Goal: Task Accomplishment & Management: Complete application form

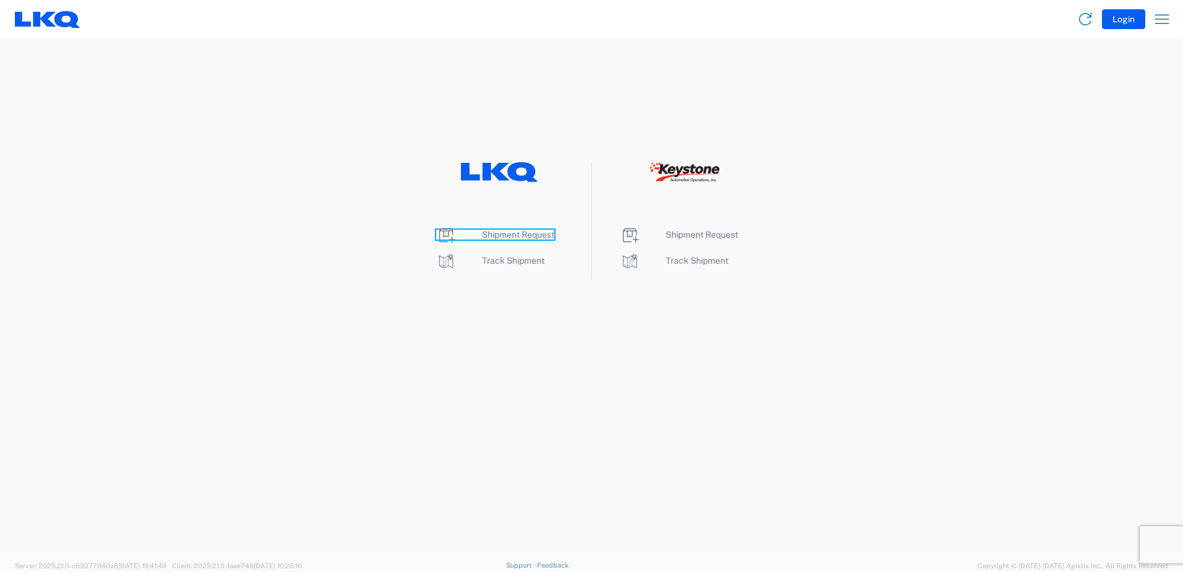
click at [529, 234] on span "Shipment Request" at bounding box center [518, 235] width 72 height 10
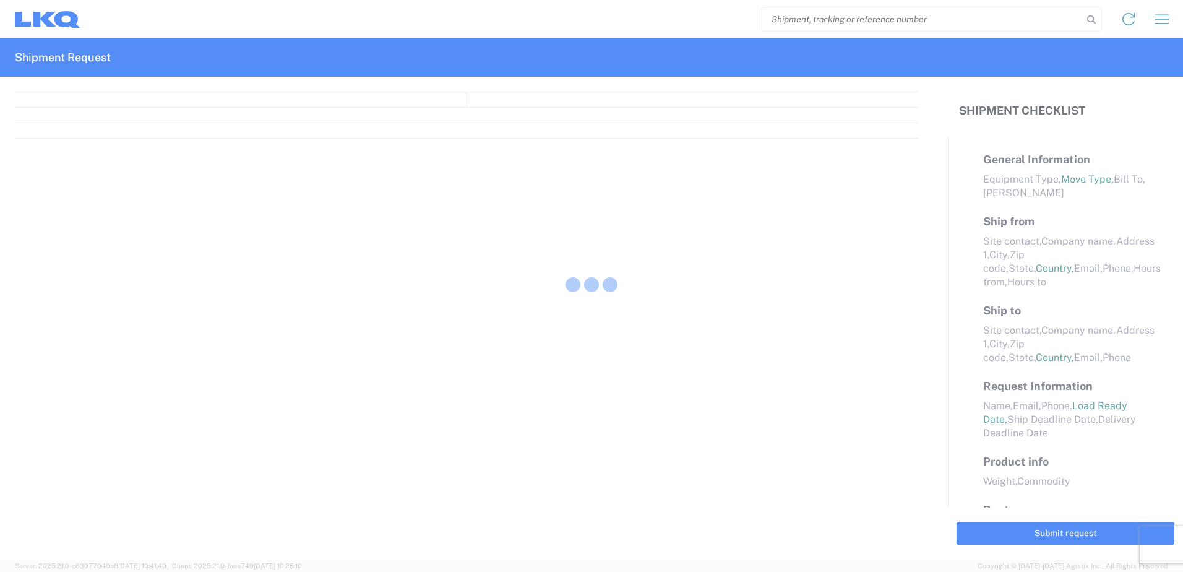
select select "FULL"
select select "LBS"
select select "IN"
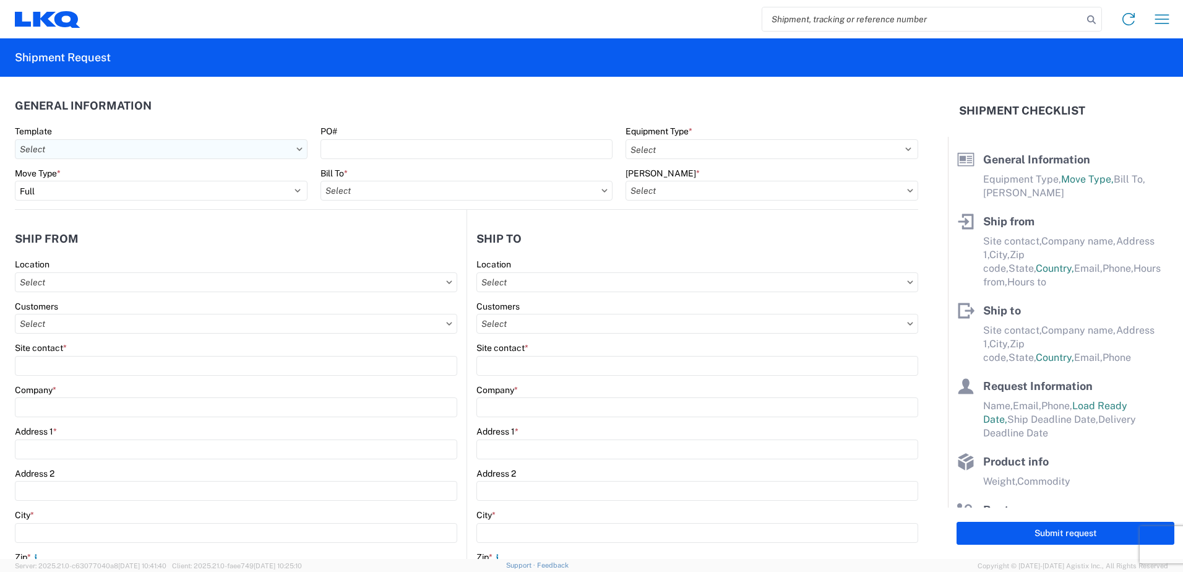
click at [179, 148] on input "text" at bounding box center [161, 149] width 293 height 20
type input "1117"
click at [141, 203] on div "1117_Montgomery_1760_Houston" at bounding box center [126, 204] width 217 height 20
type input "1117_Montgomery_1760_Houston"
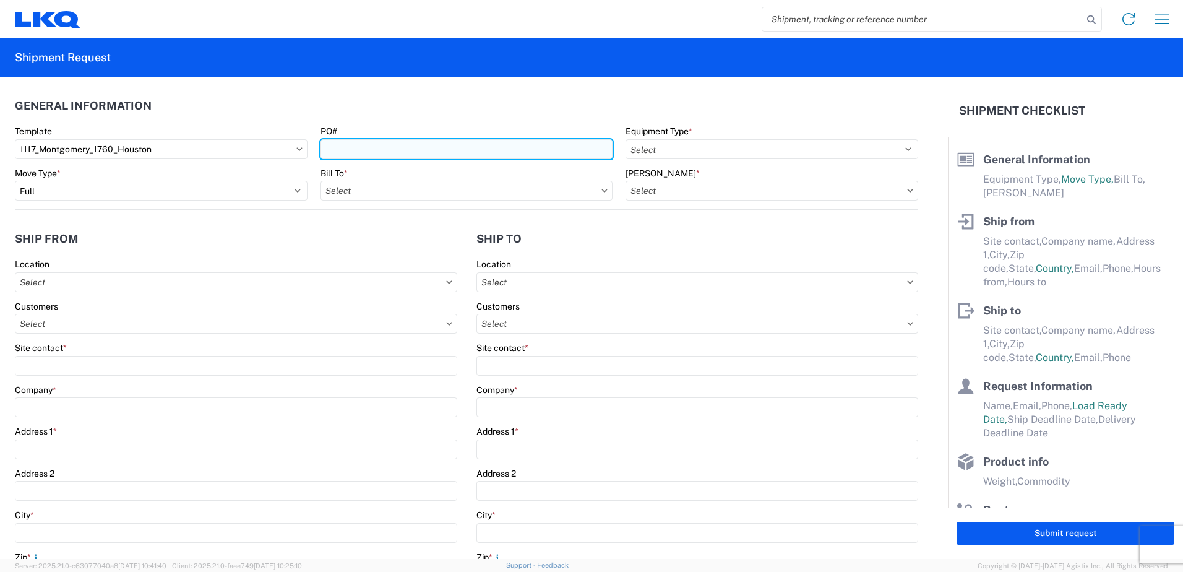
click at [421, 150] on input "PO#" at bounding box center [467, 149] width 293 height 20
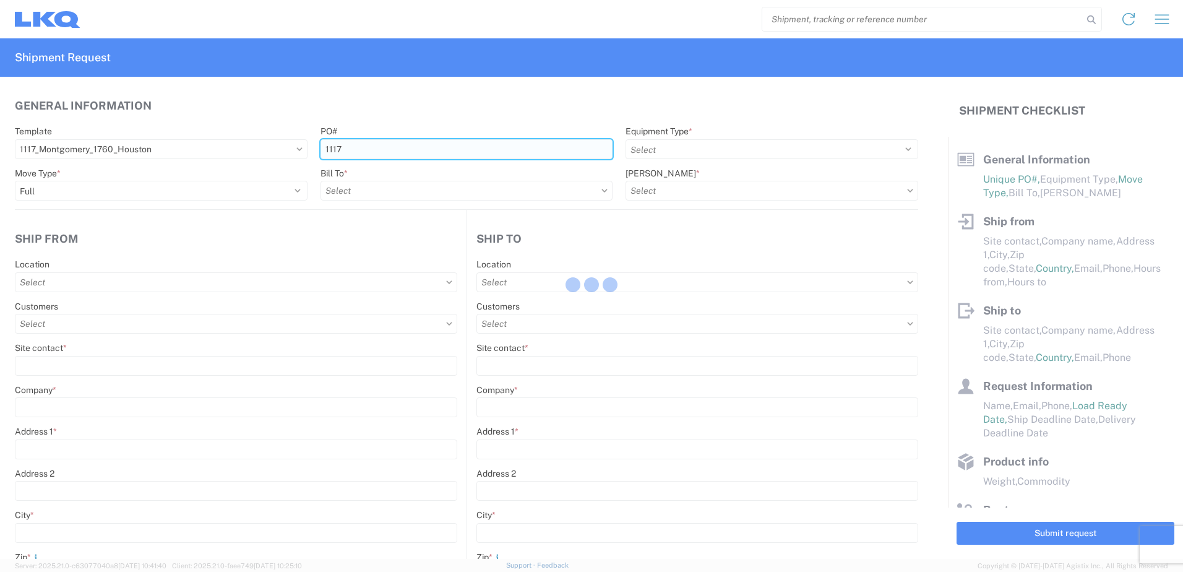
type input "1117-"
select select
type input "Shipping"
type input "LKQ Montgomery, [GEOGRAPHIC_DATA]"
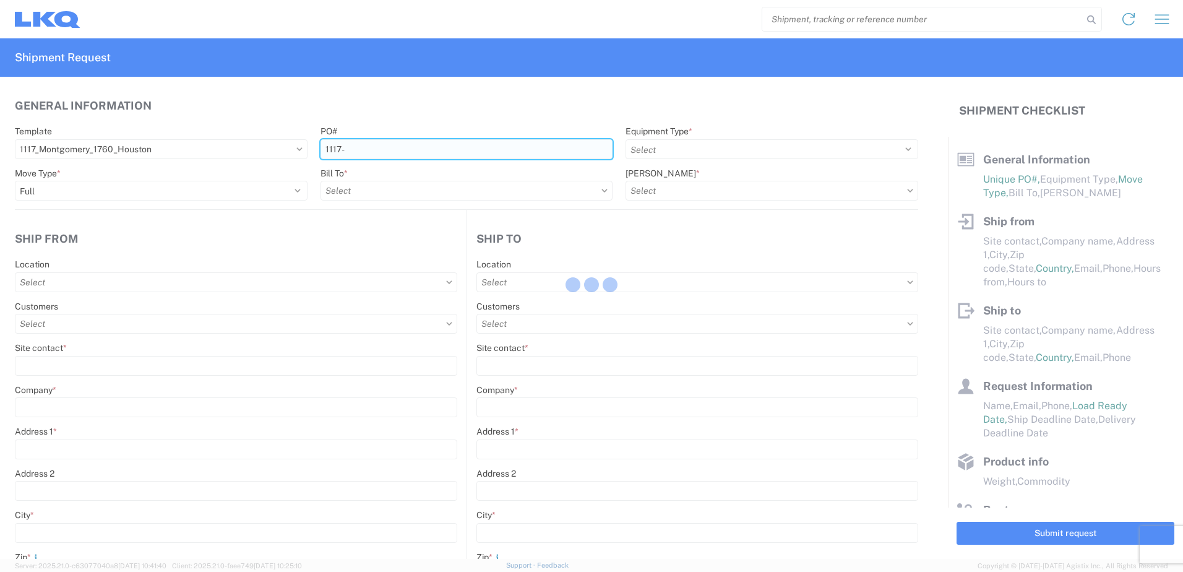
type input "[STREET_ADDRESS]"
type input "[PERSON_NAME]"
type input "36110"
select select "US"
type input "555555555"
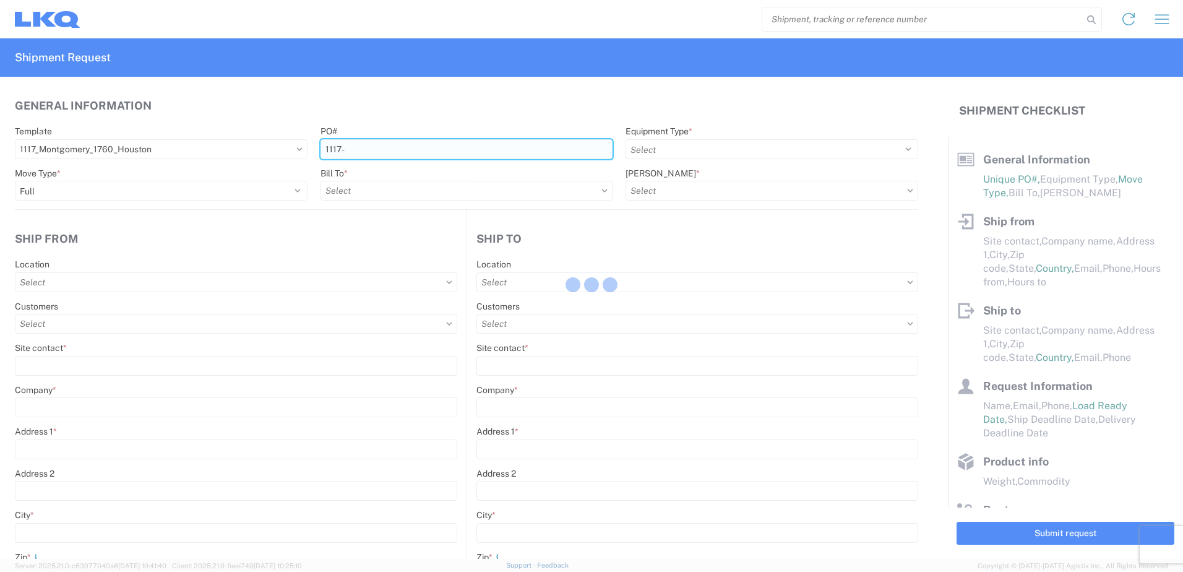
select select
type input "Receiving"
type input "LKQ Best Core"
type input "[STREET_ADDRESS]"
type input "[GEOGRAPHIC_DATA]"
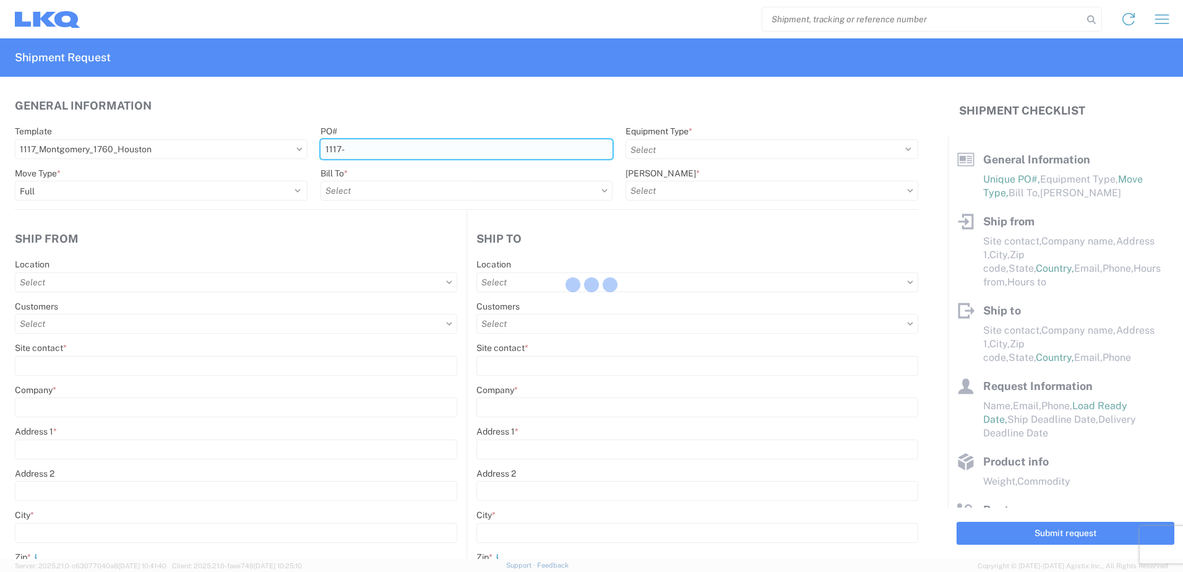
type input "77038"
select select "US"
type input "[PHONE_NUMBER]"
select select
type input "[DATE]"
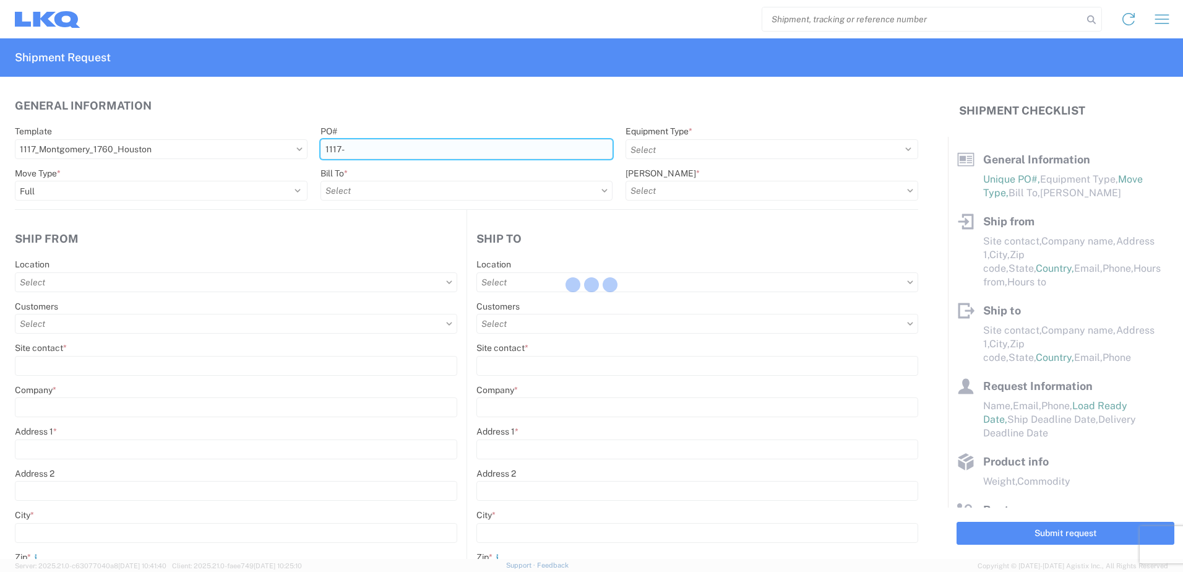
type input "42000"
type input "Engines, Transmissions"
type input "1"
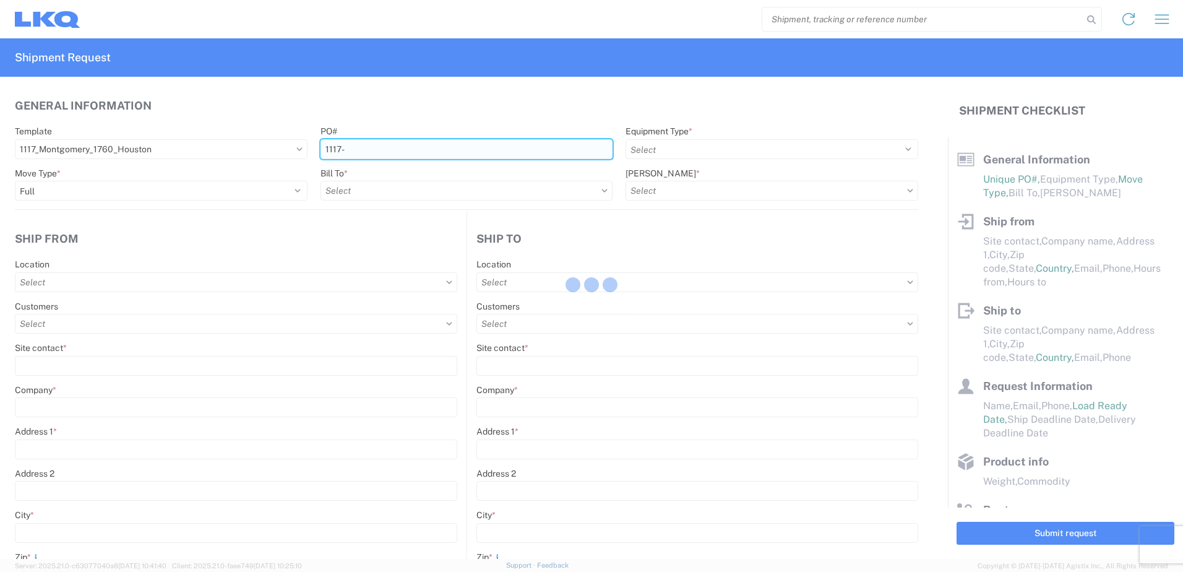
type input "1"
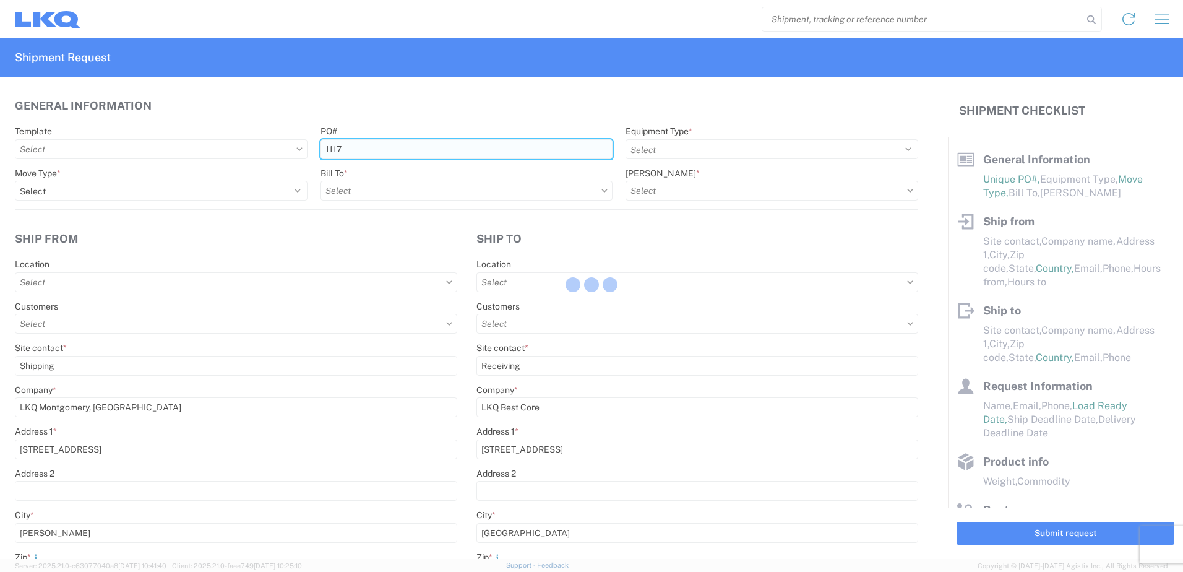
select select
type input "1117 - LKQ Montgomery AL"
type input "1760 - LKQ Best Core"
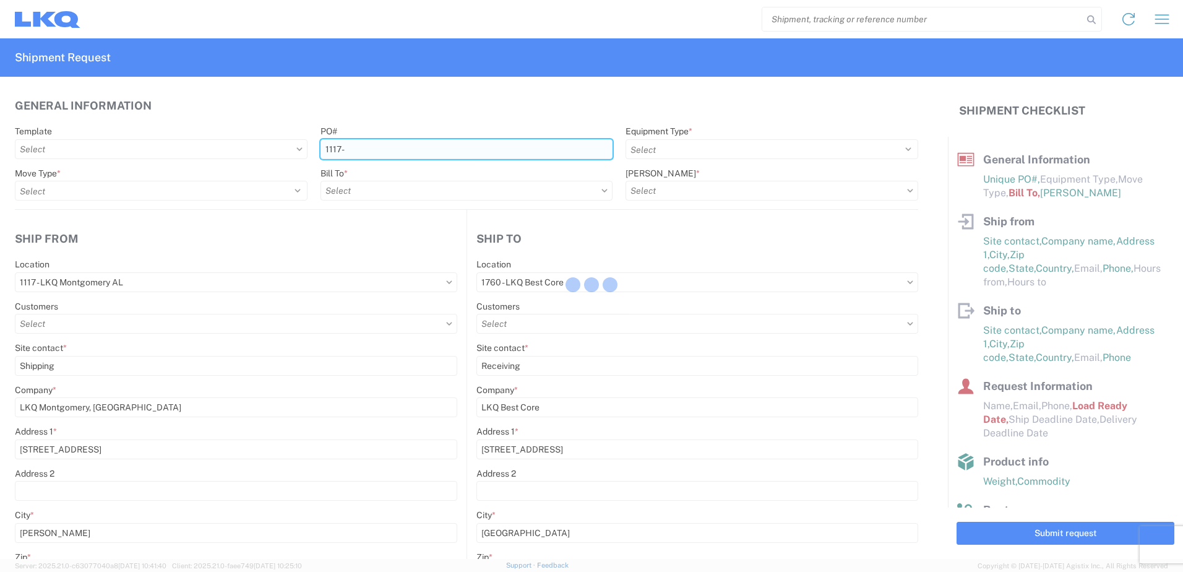
type input "1760-1300-50180-0000 - 1760 Freight In - Cores"
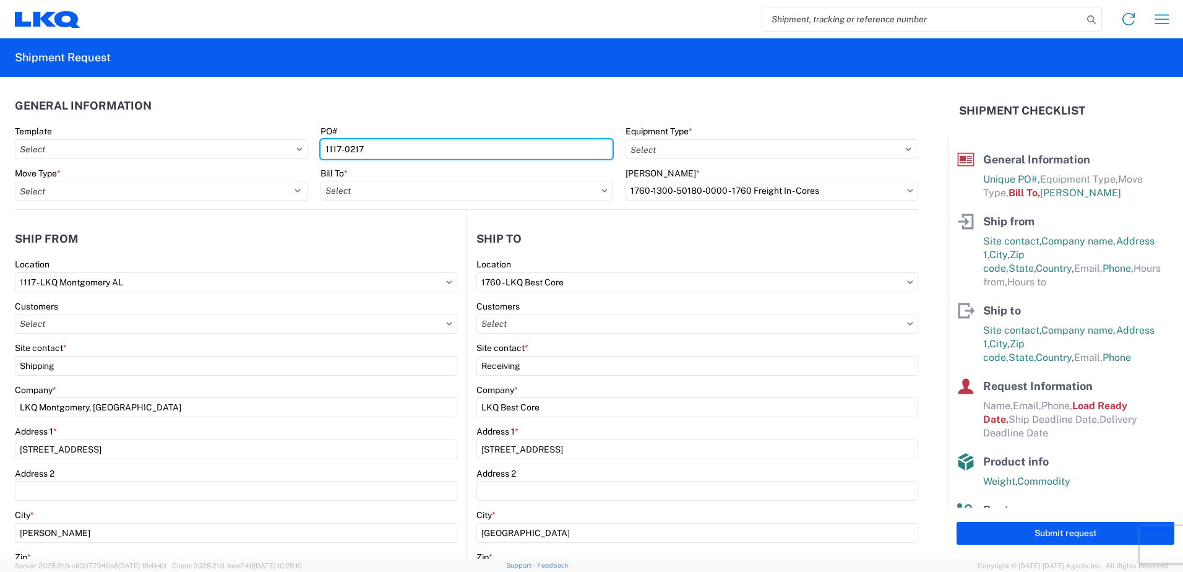
type input "1117-0217"
click at [637, 90] on agx-general-info "General Information Template PO# 1117-0217 Equipment Type * Select 53’ Dry Van …" at bounding box center [466, 143] width 903 height 133
click at [246, 145] on input "text" at bounding box center [161, 149] width 293 height 20
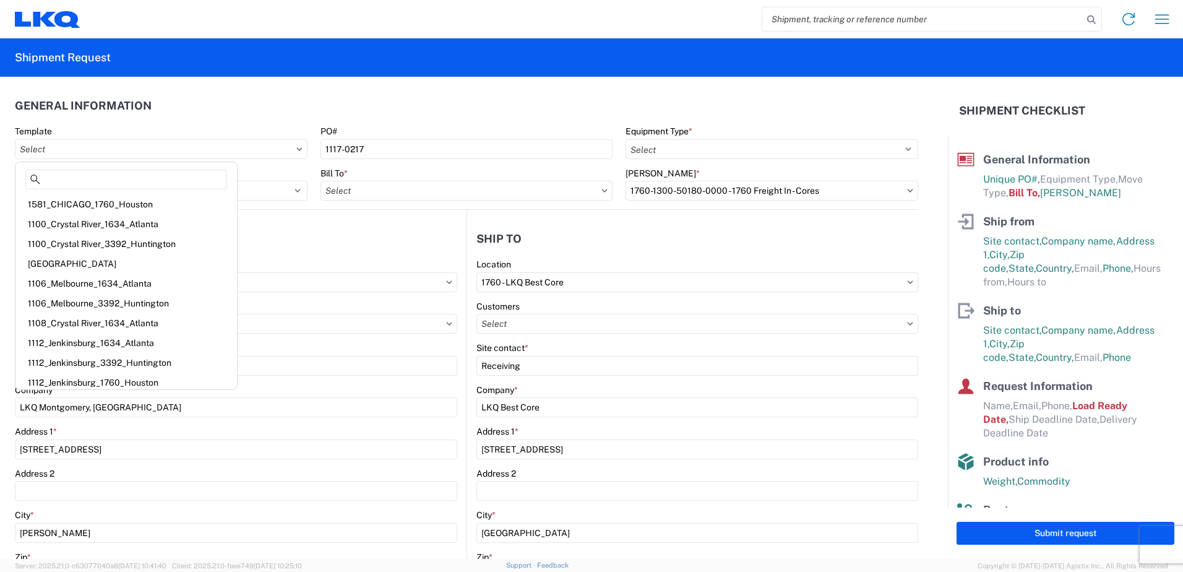
click at [296, 149] on icon at bounding box center [299, 148] width 6 height 3
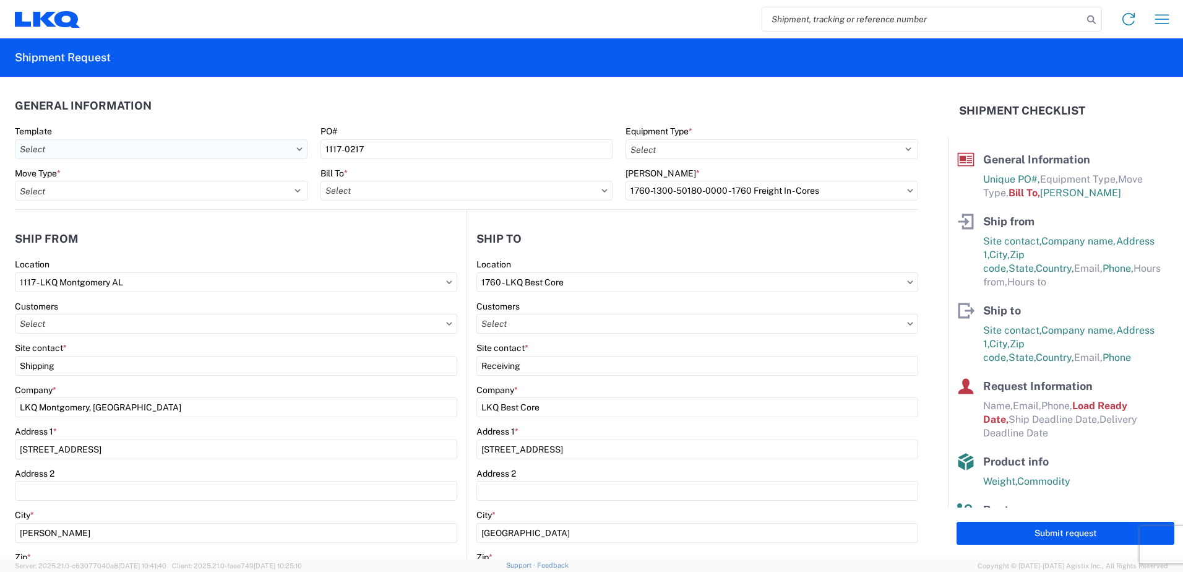
click at [102, 147] on input "text" at bounding box center [161, 149] width 293 height 20
type input "1117"
click at [129, 196] on div "1117_Montgomery_1760_Houston" at bounding box center [126, 204] width 217 height 20
type input "1117_Montgomery_1760_Houston"
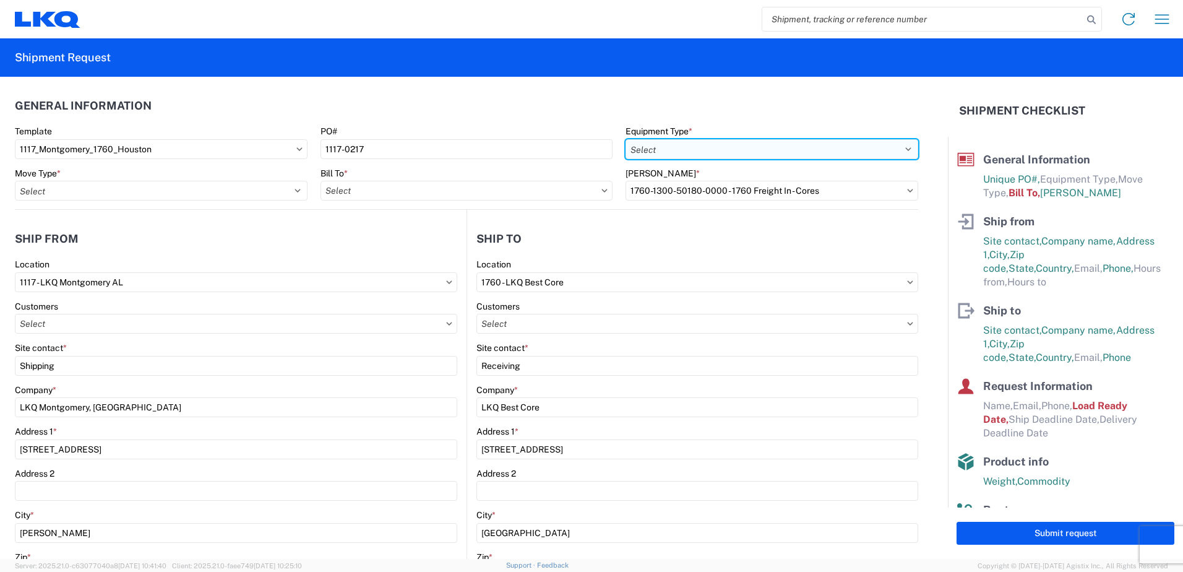
click at [713, 152] on select "Select 53’ Dry Van Flatbed Dropdeck (van) Lowboy (flatbed) Rail" at bounding box center [772, 149] width 293 height 20
select select "STDV"
click at [626, 139] on select "Select 53’ Dry Van Flatbed Dropdeck (van) Lowboy (flatbed) Rail" at bounding box center [772, 149] width 293 height 20
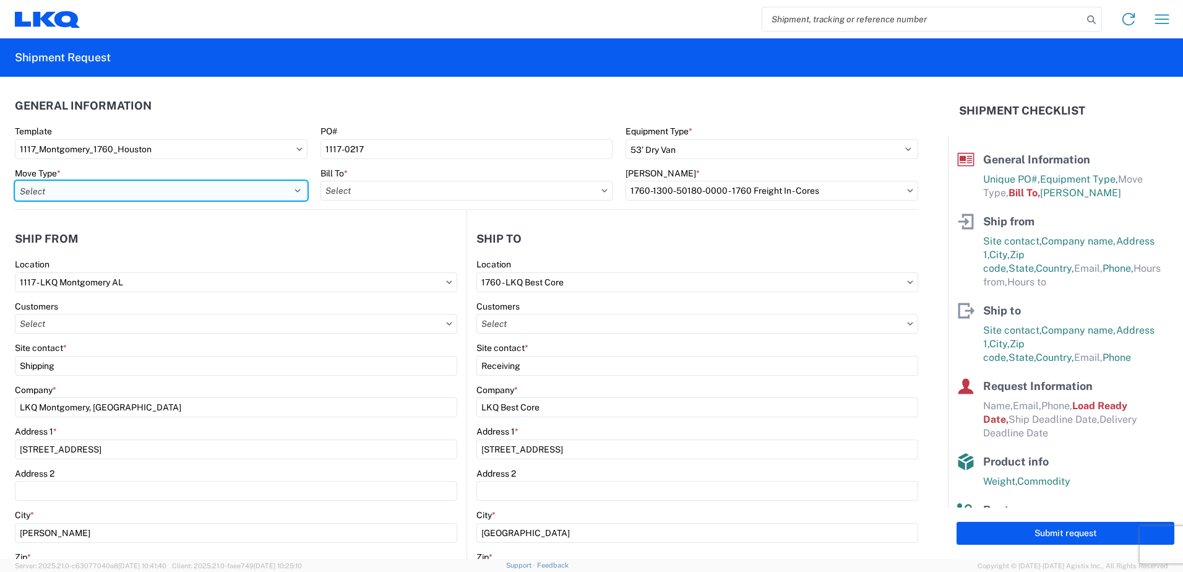
click at [214, 199] on select "Select Full Partial TL" at bounding box center [161, 191] width 293 height 20
select select "FULL"
click at [15, 181] on select "Select Full Partial TL" at bounding box center [161, 191] width 293 height 20
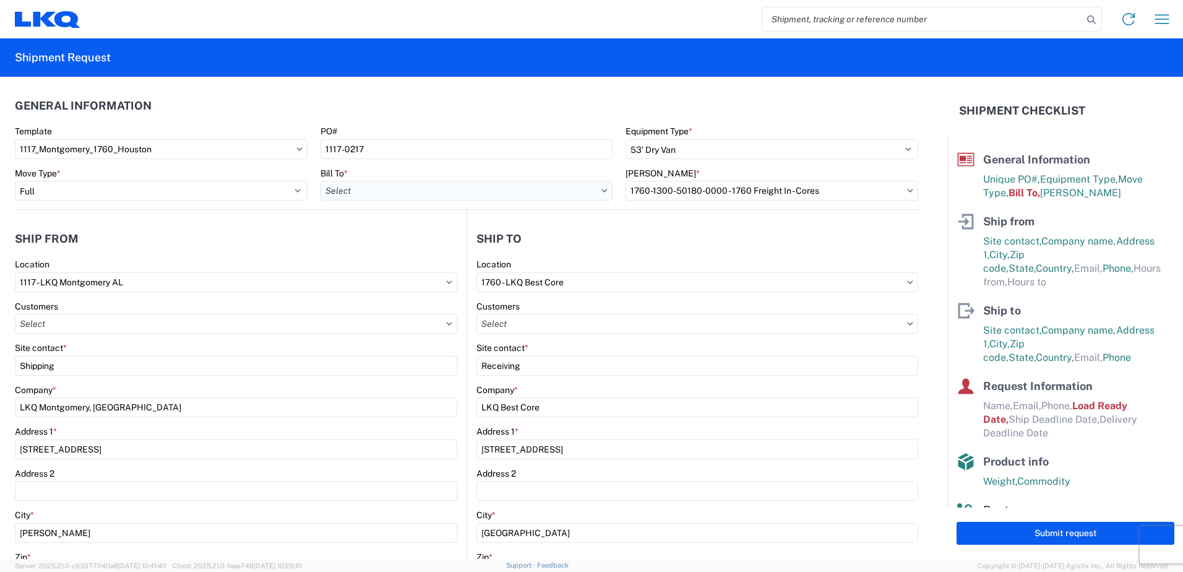
click at [429, 195] on input "text" at bounding box center [467, 191] width 293 height 20
type input "1760"
click at [439, 249] on div "1760 - LKQ Best Core" at bounding box center [429, 246] width 217 height 20
type input "1760 - LKQ Best Core"
click at [746, 186] on input "text" at bounding box center [772, 191] width 293 height 20
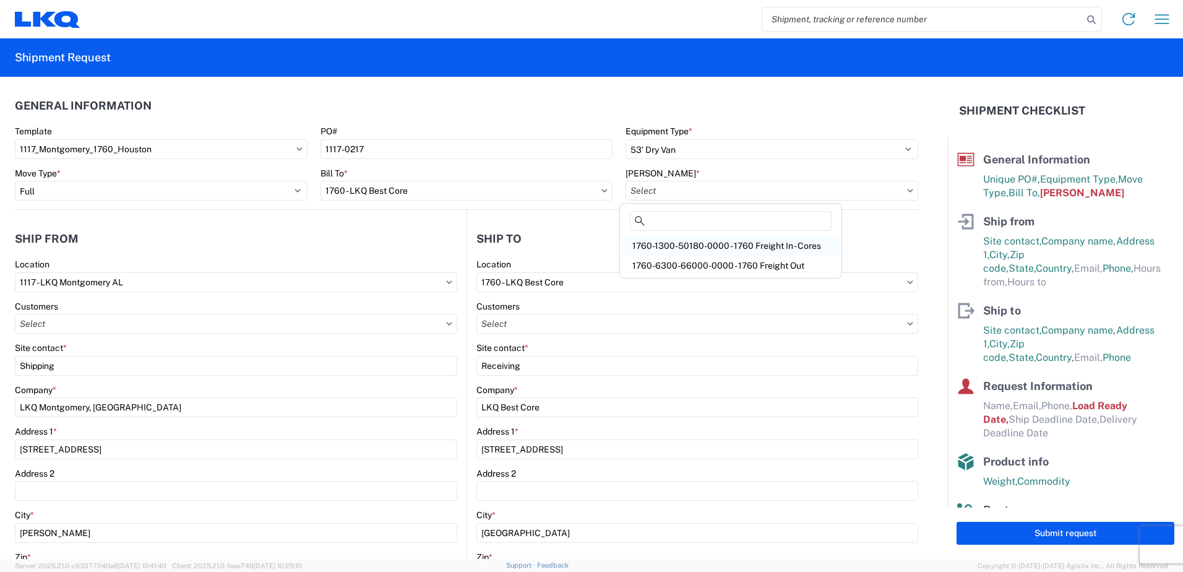
click at [773, 254] on div "1760-1300-50180-0000 - 1760 Freight In - Cores" at bounding box center [730, 246] width 217 height 20
type input "1760-1300-50180-0000 - 1760 Freight In - Cores"
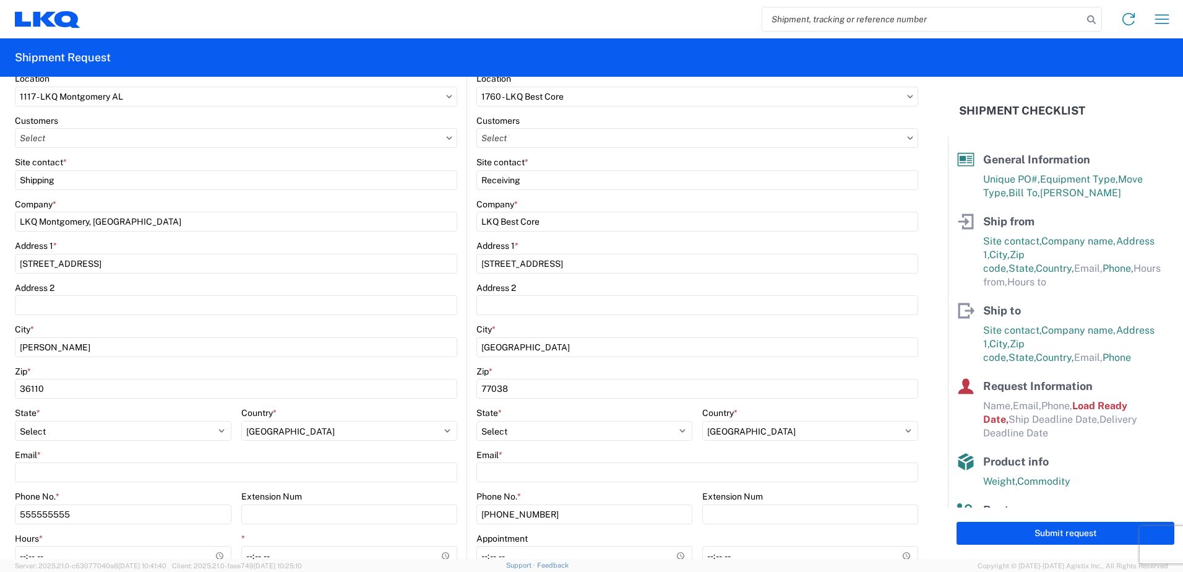
scroll to position [371, 0]
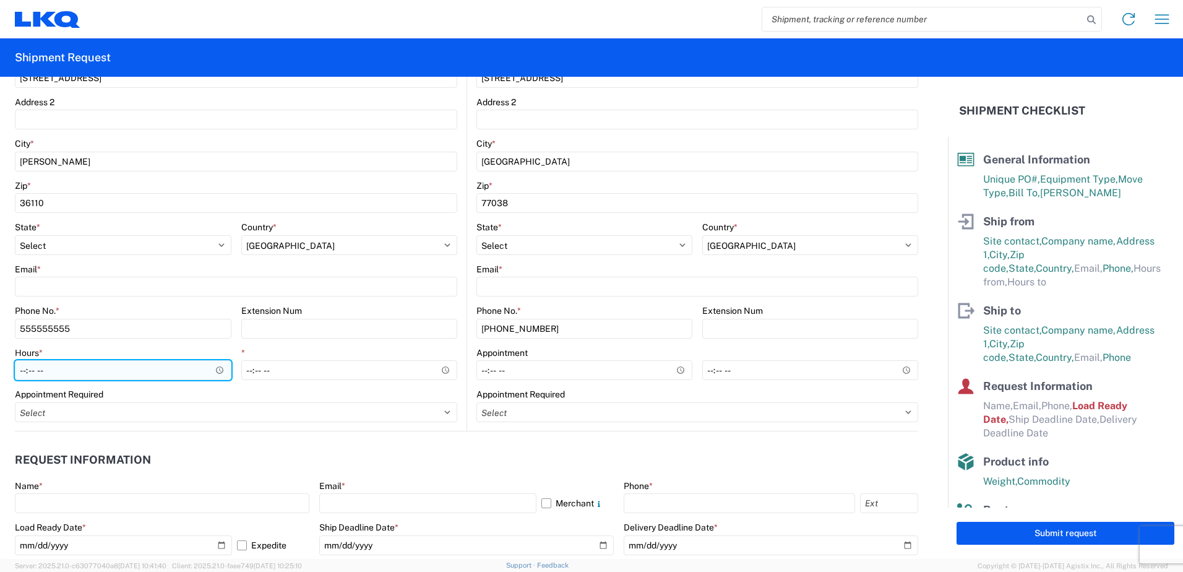
click at [217, 373] on input "Hours *" at bounding box center [123, 370] width 217 height 20
type input "08:00"
click at [241, 349] on span "*" at bounding box center [243, 353] width 4 height 10
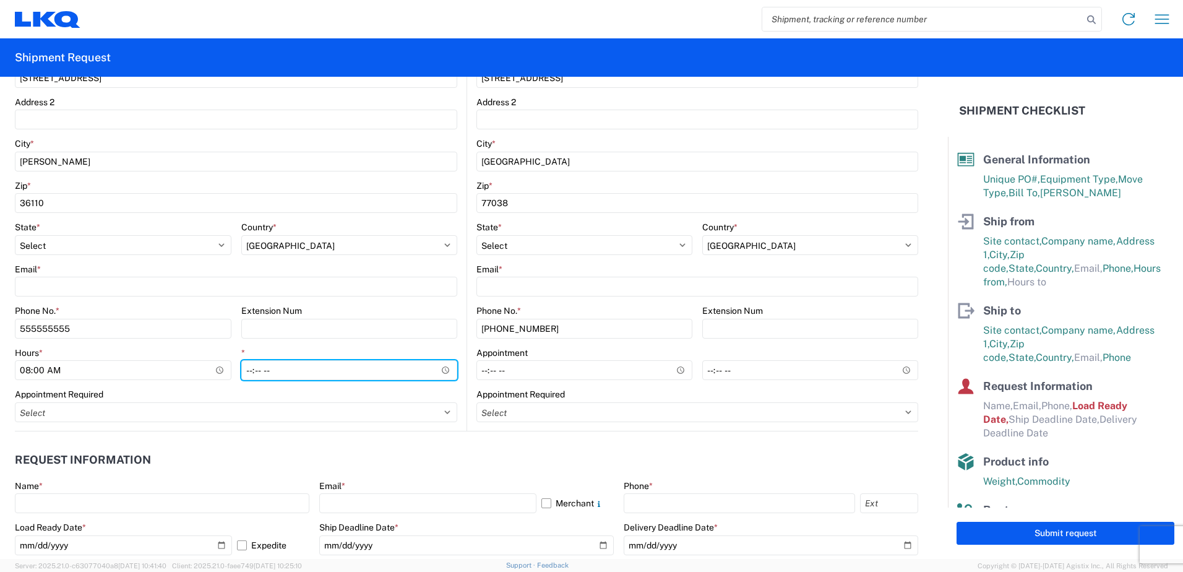
click at [241, 360] on input "*" at bounding box center [349, 370] width 217 height 20
drag, startPoint x: 450, startPoint y: 367, endPoint x: 435, endPoint y: 367, distance: 15.5
click at [450, 367] on input "*" at bounding box center [349, 370] width 217 height 20
click at [435, 367] on input "*" at bounding box center [349, 370] width 217 height 20
type input "14:00"
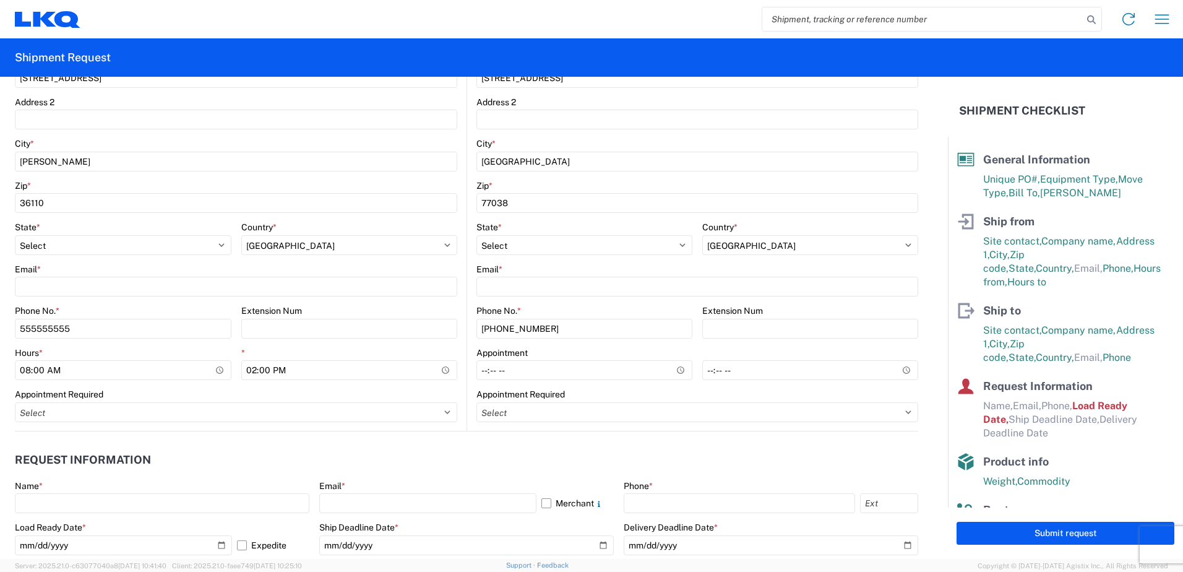
click at [390, 358] on div "*" at bounding box center [349, 352] width 217 height 11
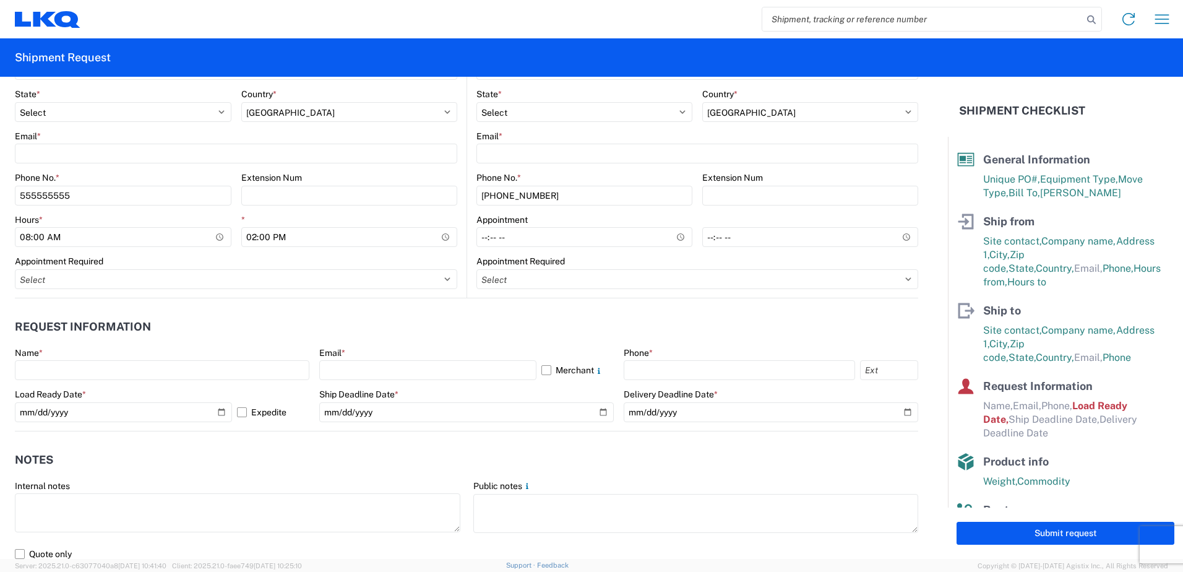
scroll to position [619, 0]
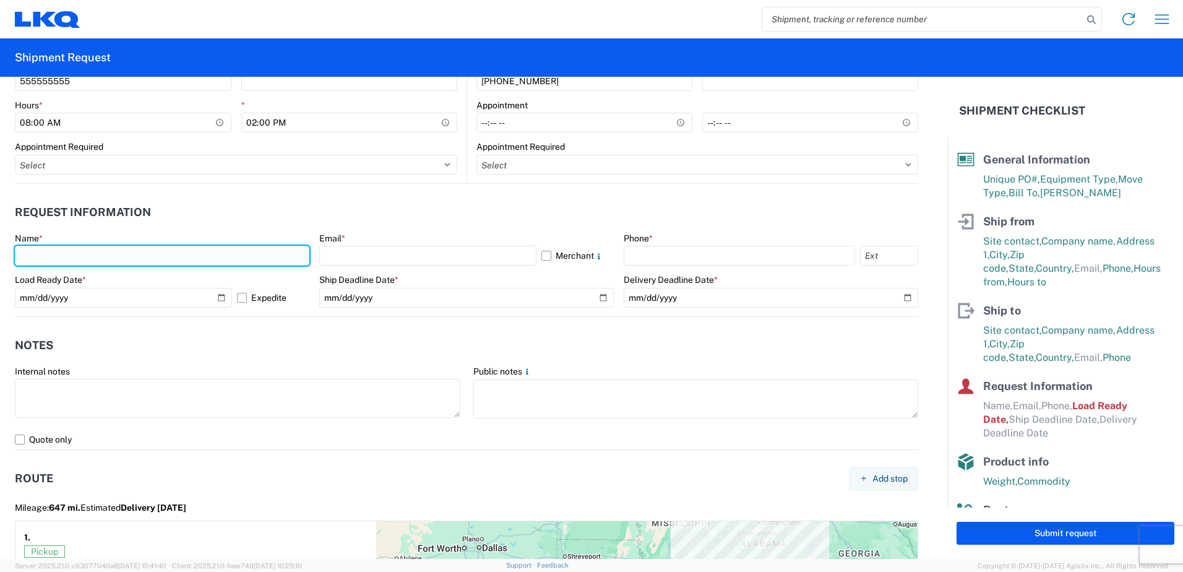
click at [54, 256] on input "text" at bounding box center [162, 256] width 295 height 20
type input "g"
type input "[PERSON_NAME]"
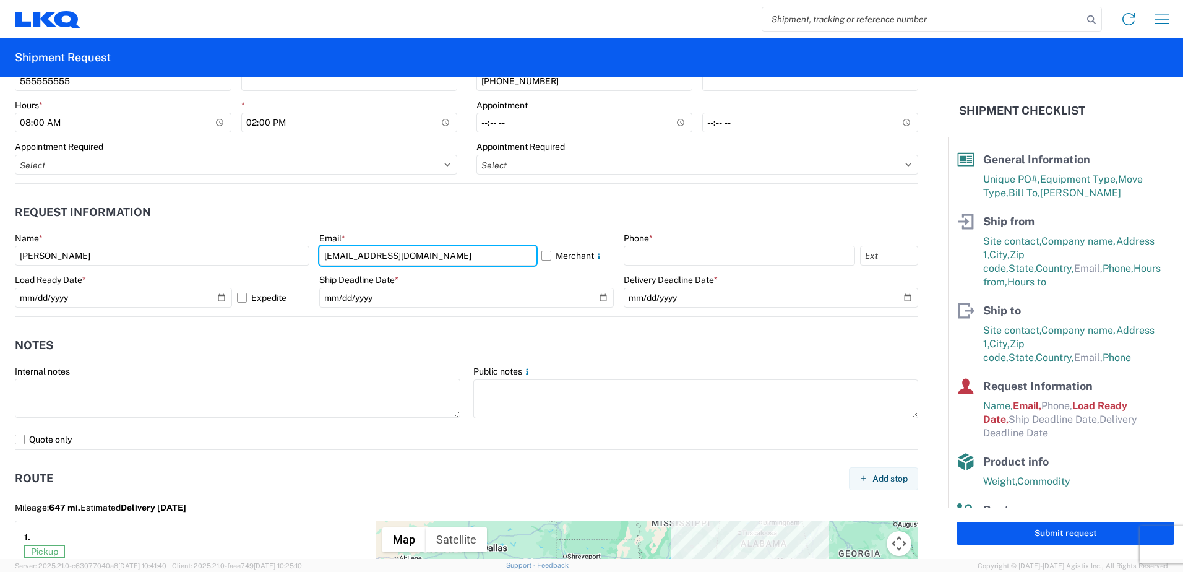
type input "[EMAIL_ADDRESS][DOMAIN_NAME]"
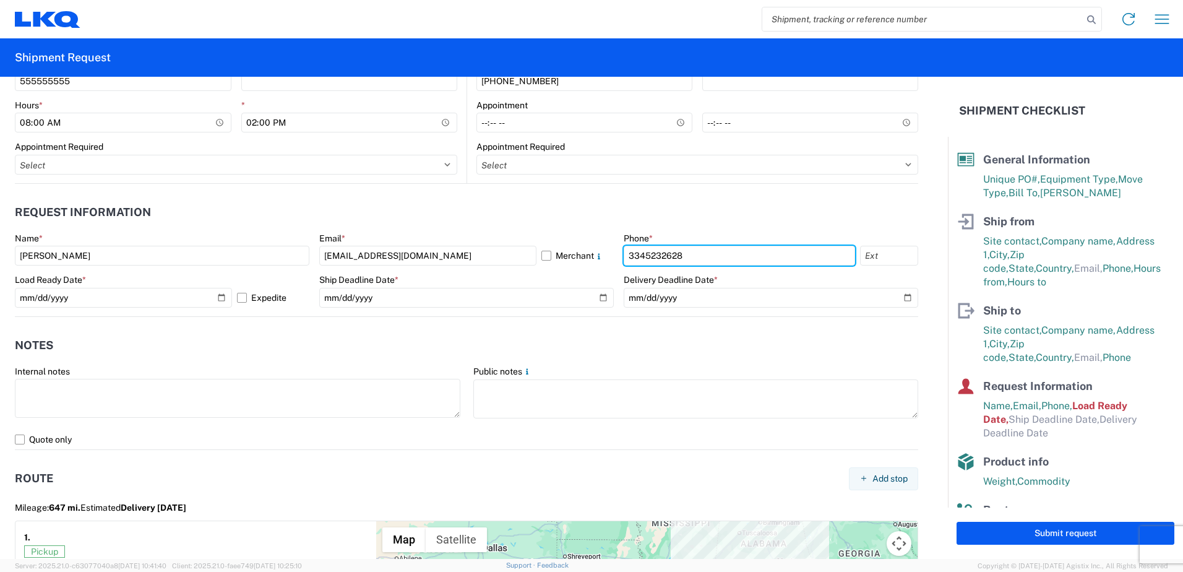
type input "3345232628"
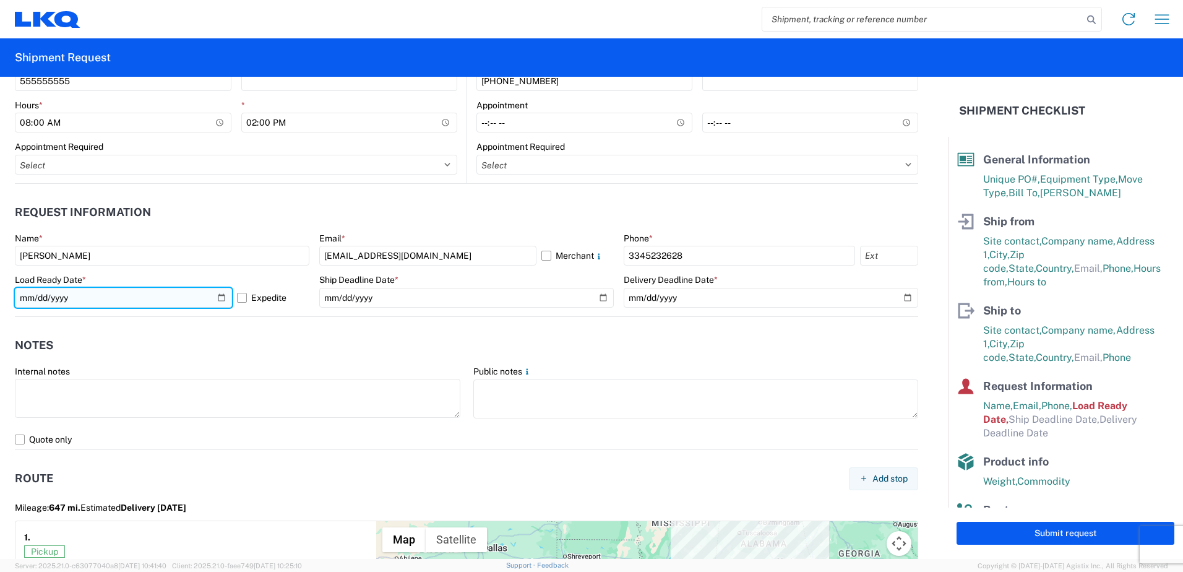
click at [222, 299] on input "[DATE]" at bounding box center [123, 298] width 217 height 20
type input "2025-10-16"
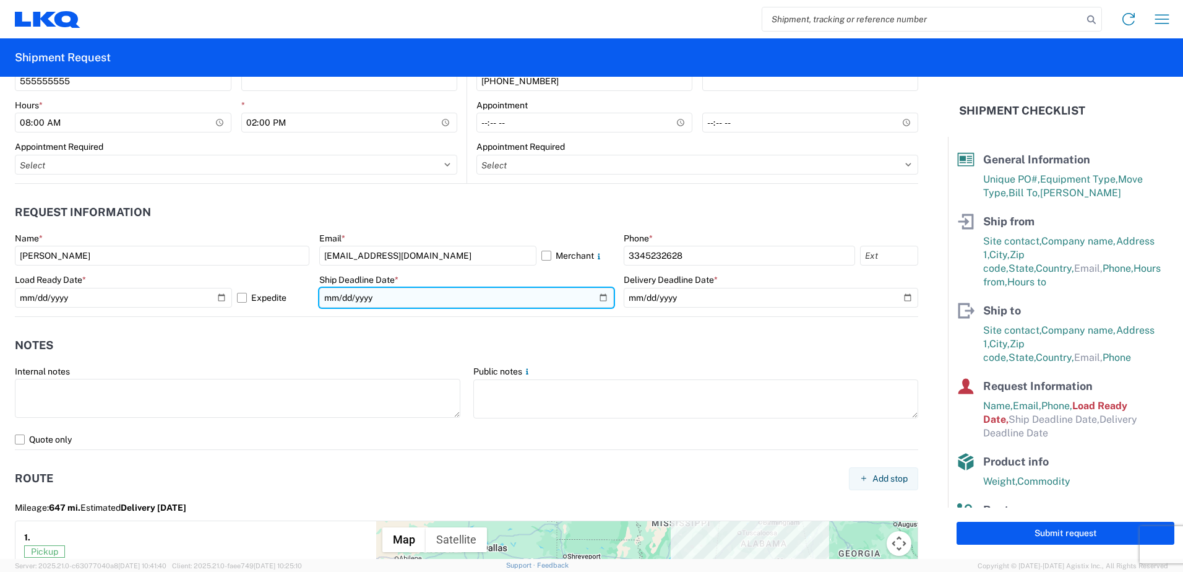
click at [595, 295] on input "date" at bounding box center [466, 298] width 295 height 20
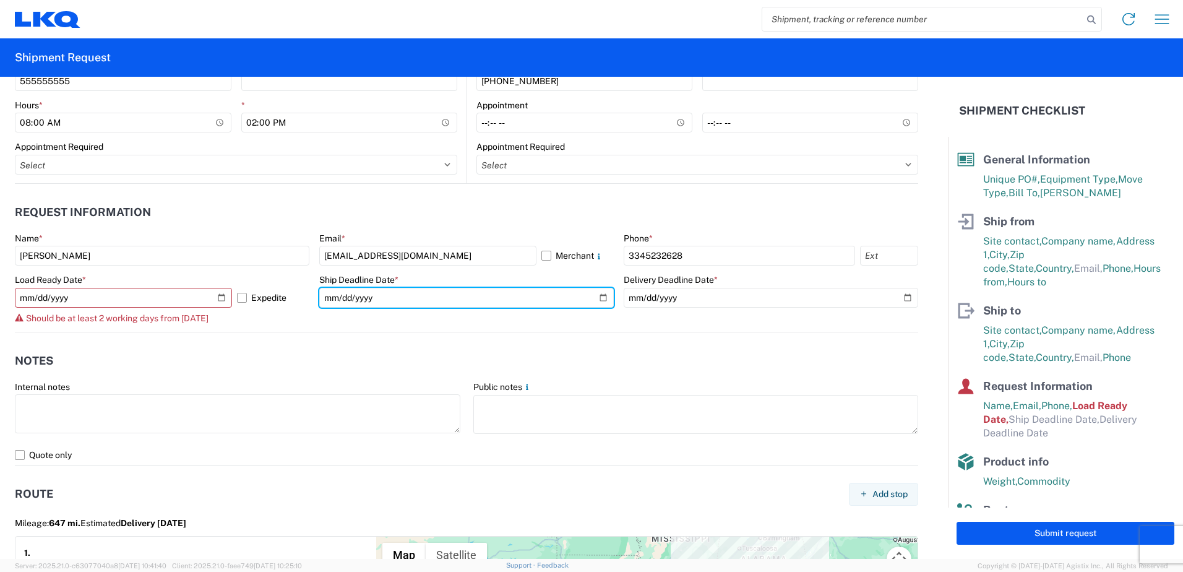
type input "[DATE]"
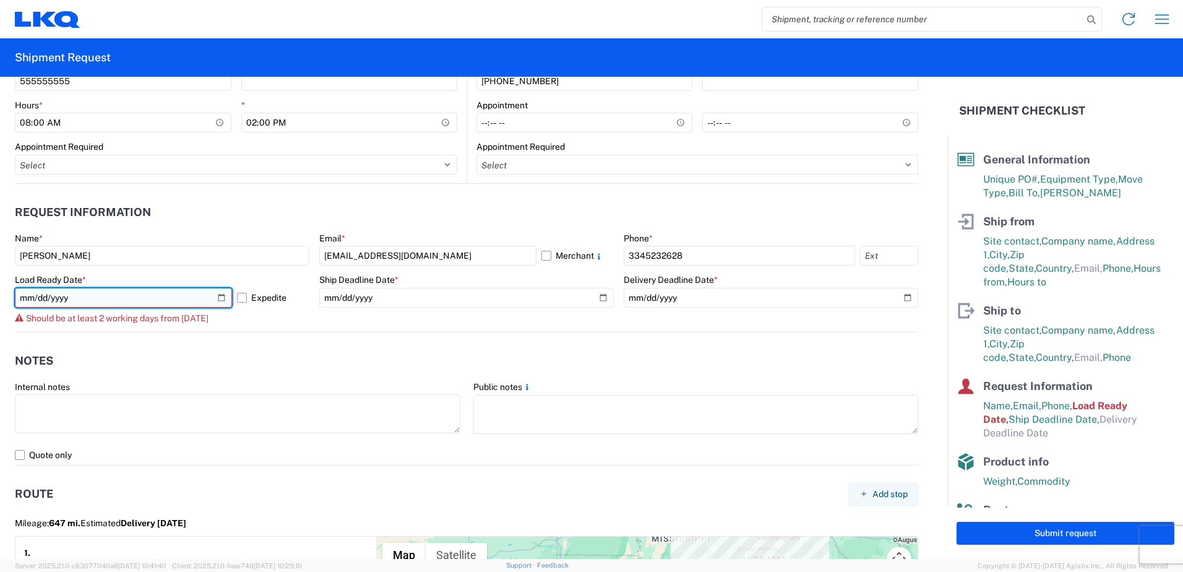
click at [221, 292] on input "2025-10-16" at bounding box center [123, 298] width 217 height 20
type input "[DATE]"
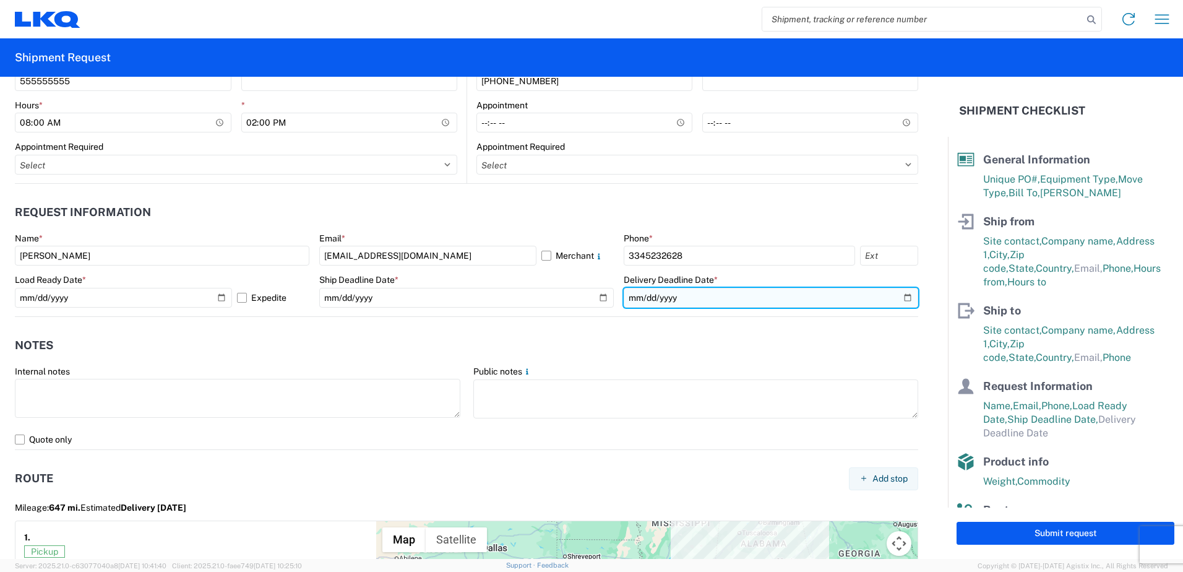
click at [905, 302] on input "date" at bounding box center [771, 298] width 295 height 20
click at [900, 297] on input "date" at bounding box center [771, 298] width 295 height 20
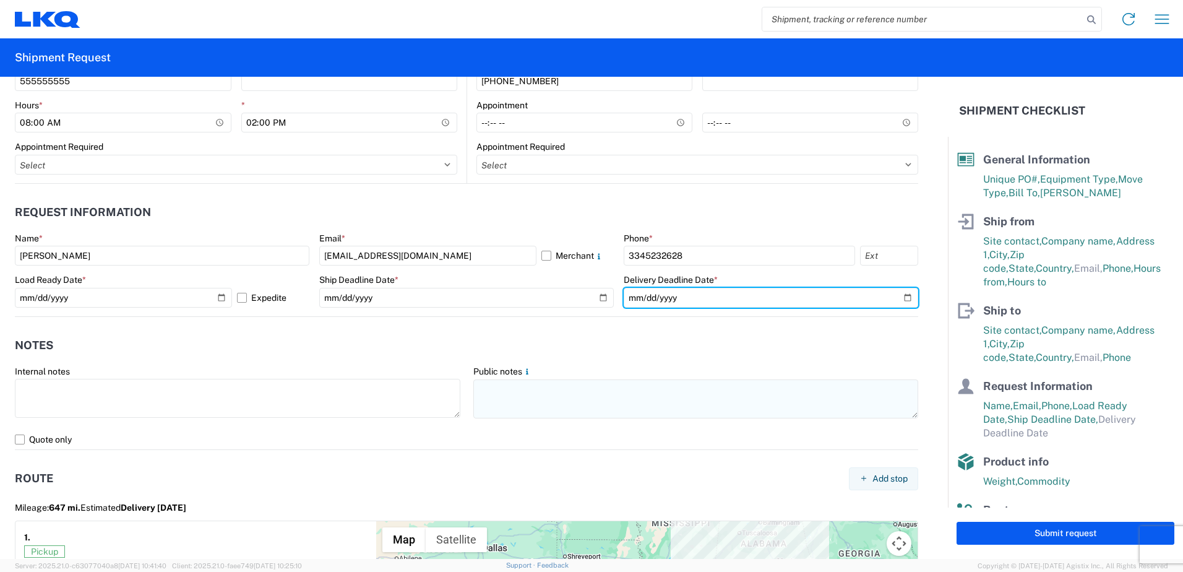
type input "[DATE]"
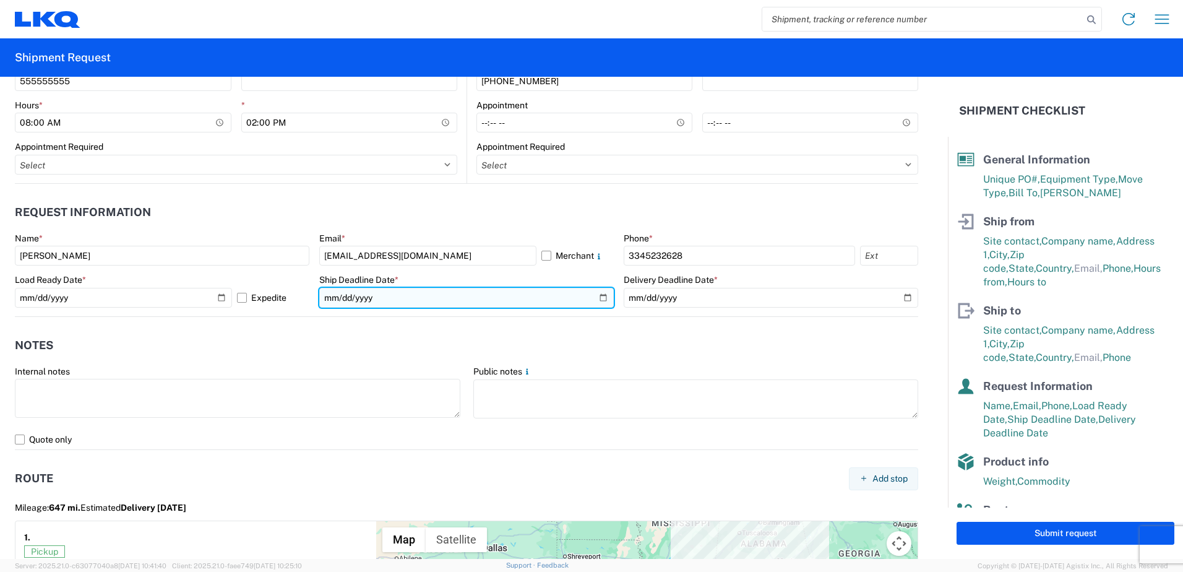
click at [595, 295] on input "[DATE]" at bounding box center [466, 298] width 295 height 20
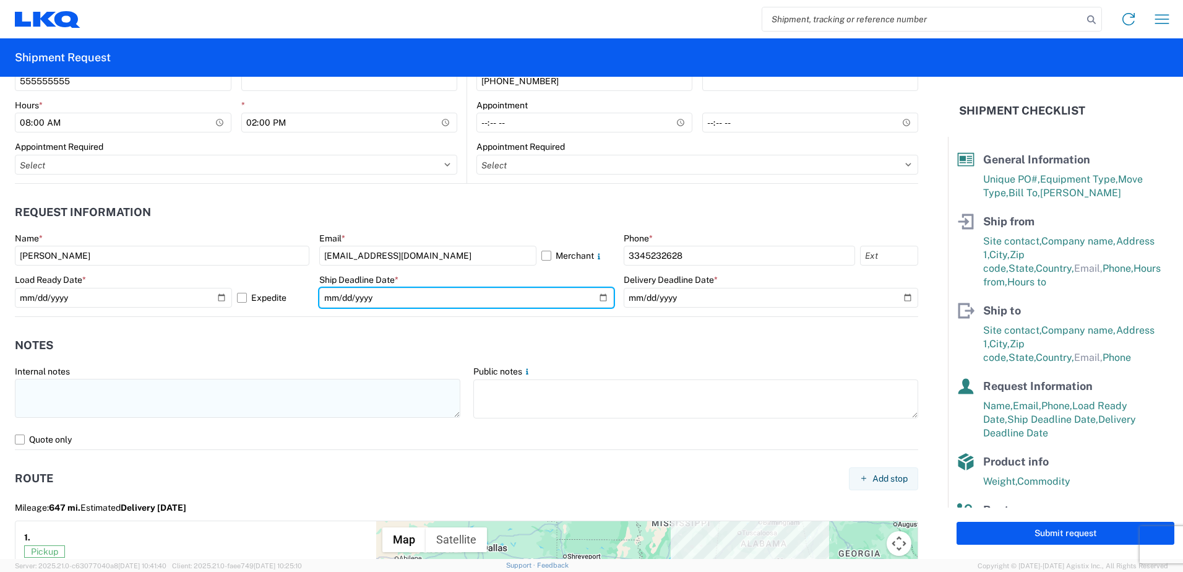
type input "2025-10-22"
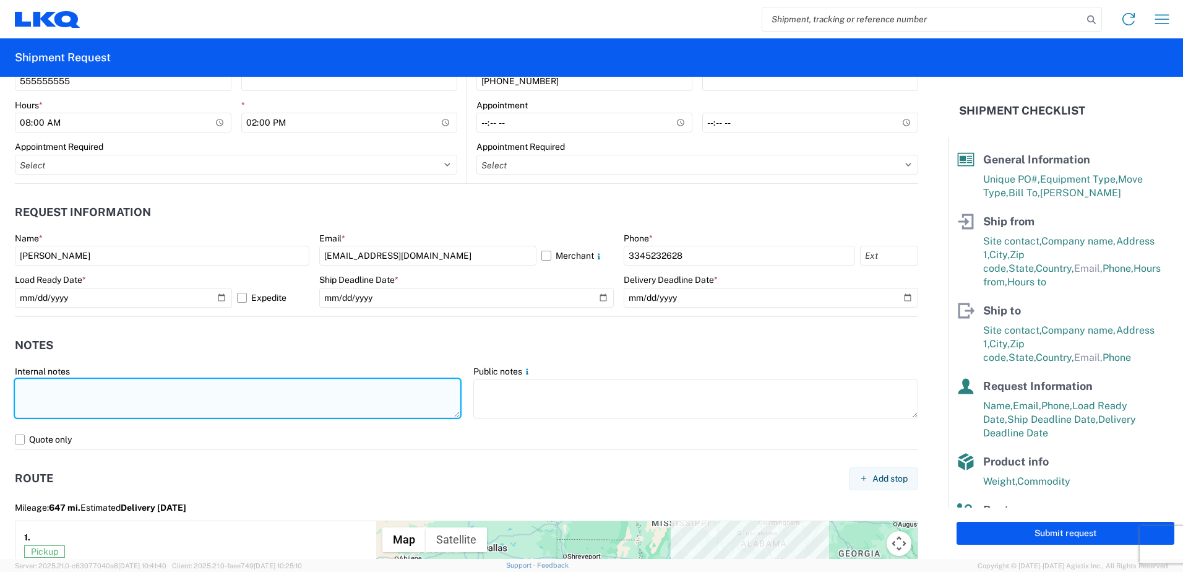
click at [235, 408] on textarea at bounding box center [237, 398] width 445 height 39
click at [235, 402] on textarea "may take up to 3 hours to load" at bounding box center [237, 398] width 445 height 39
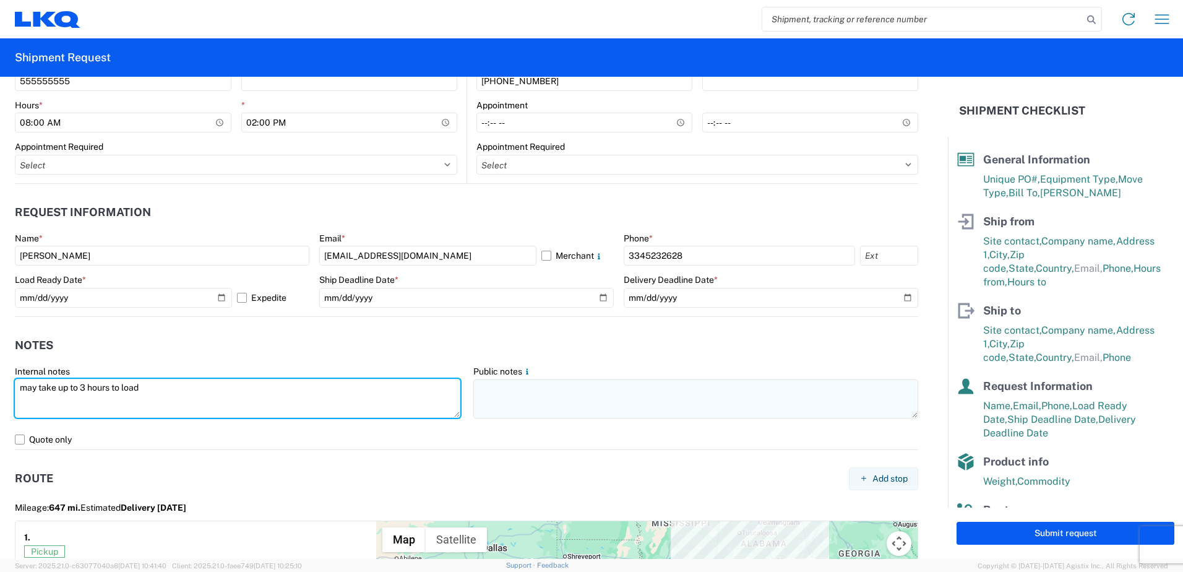
type textarea "may take up to 3 hours to load"
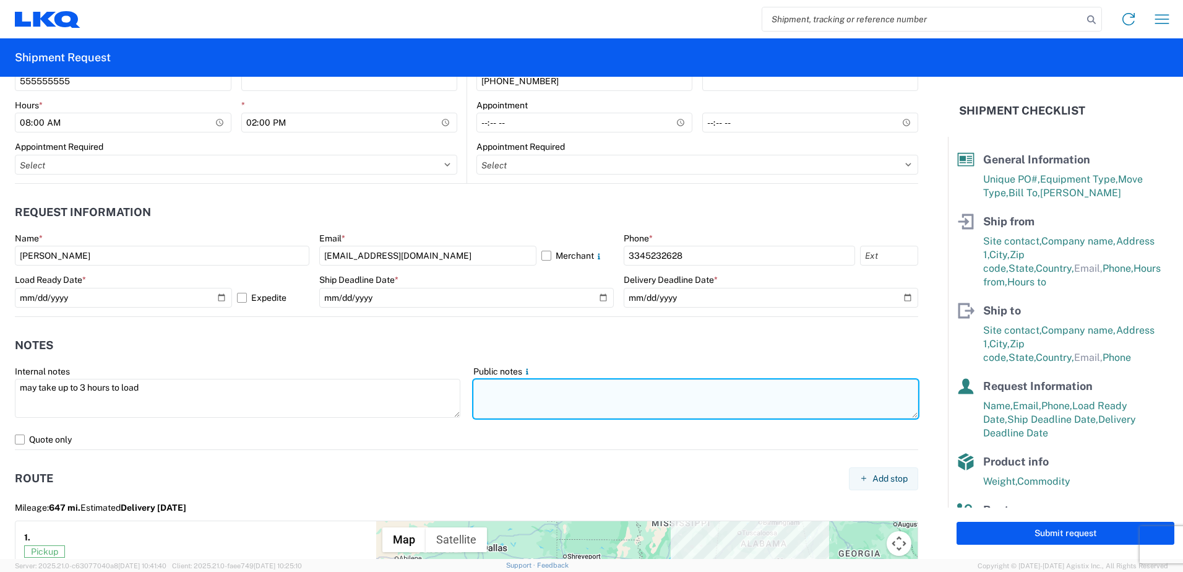
click at [627, 404] on textarea at bounding box center [695, 398] width 445 height 39
paste textarea "may take up to 3 hours to load"
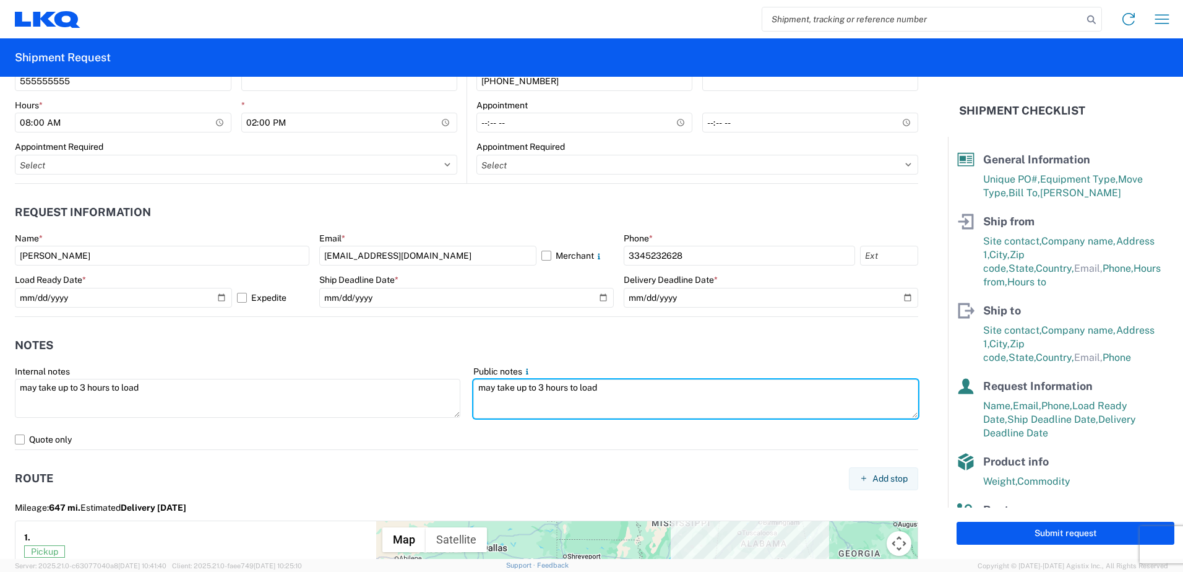
type textarea "may take up to 3 hours to load"
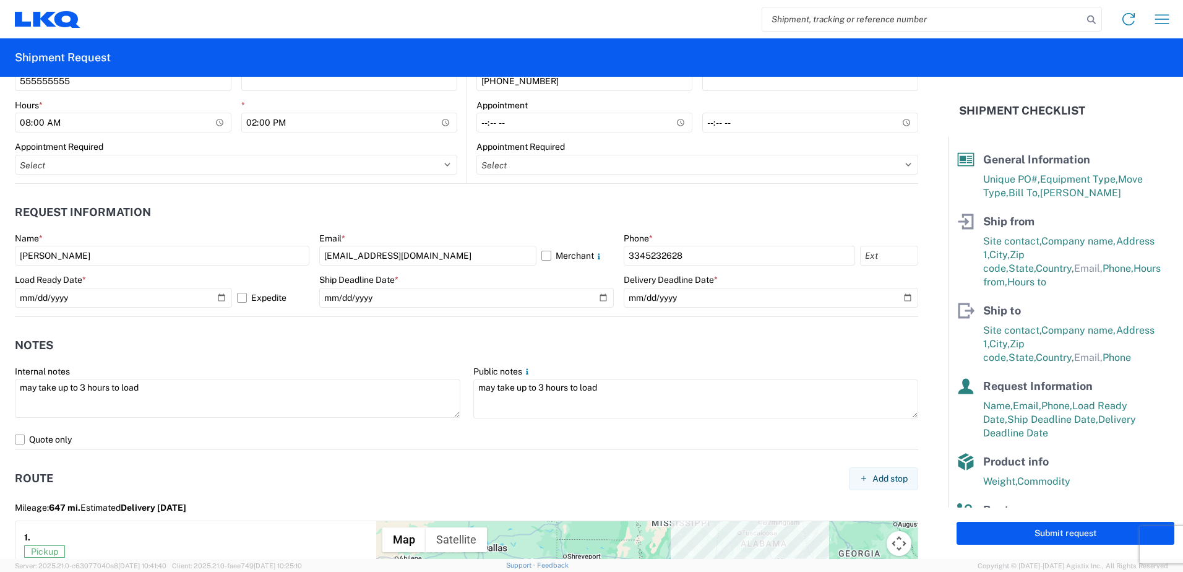
click at [491, 327] on agx-notes "Notes Internal notes may take up to 3 hours to load Public notes may take up to…" at bounding box center [466, 383] width 903 height 133
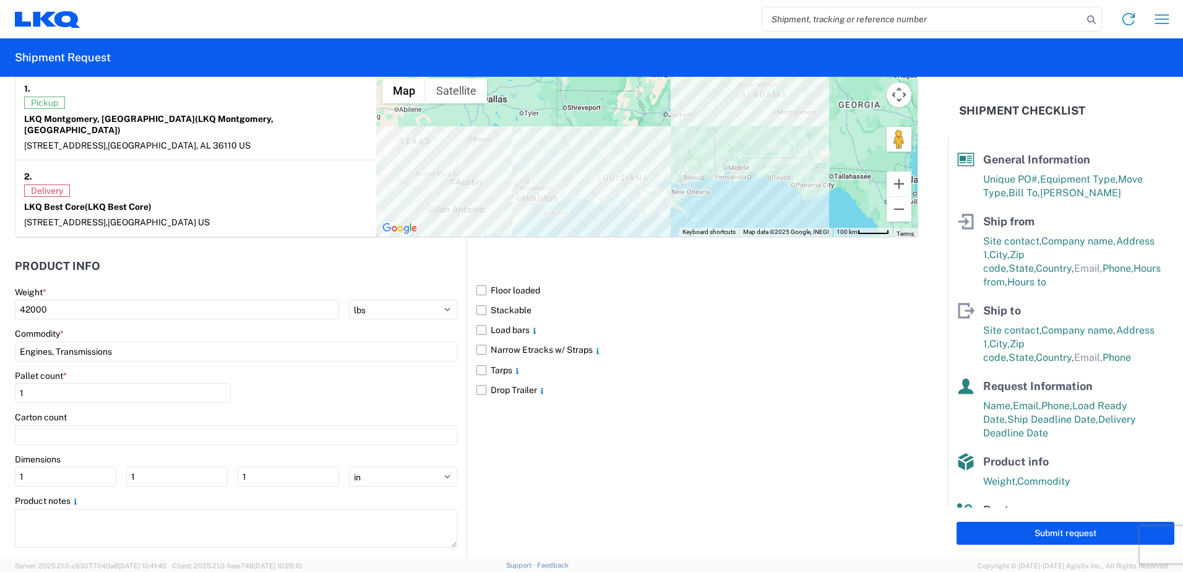
scroll to position [1076, 0]
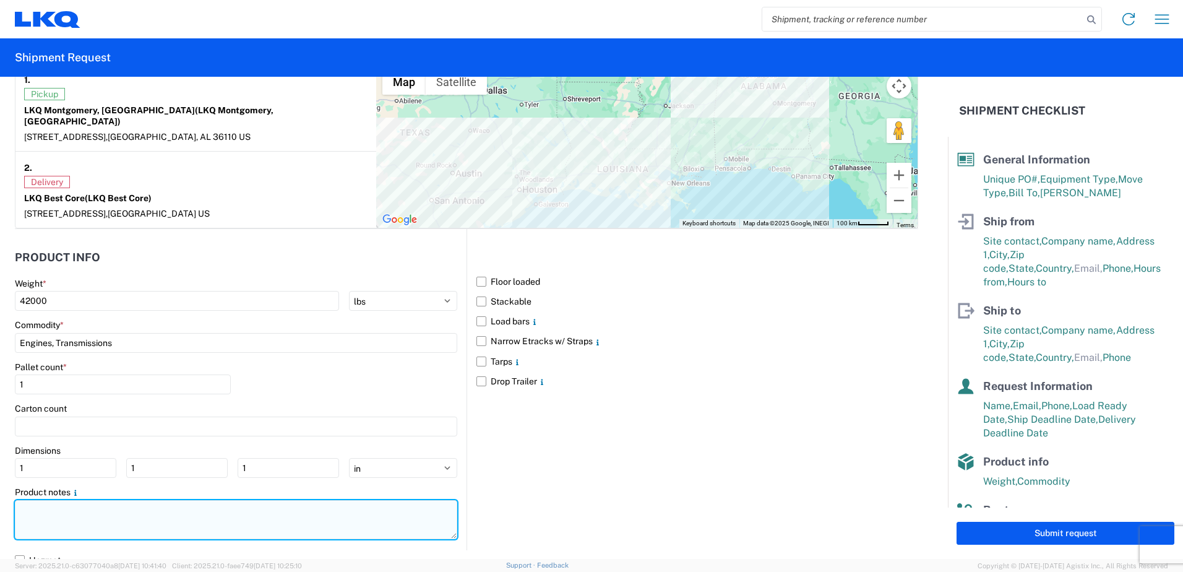
paste textarea "may take up to 3 hours to load"
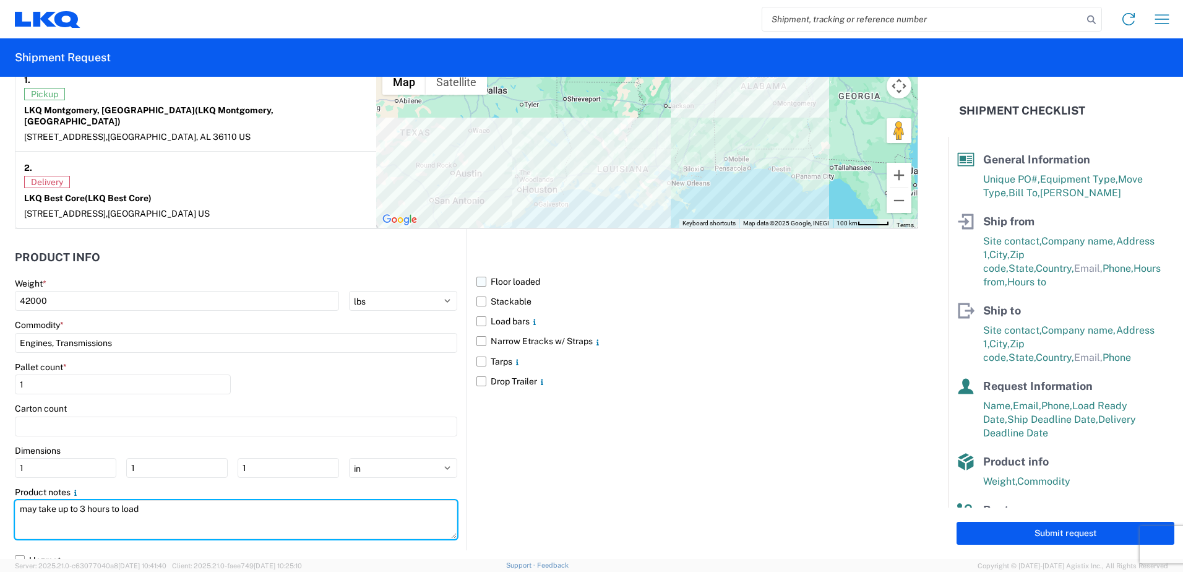
type textarea "may take up to 3 hours to load"
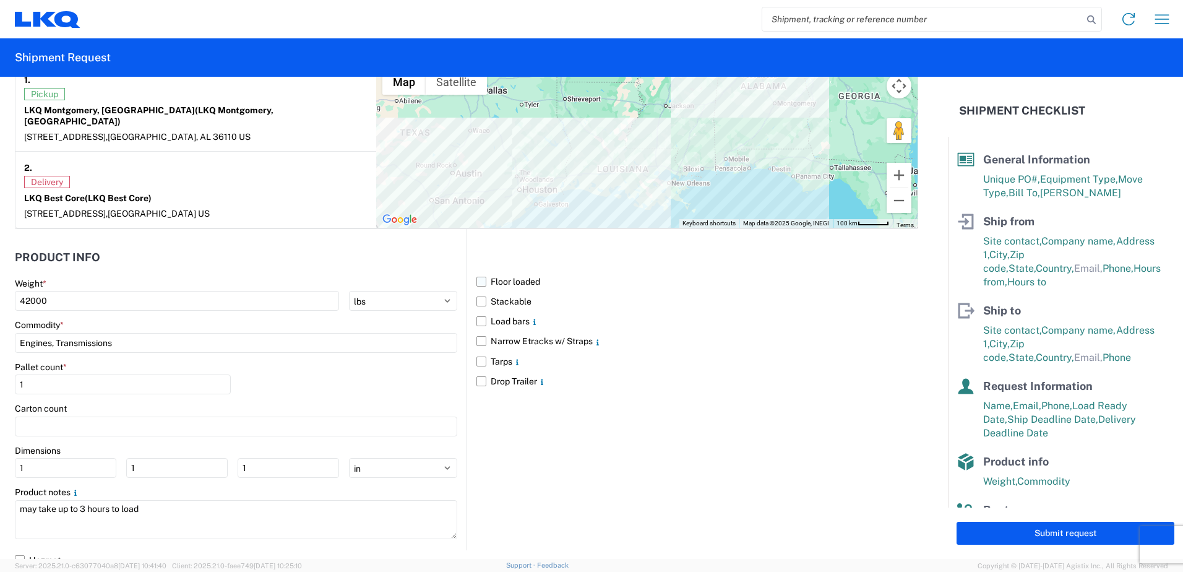
click at [477, 272] on label "Floor loaded" at bounding box center [697, 282] width 442 height 20
click at [0, 0] on input "Floor loaded" at bounding box center [0, 0] width 0 height 0
click at [1059, 533] on button "Submit request" at bounding box center [1066, 533] width 218 height 23
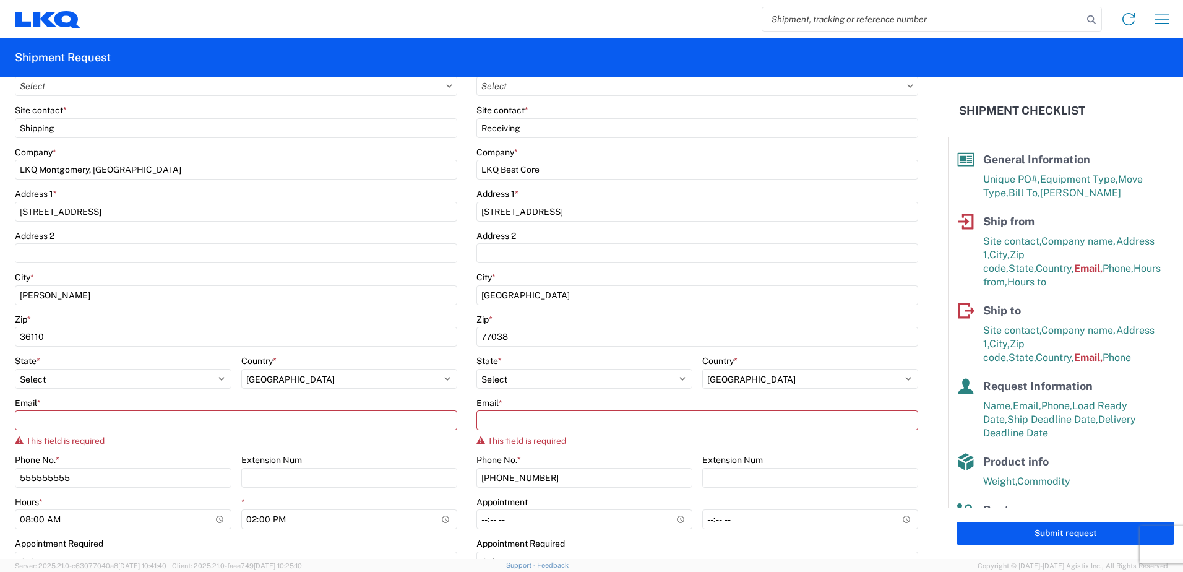
scroll to position [225, 0]
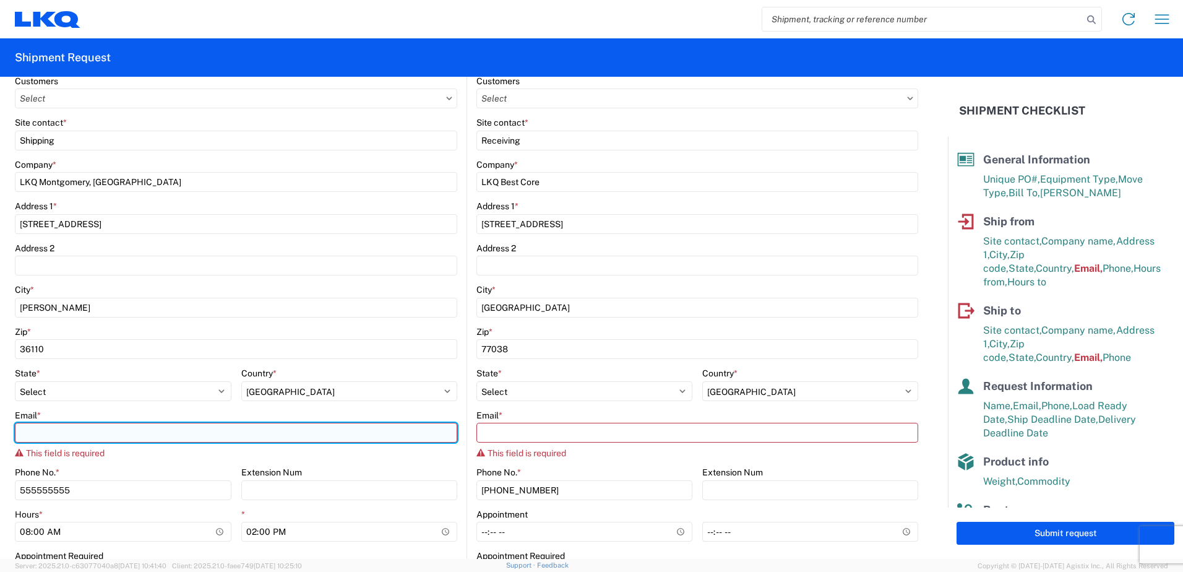
click at [220, 429] on input "Email *" at bounding box center [236, 433] width 442 height 20
type input "[EMAIL_ADDRESS][DOMAIN_NAME]"
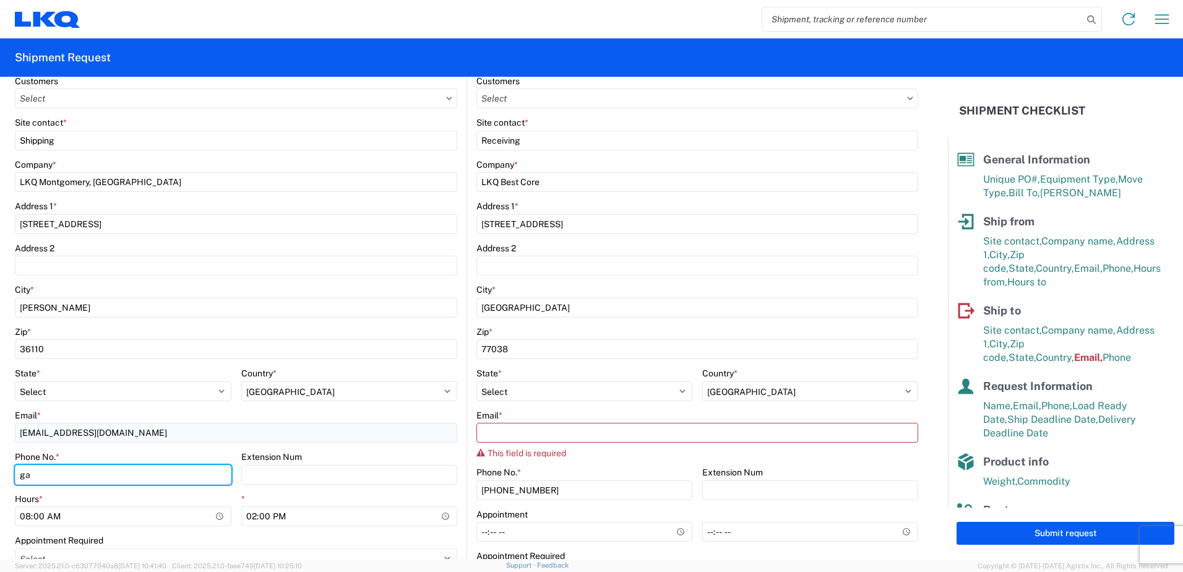
type input "g"
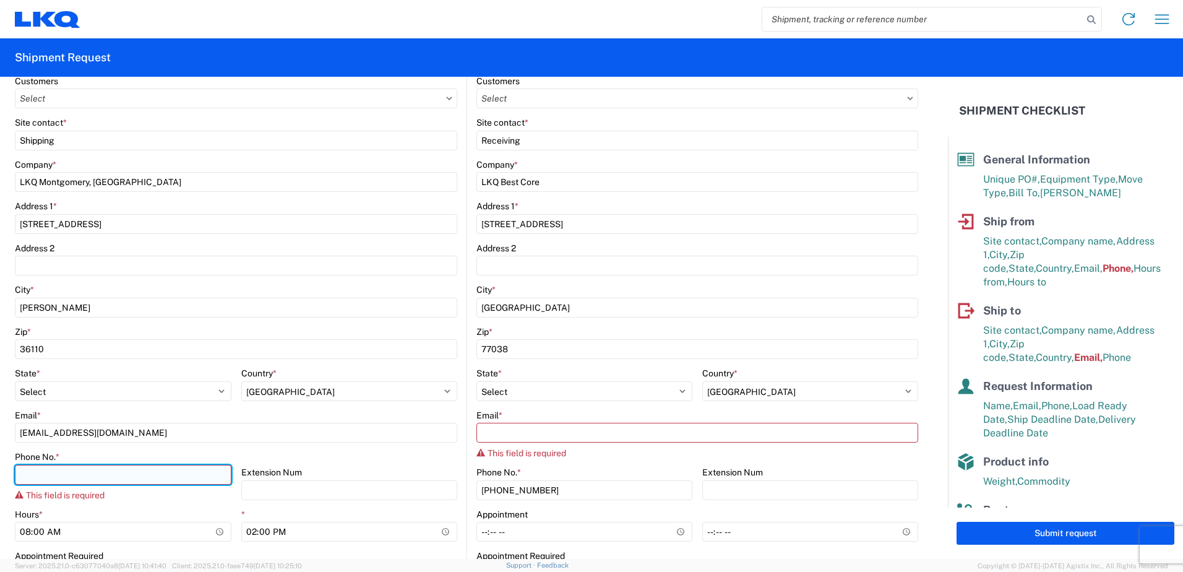
click at [131, 471] on input "Phone No. *" at bounding box center [123, 475] width 217 height 20
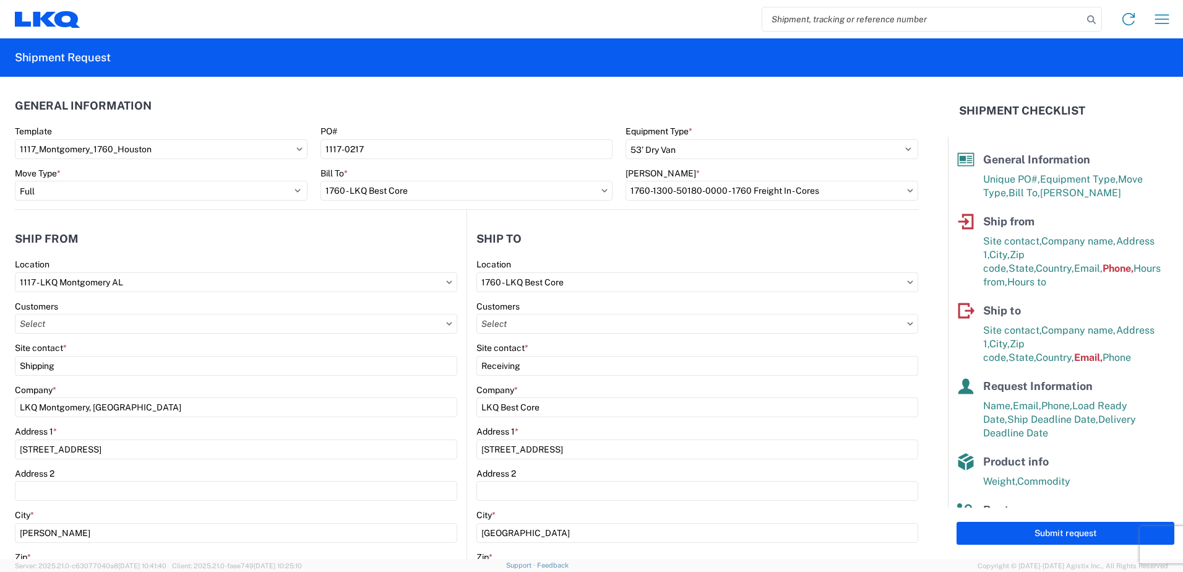
click at [353, 261] on div "Location" at bounding box center [236, 264] width 442 height 11
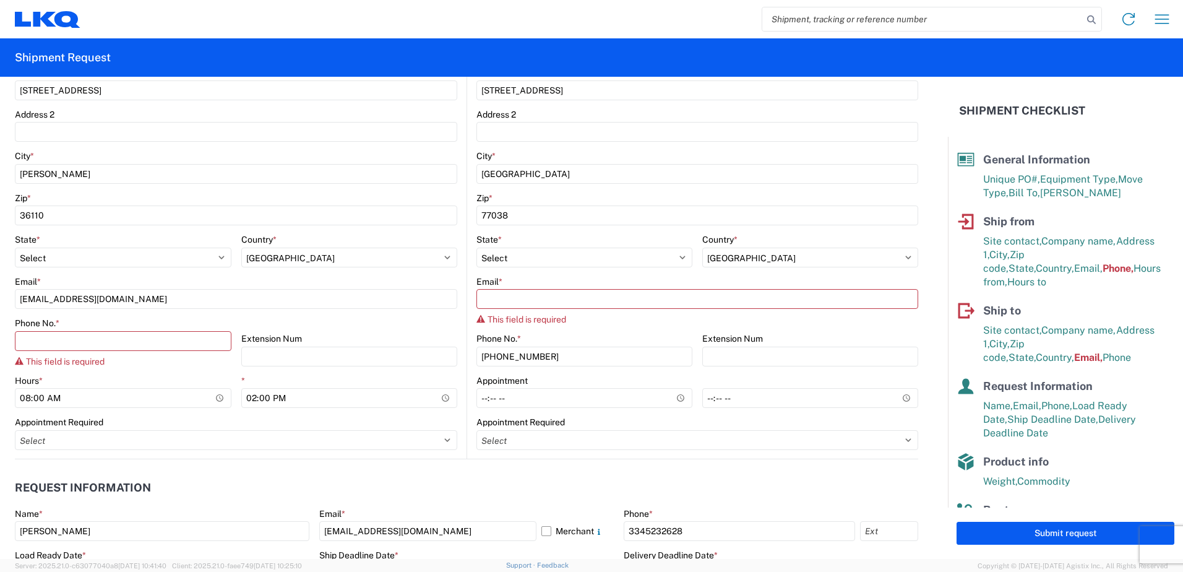
scroll to position [433, 0]
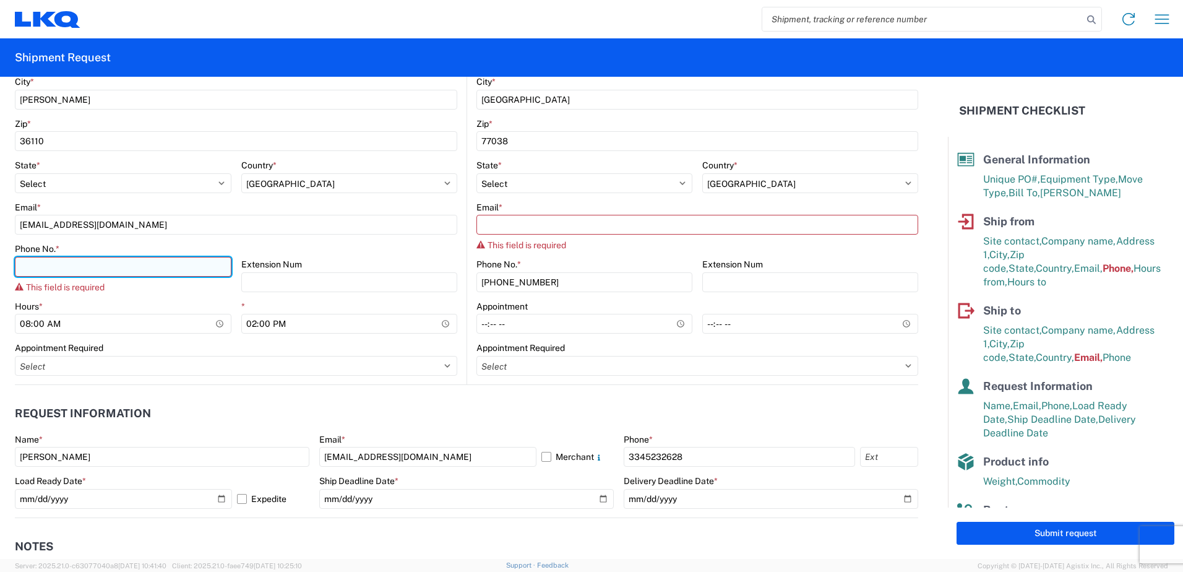
click at [74, 257] on input "Phone No. *" at bounding box center [123, 267] width 217 height 20
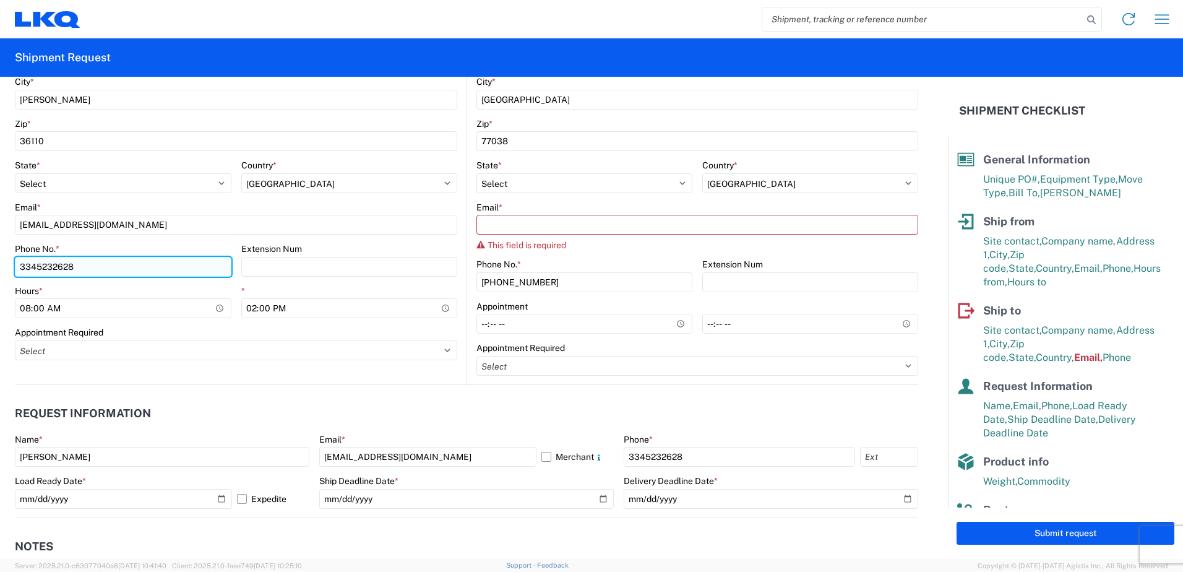
type input "3345232628"
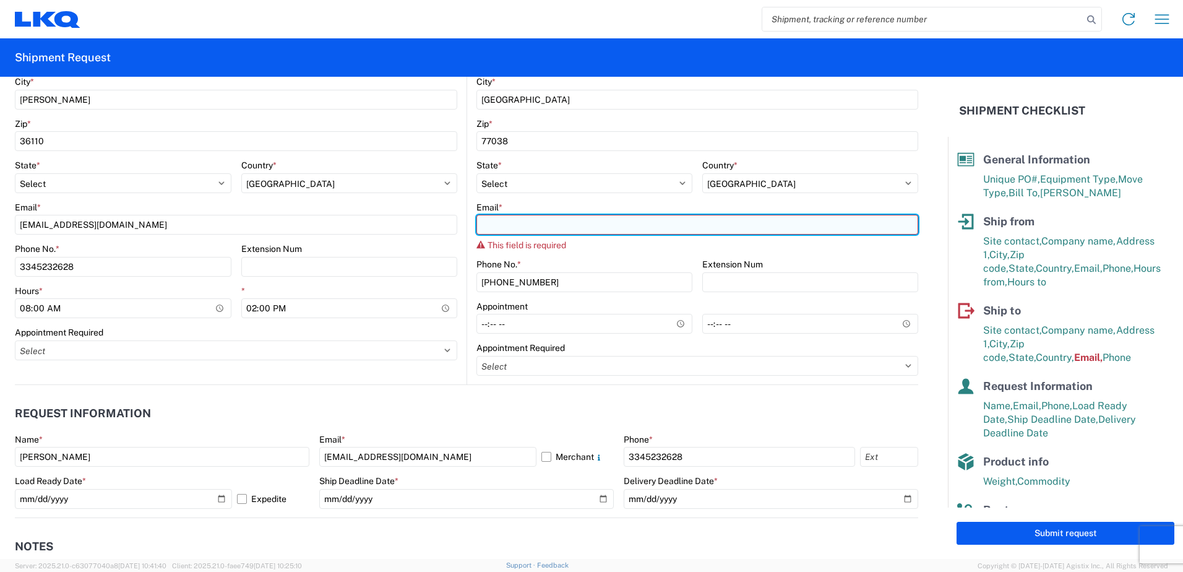
click at [504, 217] on input "Email *" at bounding box center [697, 225] width 442 height 20
type input "gapigott@lkqcrop"
drag, startPoint x: 588, startPoint y: 219, endPoint x: 400, endPoint y: 220, distance: 188.1
click at [400, 220] on div "Ship from 1117 Location 1117 - LKQ Montgomery AL Customers Site contact * Shipp…" at bounding box center [466, 81] width 903 height 608
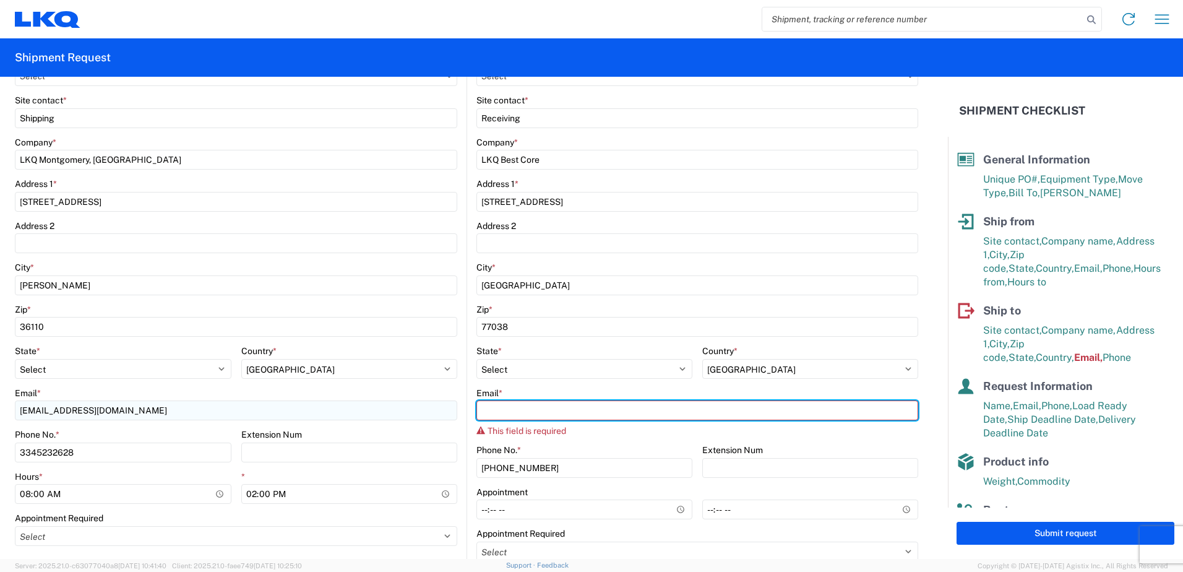
scroll to position [0, 0]
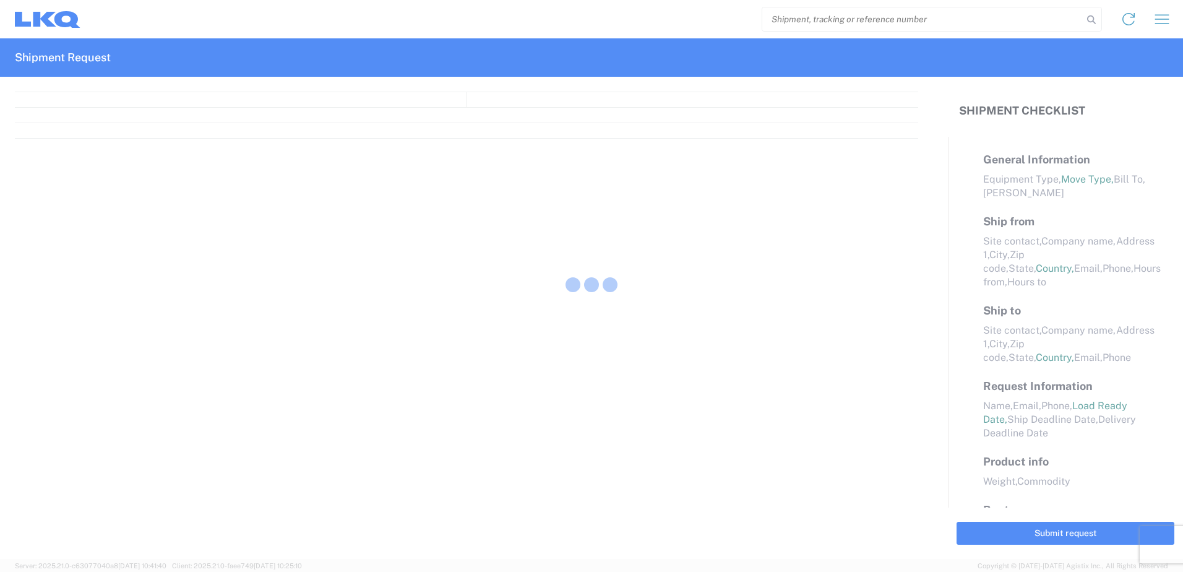
select select "LBS"
select select "IN"
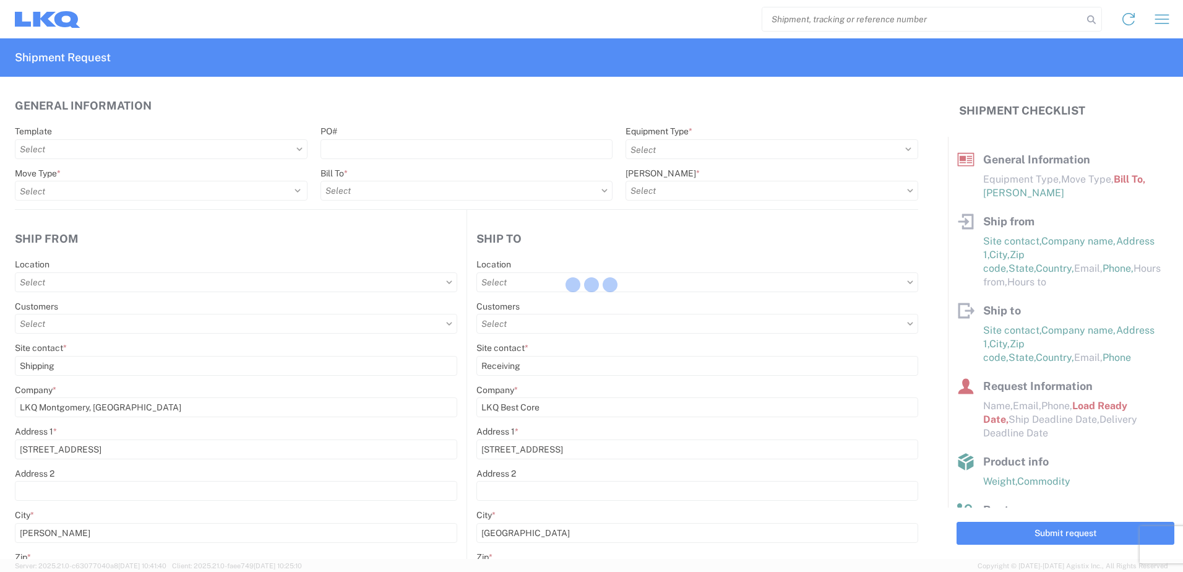
type input "1760-1300-50180-0000 - 1760 Freight In - Cores"
type input "1117 - LKQ Montgomery AL"
type input "1760 - LKQ Best Core"
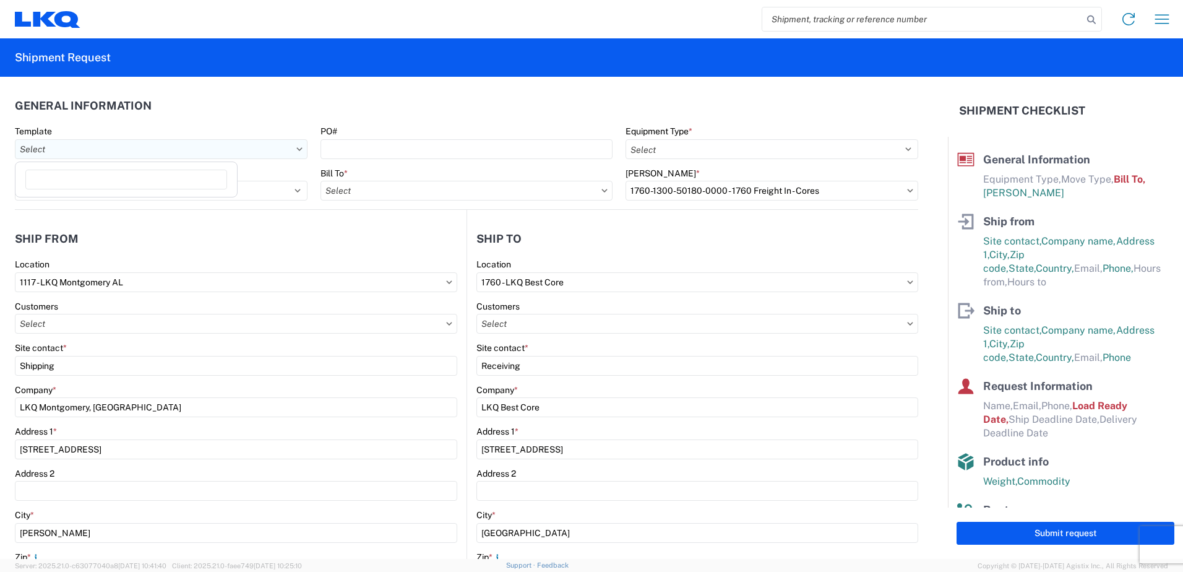
click at [122, 152] on input "text" at bounding box center [161, 149] width 293 height 20
type input "1117"
click at [126, 203] on div "1117_Montgomery_1760_Houston" at bounding box center [126, 204] width 217 height 20
type input "1117_Montgomery_1760_Houston"
click at [408, 159] on agx-form-control-wrapper-v2 "PO#" at bounding box center [467, 147] width 306 height 42
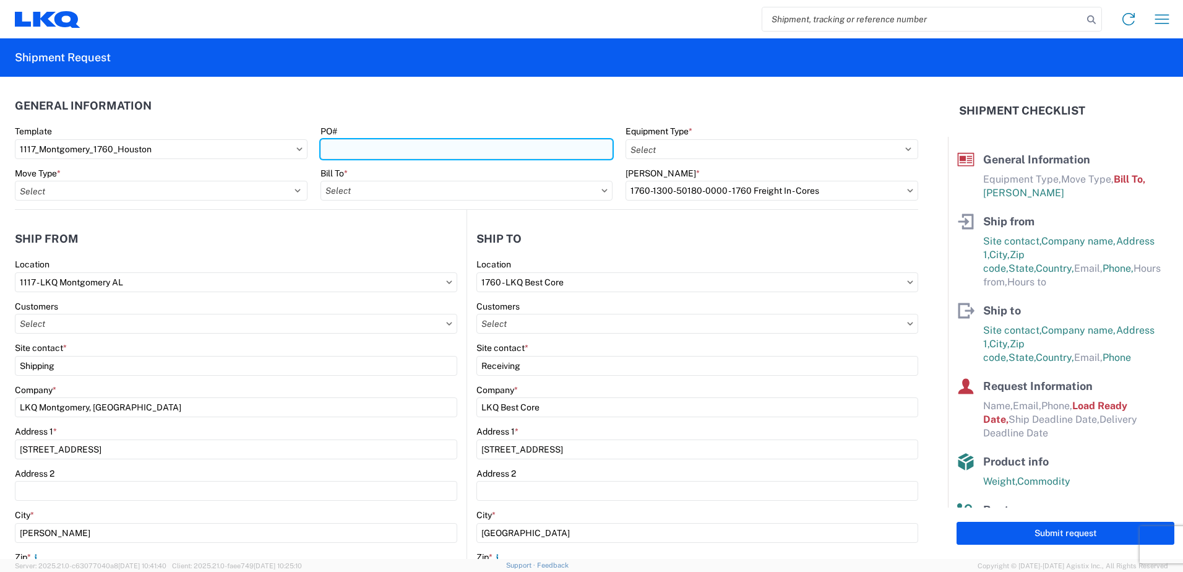
click at [409, 155] on input "PO#" at bounding box center [467, 149] width 293 height 20
type input "1117-0217"
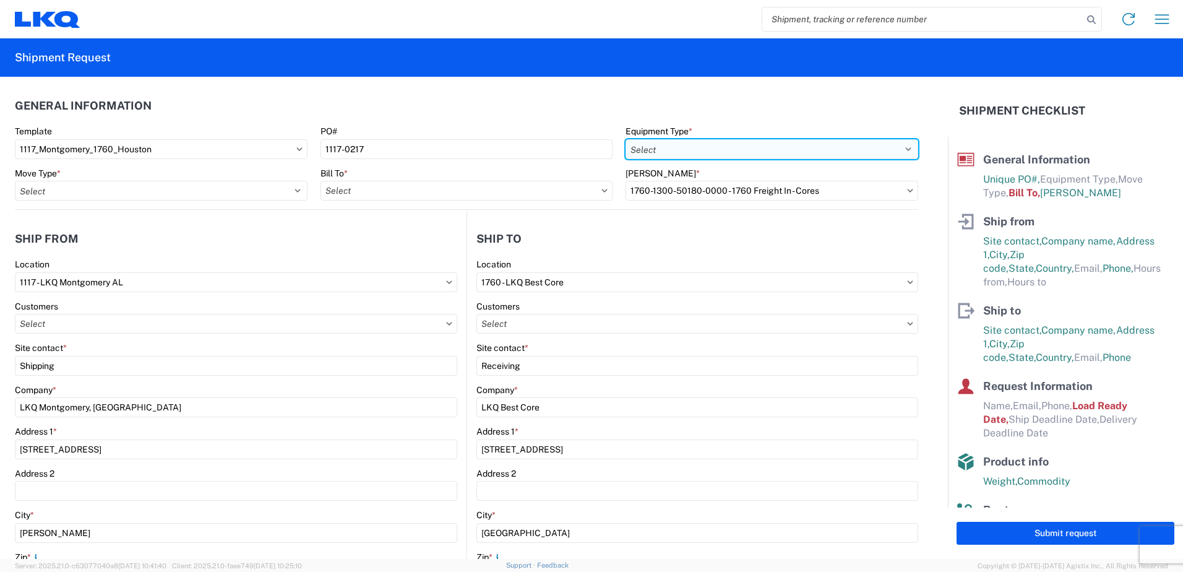
click at [778, 152] on select "Select 53’ Dry Van Flatbed Dropdeck (van) Lowboy (flatbed) Rail" at bounding box center [772, 149] width 293 height 20
select select "STDV"
click at [626, 139] on select "Select 53’ Dry Van Flatbed Dropdeck (van) Lowboy (flatbed) Rail" at bounding box center [772, 149] width 293 height 20
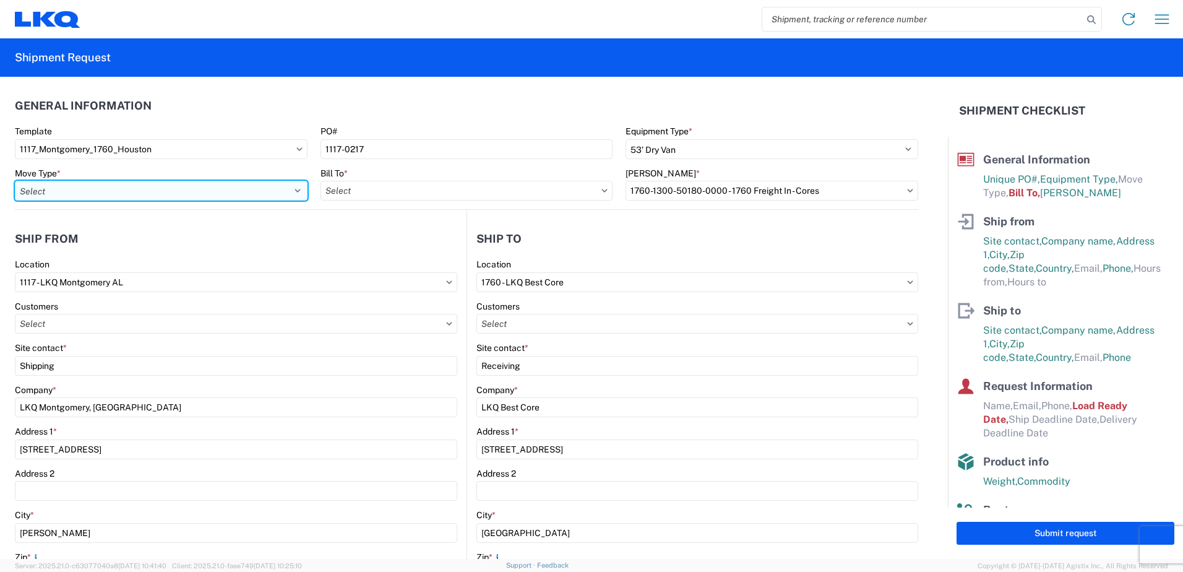
click at [197, 188] on select "Select Full Partial TL" at bounding box center [161, 191] width 293 height 20
select select "FULL"
click at [15, 181] on select "Select Full Partial TL" at bounding box center [161, 191] width 293 height 20
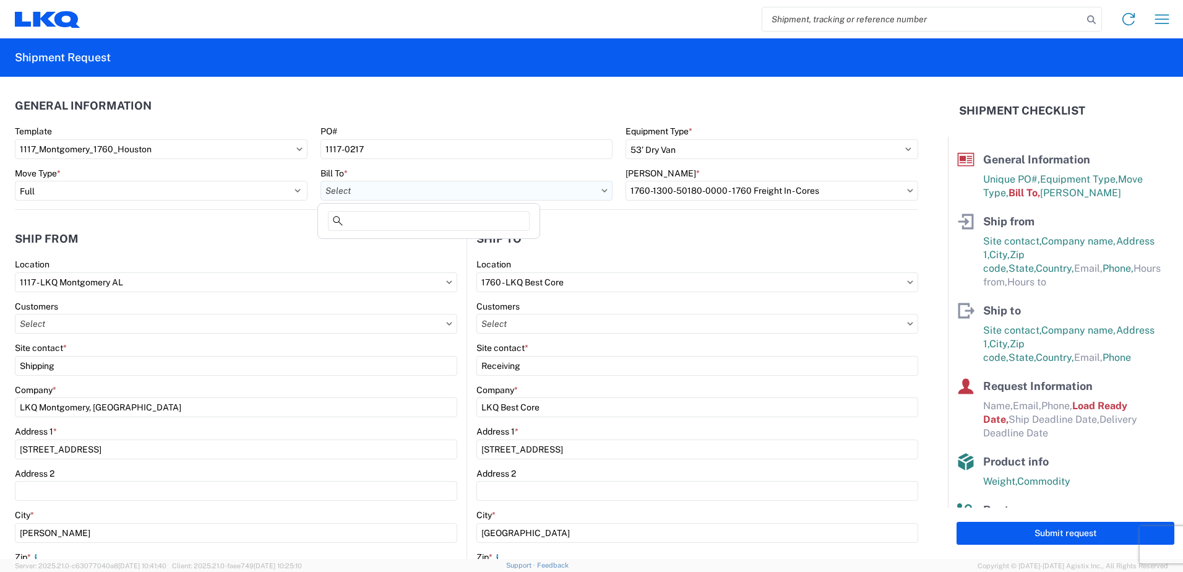
click at [360, 192] on input "text" at bounding box center [467, 191] width 293 height 20
type input "1760"
click at [380, 249] on div "1760 - LKQ Best Core" at bounding box center [429, 246] width 217 height 20
type input "1760 - LKQ Best Core"
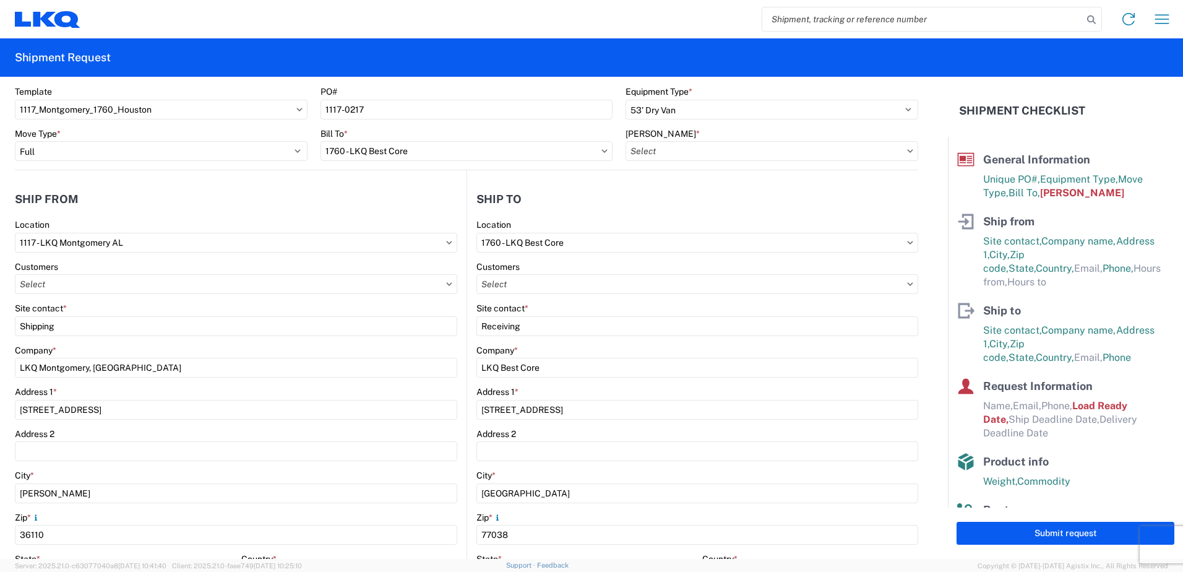
scroll to position [62, 0]
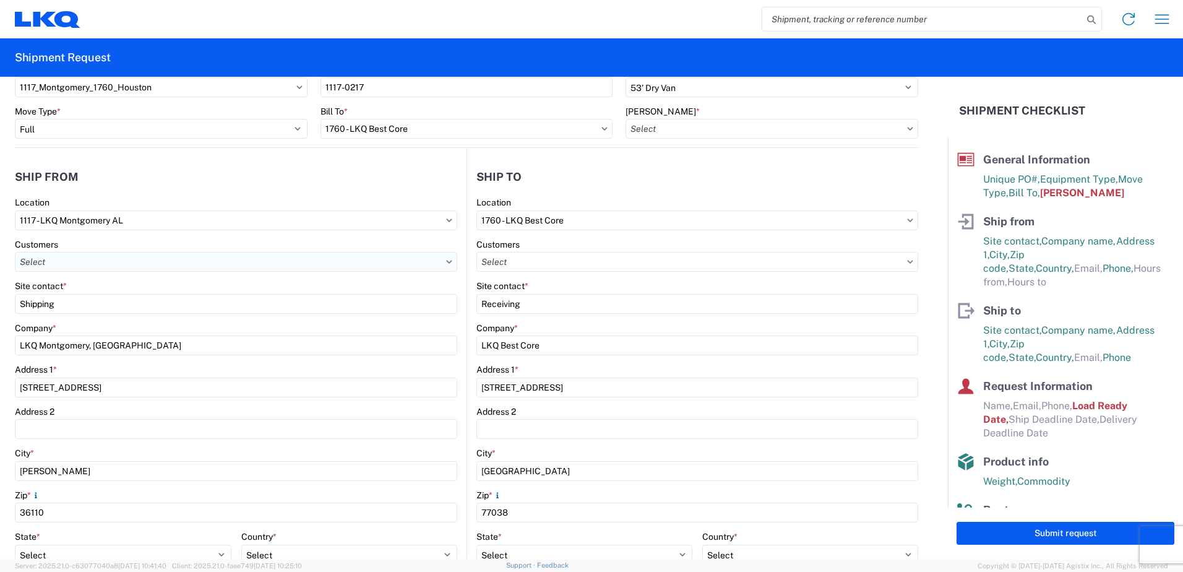
click at [222, 254] on input "text" at bounding box center [236, 262] width 442 height 20
click at [264, 157] on agx-shipment-stop-widget-v2 "Ship from 1117 Location 1117 - LKQ Montgomery AL Customers Site contact * Shipp…" at bounding box center [241, 444] width 452 height 593
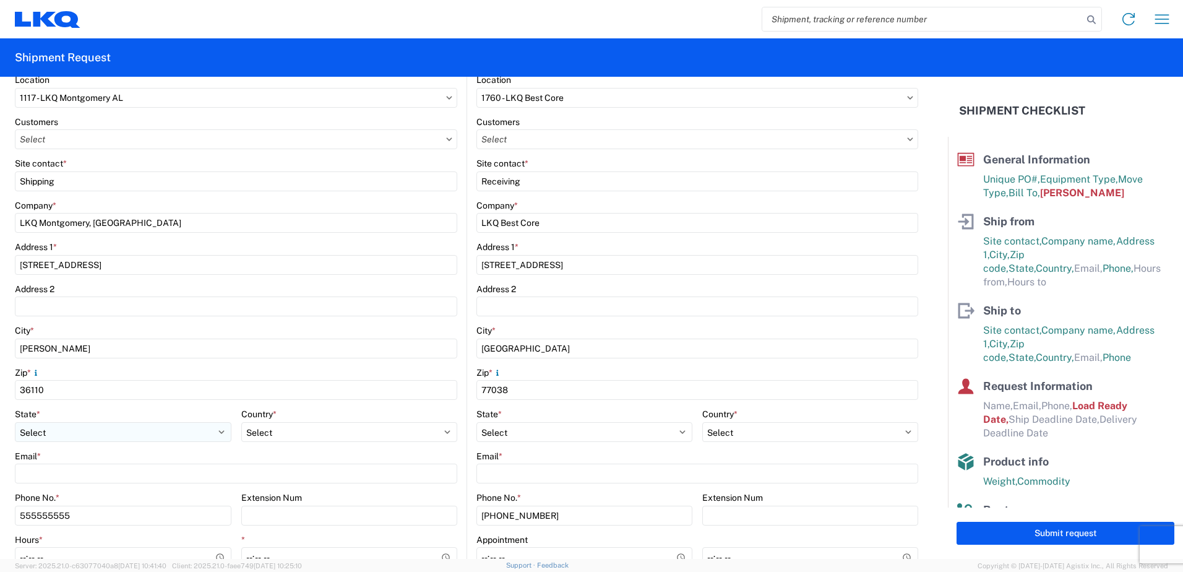
scroll to position [309, 0]
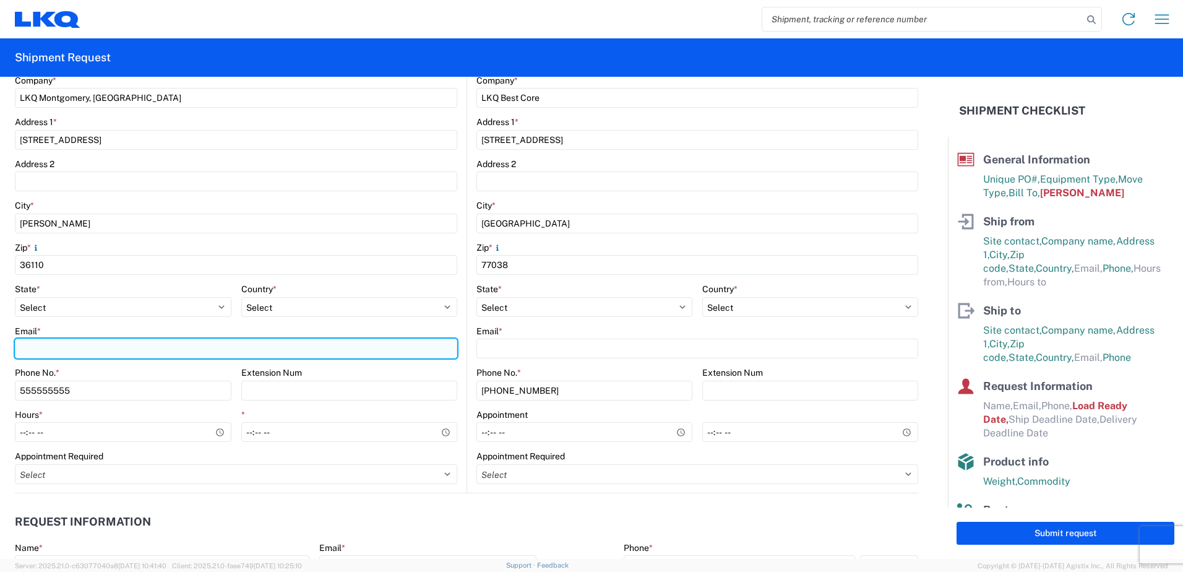
click at [106, 347] on input "Email *" at bounding box center [236, 348] width 442 height 20
type input "[EMAIL_ADDRESS][DOMAIN_NAME]"
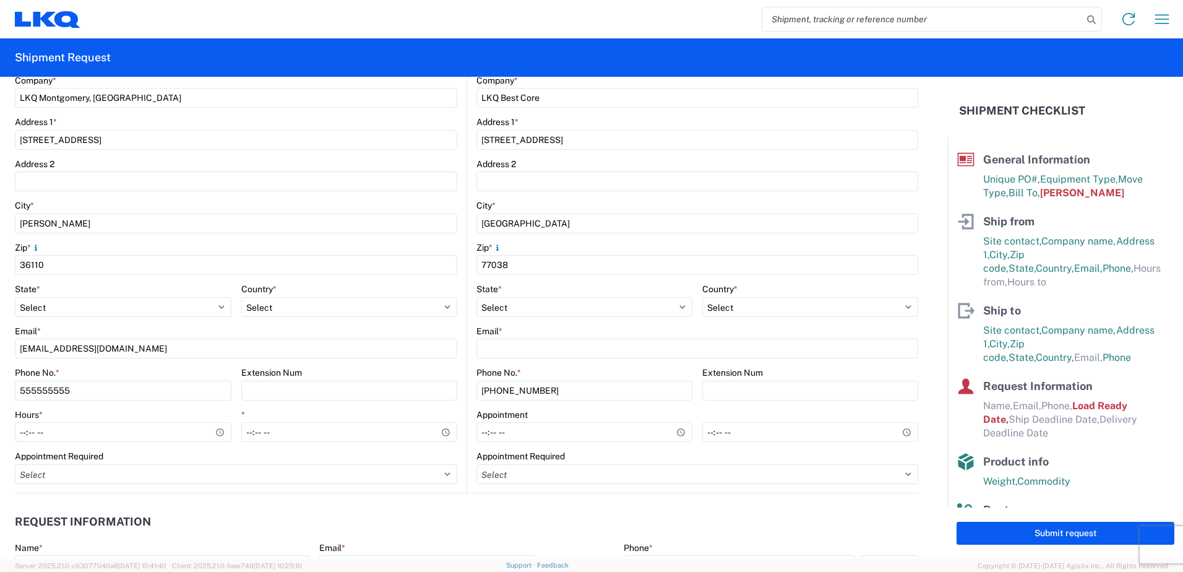
click at [244, 362] on agx-form-control-wrapper-v2 "Email * [EMAIL_ADDRESS][DOMAIN_NAME]" at bounding box center [236, 346] width 442 height 42
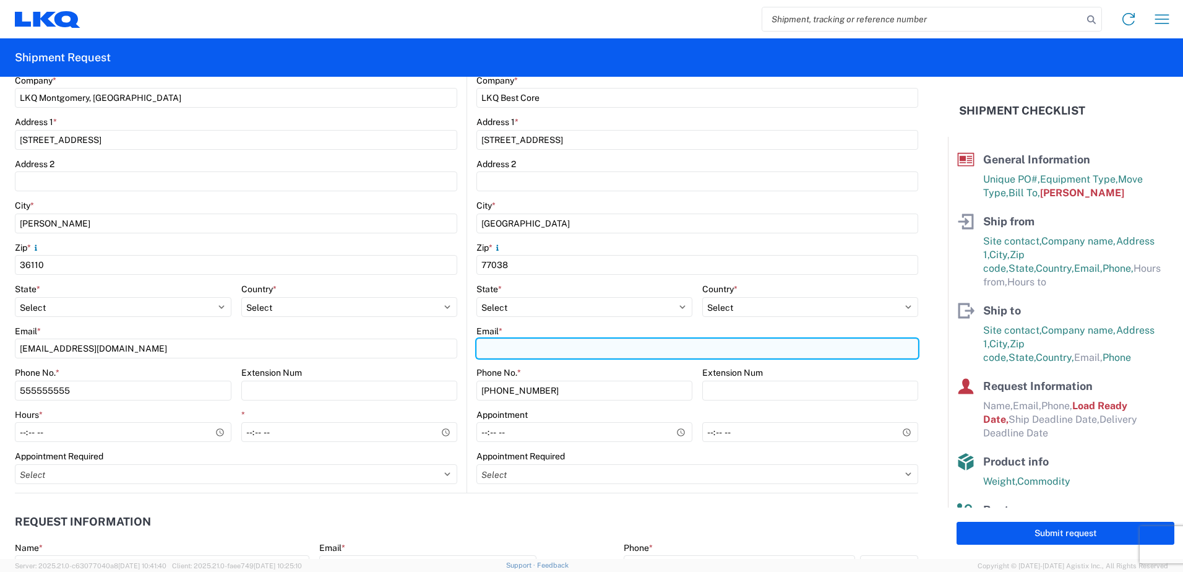
click at [557, 350] on input "Email *" at bounding box center [697, 348] width 442 height 20
type input "[EMAIL_ADDRESS][DOMAIN_NAME]"
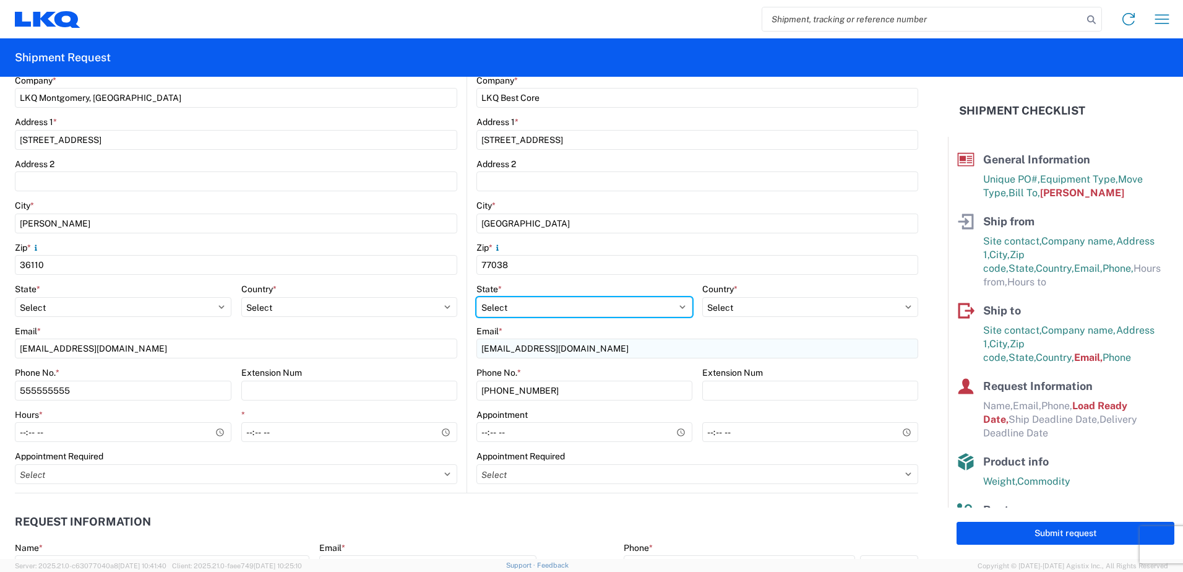
select select "AL"
type input "[PERSON_NAME]"
click at [467, 345] on main "1760 Location 1760 - LKQ Best Core Customers Site contact * Receiving Company *…" at bounding box center [692, 220] width 451 height 543
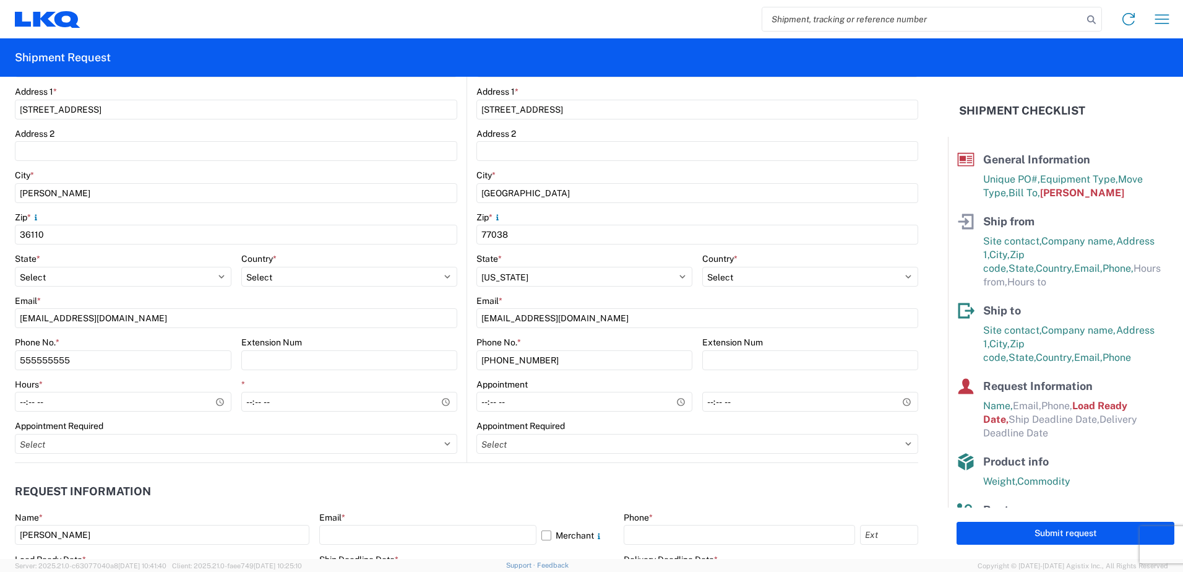
scroll to position [247, 0]
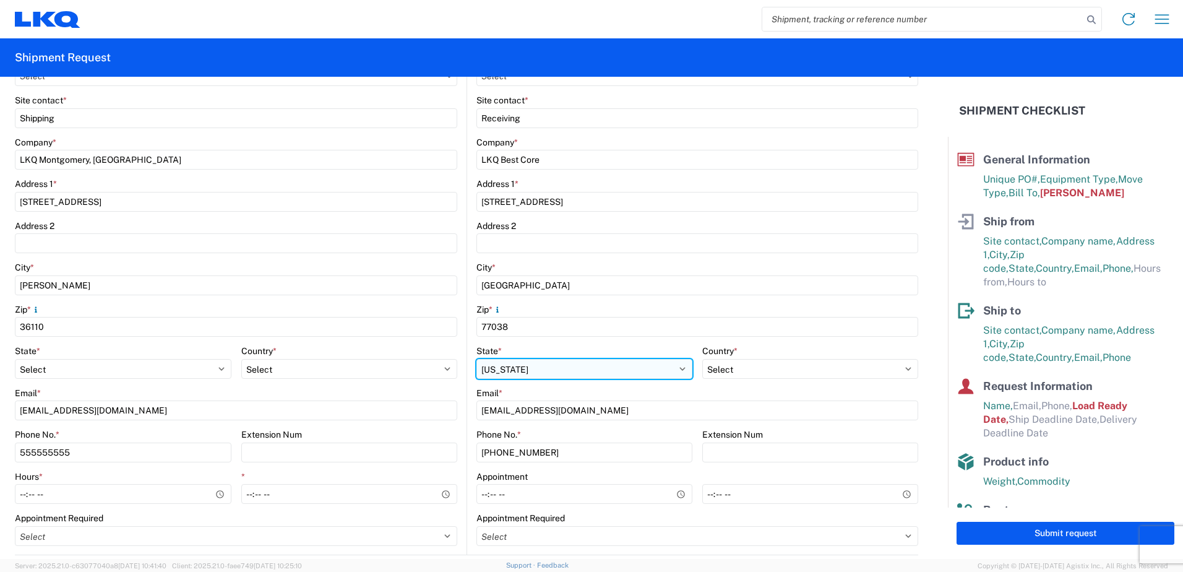
click at [614, 372] on select "Select [US_STATE] [US_STATE] [US_STATE] [US_STATE] Armed Forces Americas Armed …" at bounding box center [584, 369] width 216 height 20
select select "[GEOGRAPHIC_DATA]"
click at [476, 359] on select "Select [US_STATE] [US_STATE] [US_STATE] [US_STATE] Armed Forces Americas Armed …" at bounding box center [584, 369] width 216 height 20
click at [457, 321] on main "1117 Location 1117 - LKQ [GEOGRAPHIC_DATA] AL Customers Site contact * Shipping…" at bounding box center [241, 282] width 452 height 543
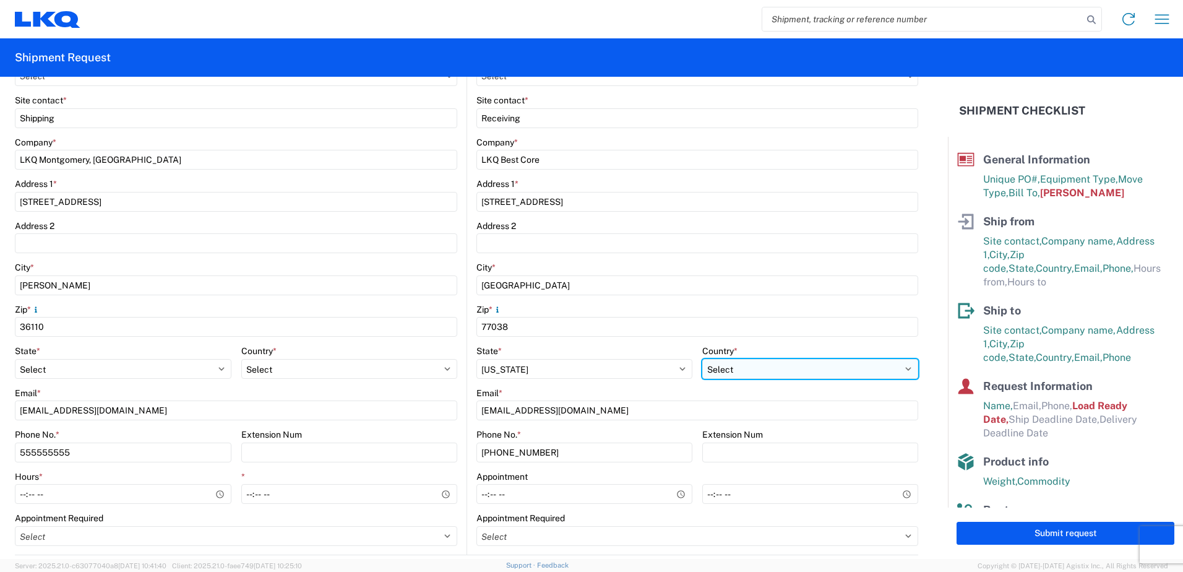
click at [817, 371] on select "Select [GEOGRAPHIC_DATA] [GEOGRAPHIC_DATA] [GEOGRAPHIC_DATA] [GEOGRAPHIC_DATA] …" at bounding box center [810, 369] width 216 height 20
click at [702, 359] on select "Select [GEOGRAPHIC_DATA] [GEOGRAPHIC_DATA] [GEOGRAPHIC_DATA] [GEOGRAPHIC_DATA] …" at bounding box center [810, 369] width 216 height 20
click at [669, 397] on div "Email *" at bounding box center [697, 392] width 442 height 11
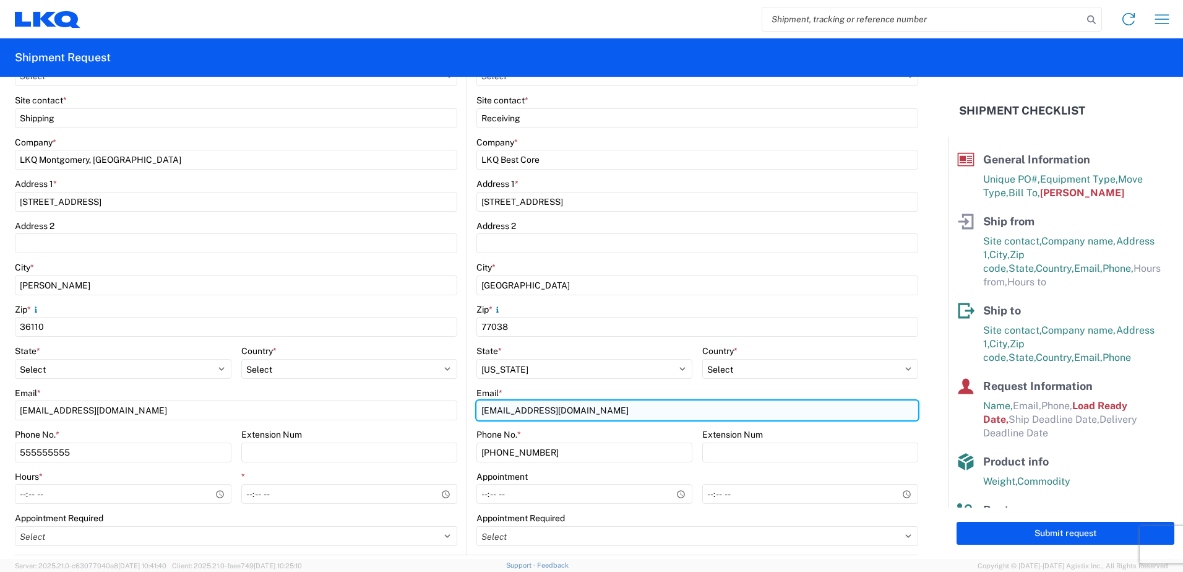
click at [655, 401] on input "[EMAIL_ADDRESS][DOMAIN_NAME]" at bounding box center [697, 410] width 442 height 20
type input "[EMAIL_ADDRESS][DOMAIN_NAME]"
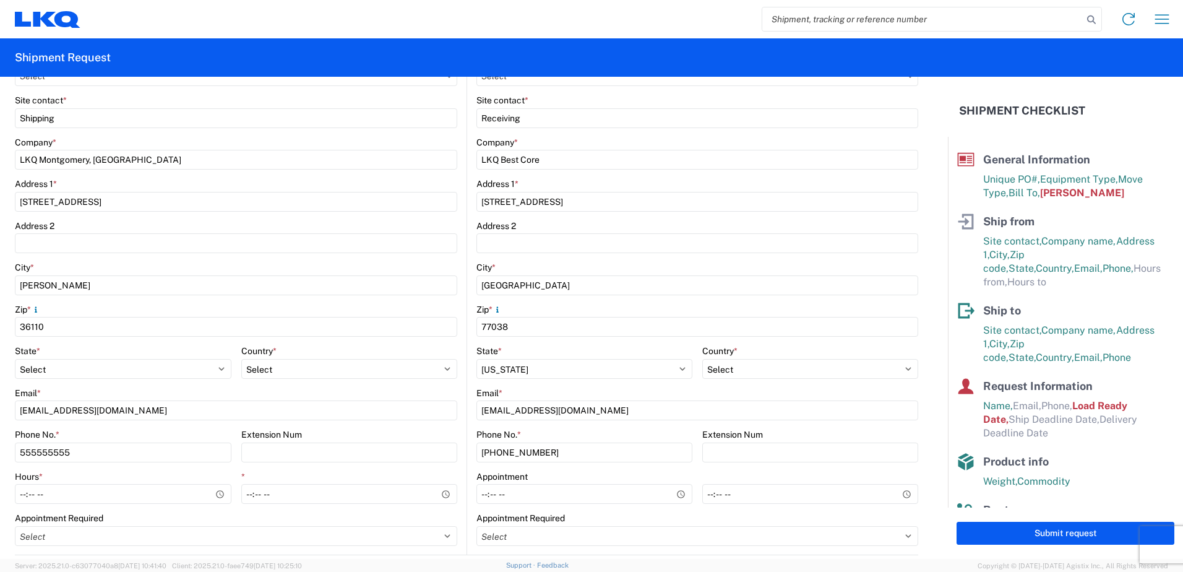
click at [648, 392] on div "Email *" at bounding box center [697, 392] width 442 height 11
click at [788, 369] on select "Select [GEOGRAPHIC_DATA] [GEOGRAPHIC_DATA] [GEOGRAPHIC_DATA] [GEOGRAPHIC_DATA] …" at bounding box center [810, 369] width 216 height 20
select select "GB"
click at [702, 359] on select "Select [GEOGRAPHIC_DATA] [GEOGRAPHIC_DATA] [GEOGRAPHIC_DATA] [GEOGRAPHIC_DATA] …" at bounding box center [810, 369] width 216 height 20
select select
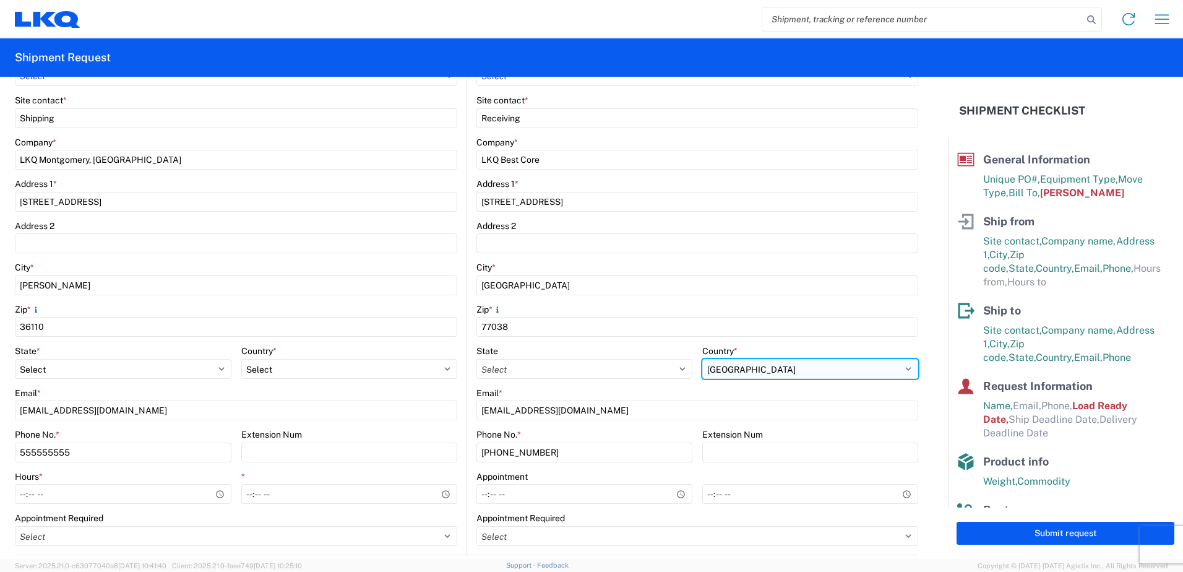
click at [780, 366] on select "Select [GEOGRAPHIC_DATA] [GEOGRAPHIC_DATA] [GEOGRAPHIC_DATA] [GEOGRAPHIC_DATA] …" at bounding box center [810, 369] width 216 height 20
select select "US"
click at [702, 374] on select "Select [GEOGRAPHIC_DATA] [GEOGRAPHIC_DATA] [GEOGRAPHIC_DATA] [GEOGRAPHIC_DATA] …" at bounding box center [810, 369] width 216 height 20
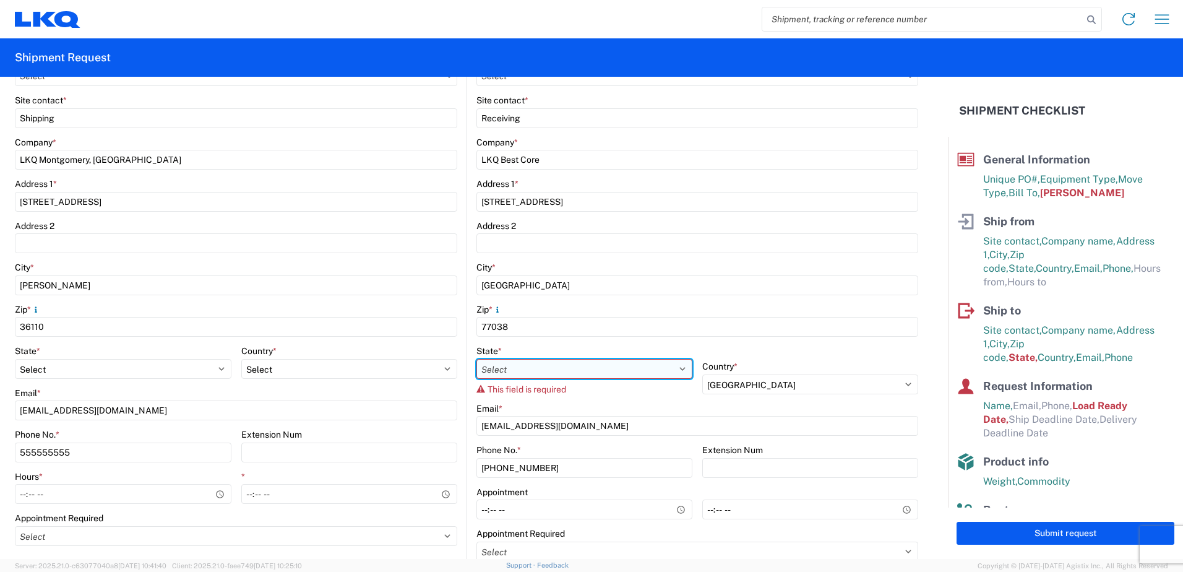
click at [596, 366] on select "Select [US_STATE] [US_STATE] [US_STATE] [US_STATE] Armed Forces Americas Armed …" at bounding box center [584, 369] width 216 height 20
select select "[GEOGRAPHIC_DATA]"
click at [476, 359] on select "Select [US_STATE] [US_STATE] [US_STATE] [US_STATE] Armed Forces Americas Armed …" at bounding box center [584, 369] width 216 height 20
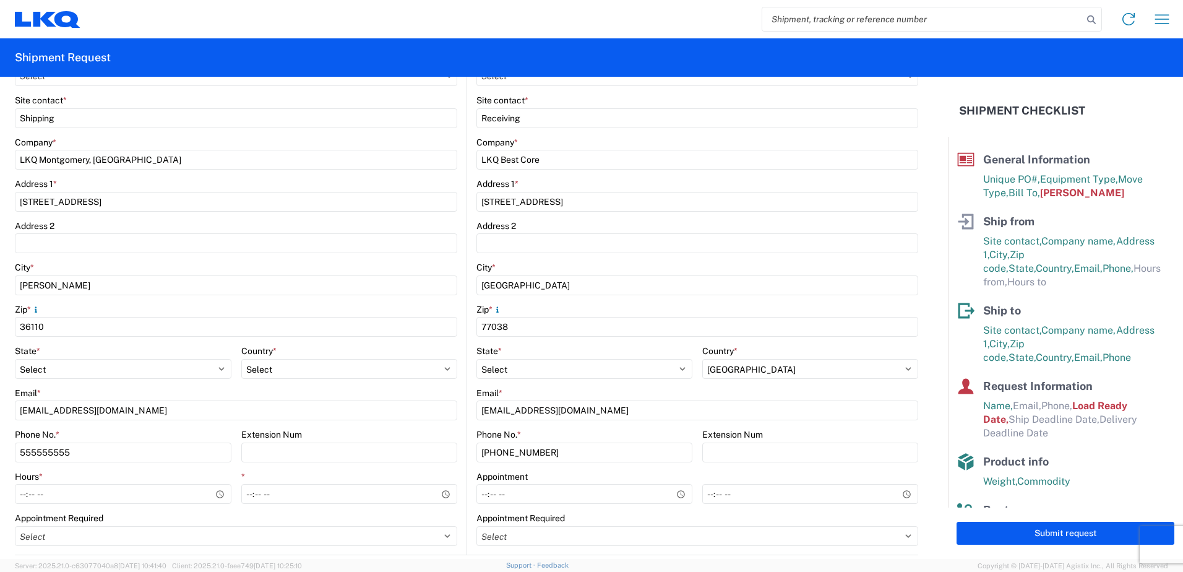
click at [467, 325] on main "1760 Location 1760 - LKQ Best Core Customers Site contact * Receiving Company *…" at bounding box center [692, 282] width 451 height 543
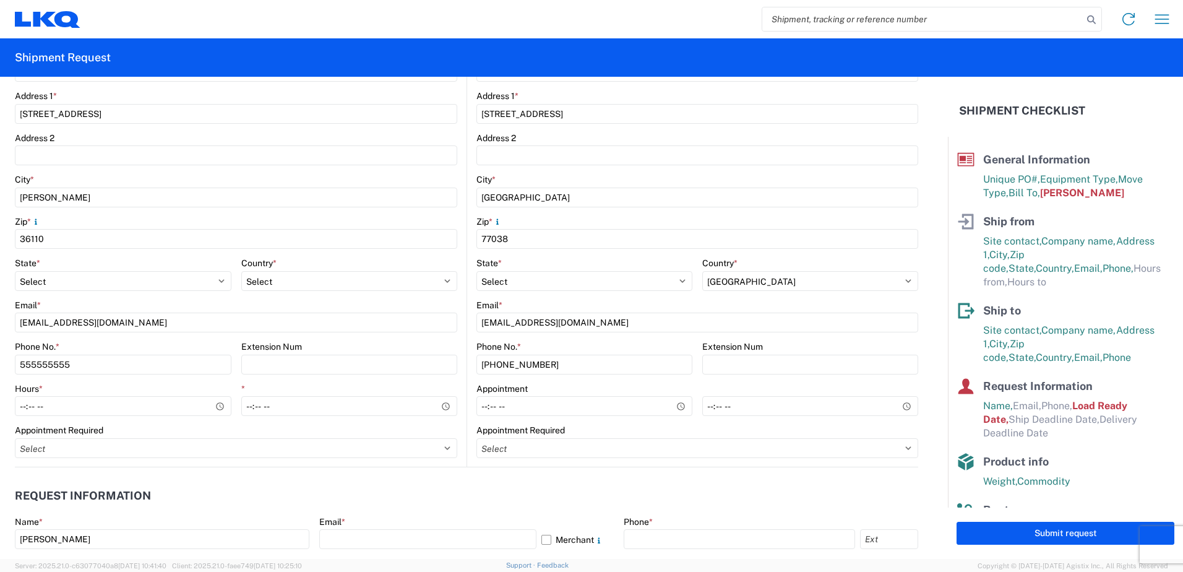
scroll to position [495, 0]
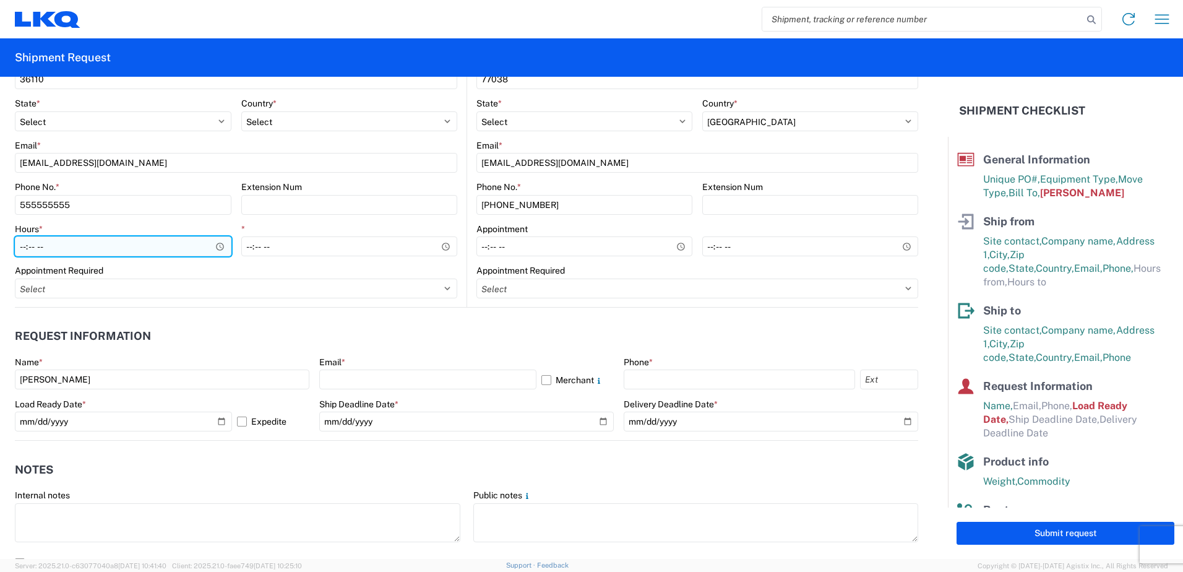
click at [221, 246] on input "Hours *" at bounding box center [123, 246] width 217 height 20
click at [467, 247] on agx-shipment-stop-widget-v2 "Ship to 1760 Location 1760 - LKQ Best Core Customers Site contact * Receiving C…" at bounding box center [693, 11] width 452 height 593
click at [222, 247] on input "08:36" at bounding box center [123, 246] width 217 height 20
type input "08:00"
click at [233, 226] on div "Hours * 08:00 *" at bounding box center [236, 244] width 442 height 42
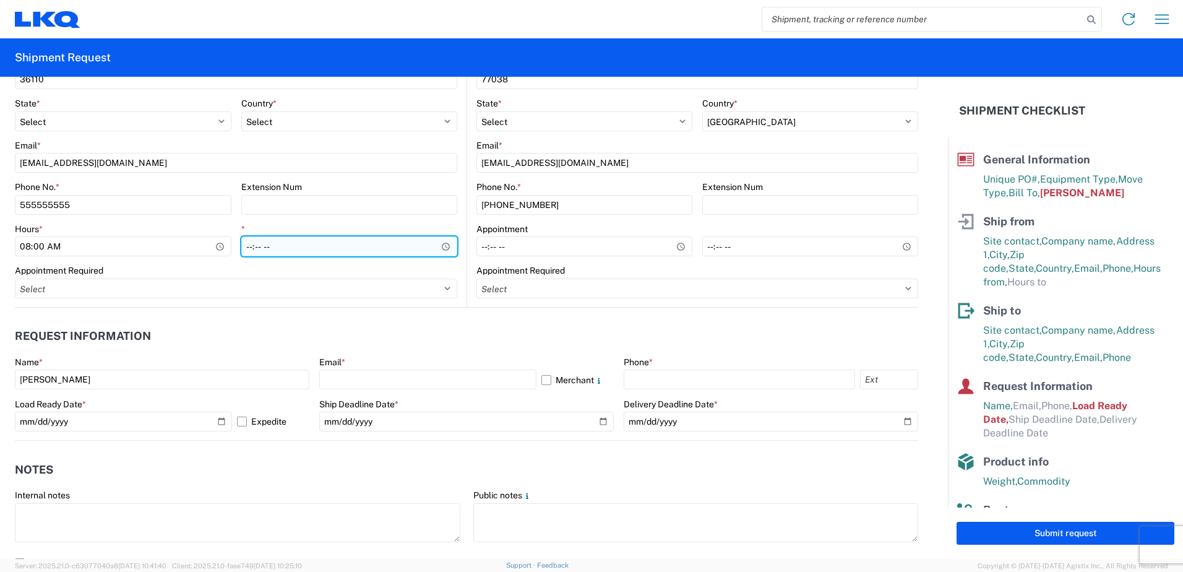
click at [439, 245] on input "*" at bounding box center [349, 246] width 217 height 20
type input "14:00"
click at [460, 218] on main "1117 Location 1117 - LKQ [GEOGRAPHIC_DATA] AL Customers Site contact * Shipping…" at bounding box center [241, 35] width 452 height 543
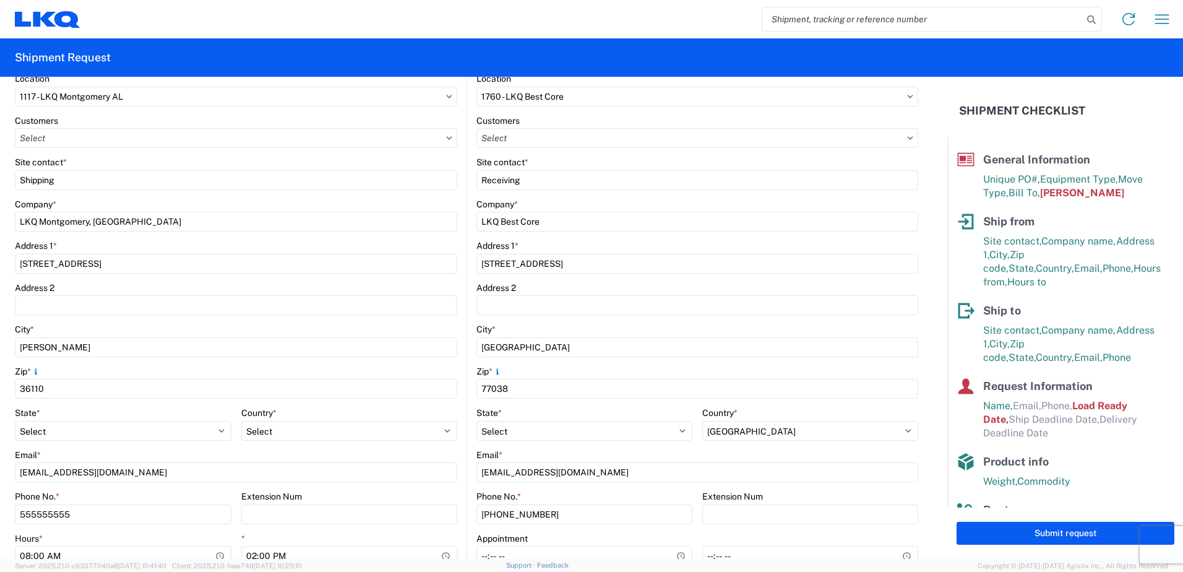
scroll to position [0, 0]
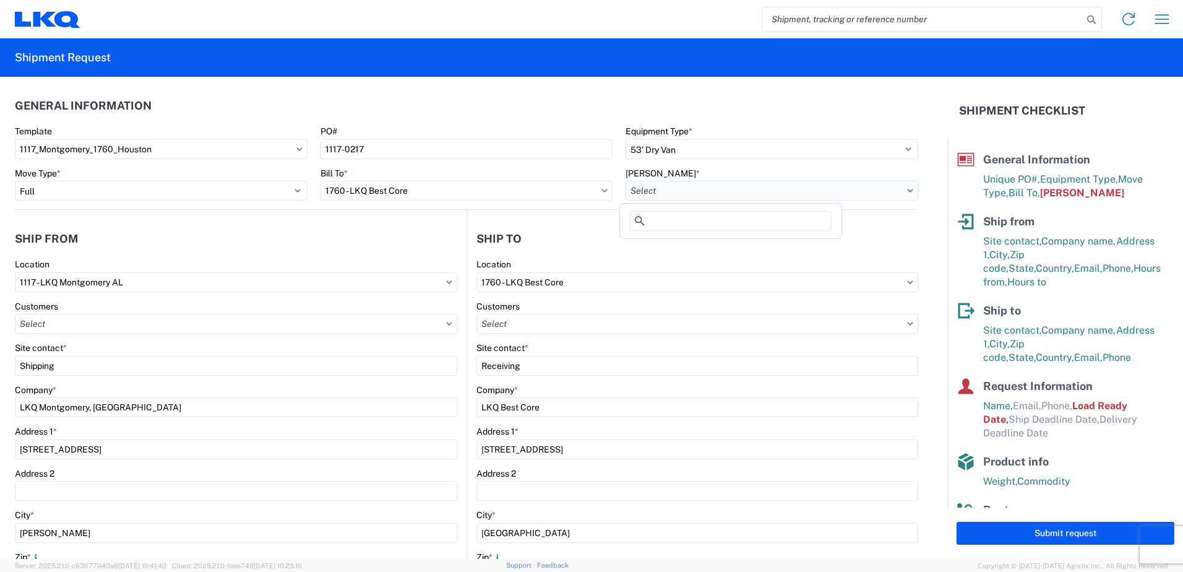
click at [744, 187] on input "text" at bounding box center [772, 191] width 293 height 20
click at [713, 251] on div "1760-1300-50180-0000 - 1760 Freight In - Cores" at bounding box center [730, 246] width 217 height 20
type input "1760-1300-50180-0000 - 1760 Freight In - Cores"
click at [567, 89] on agx-general-info "General Information Template 1117_Montgomery_1760_Houston PO# 1117-0217 Equipme…" at bounding box center [466, 143] width 903 height 133
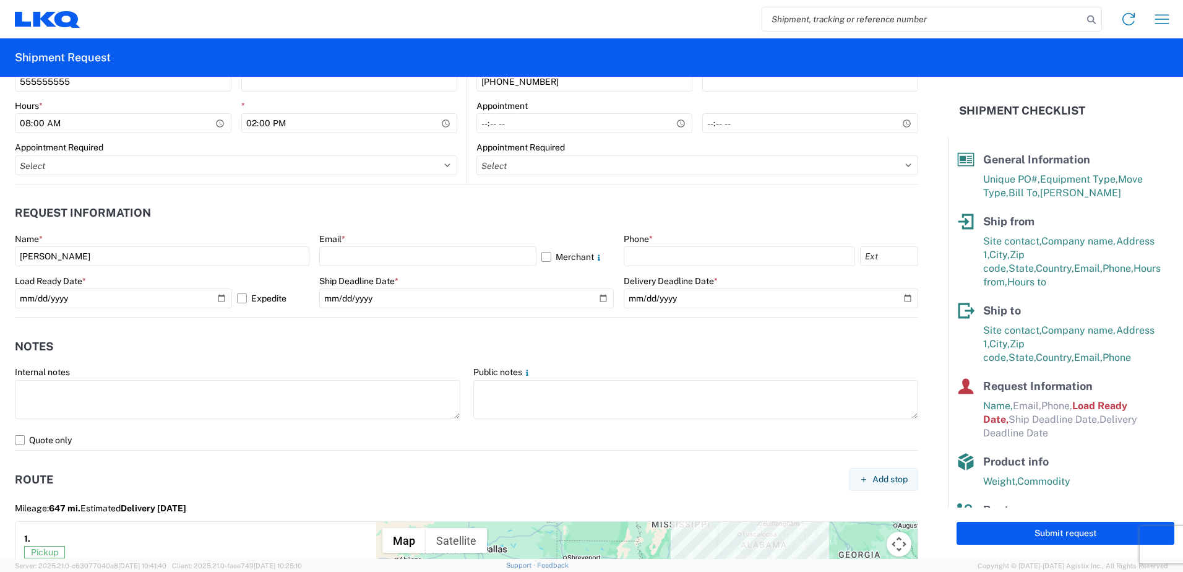
scroll to position [681, 0]
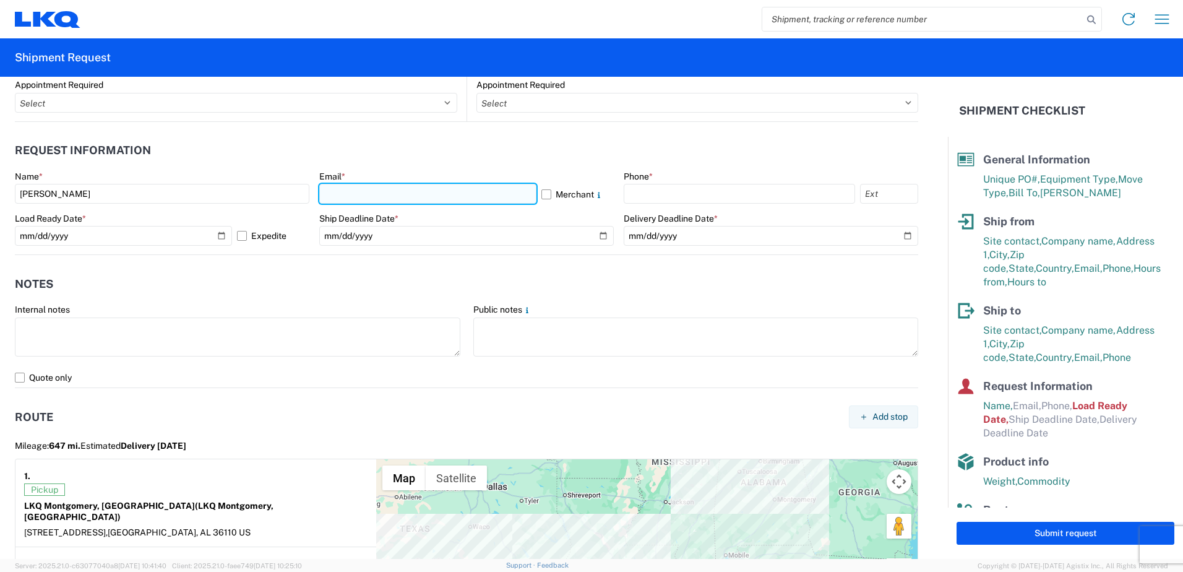
click at [375, 195] on input "text" at bounding box center [427, 194] width 217 height 20
type input "[EMAIL_ADDRESS][DOMAIN_NAME]"
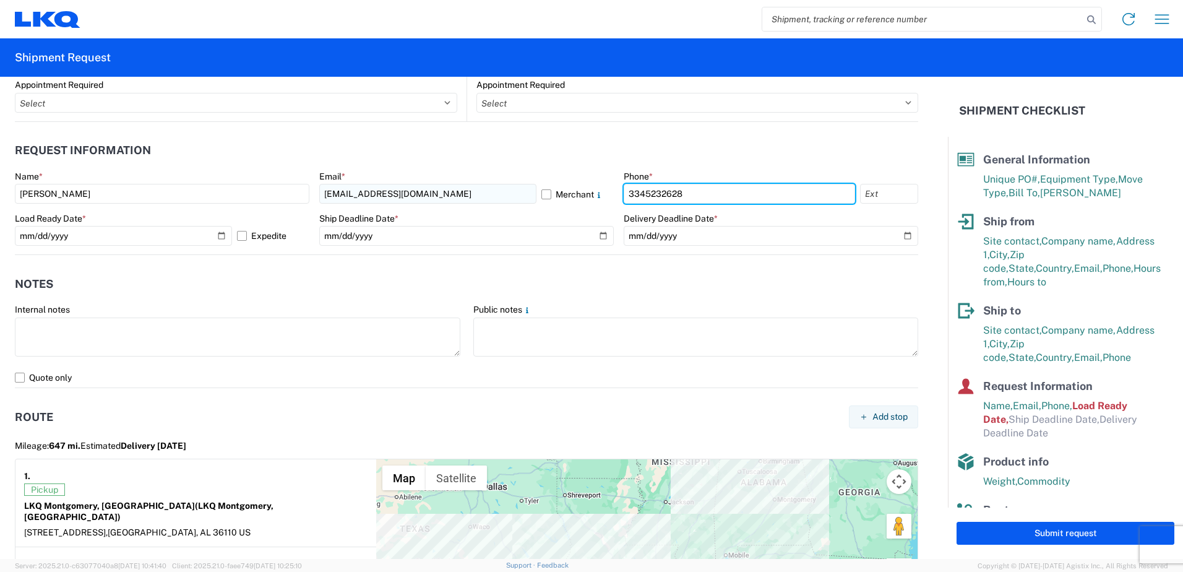
type input "3345232628"
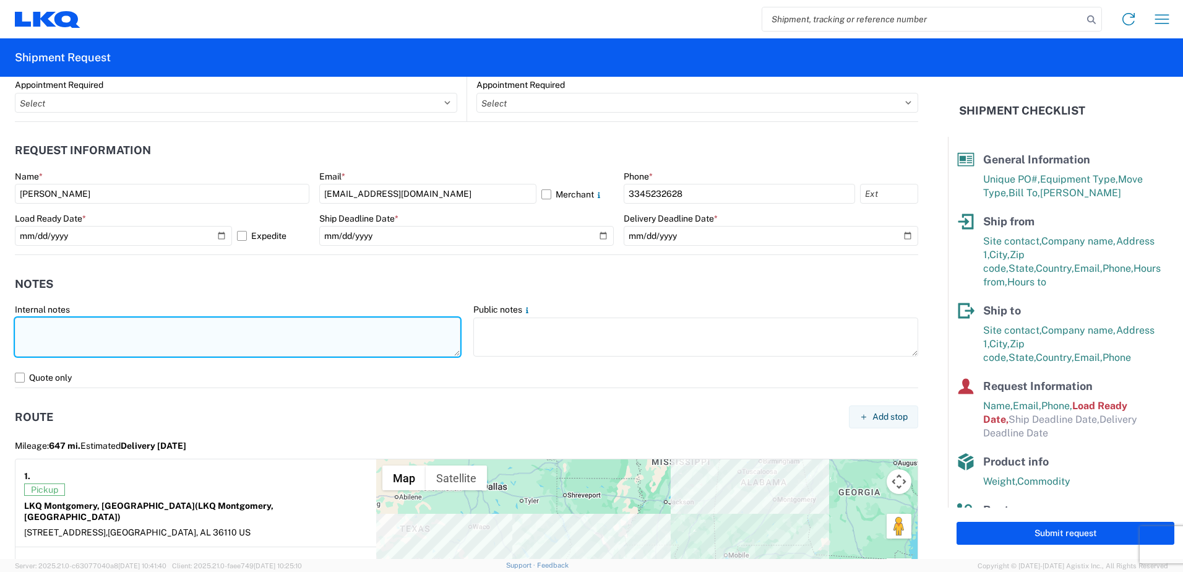
click at [217, 326] on textarea at bounding box center [237, 336] width 445 height 39
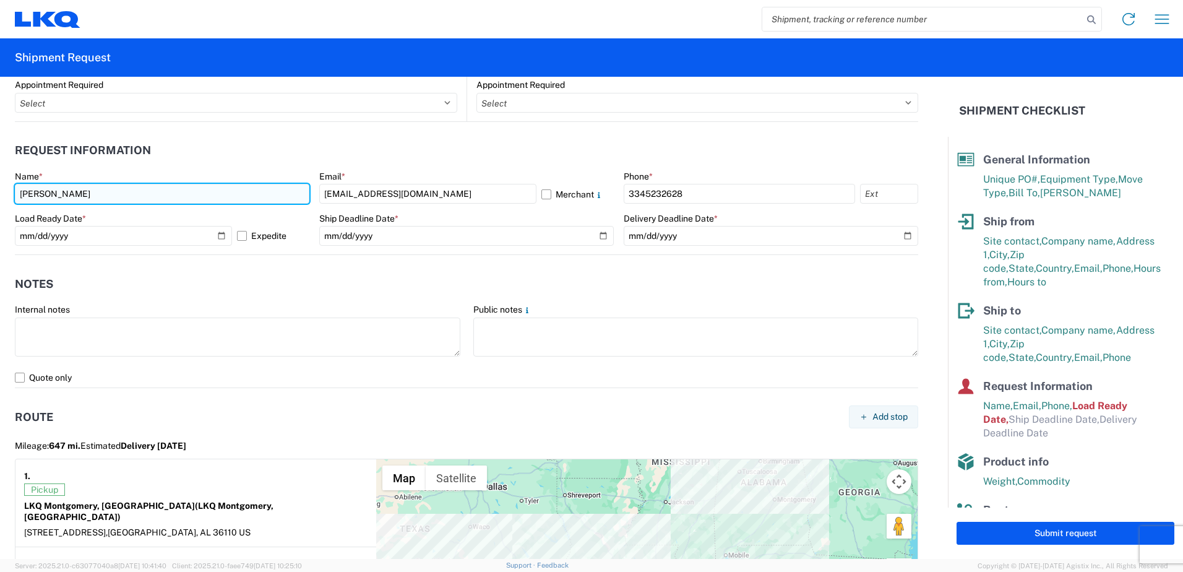
click at [107, 201] on input "[PERSON_NAME]" at bounding box center [162, 194] width 295 height 20
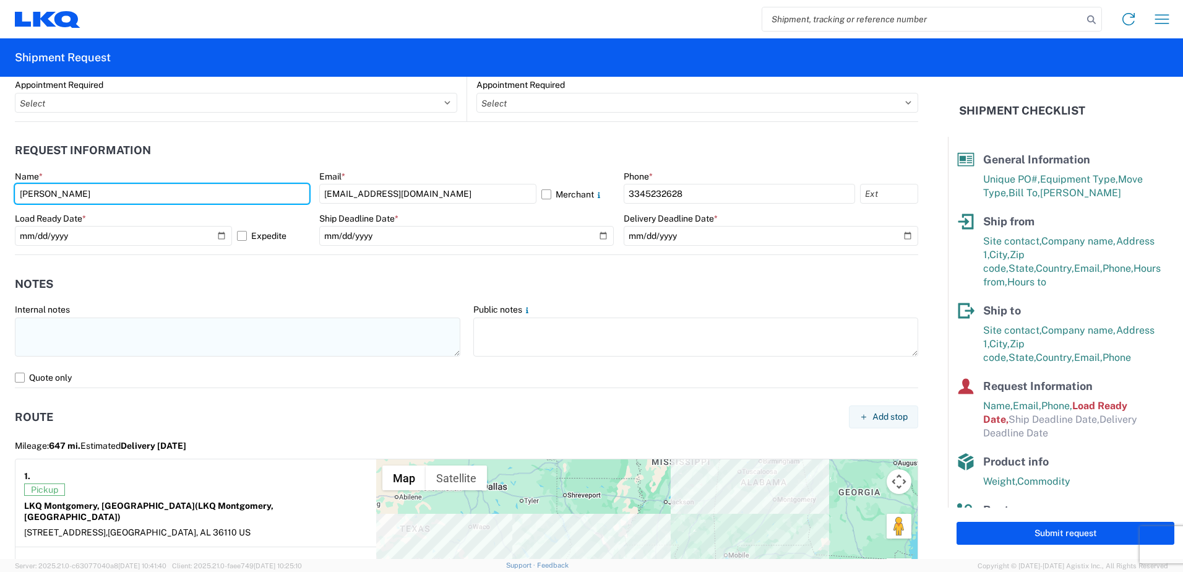
type input "[PERSON_NAME]"
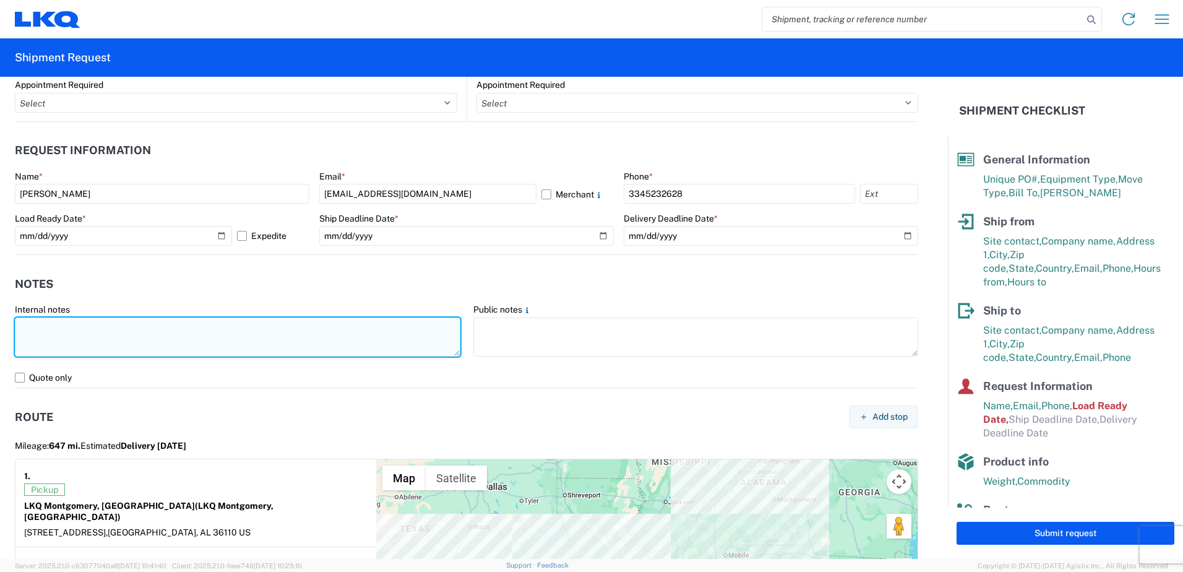
click at [345, 333] on textarea at bounding box center [237, 336] width 445 height 39
type textarea "g"
click at [330, 337] on textarea "may take up to 3 hours to load" at bounding box center [237, 336] width 445 height 39
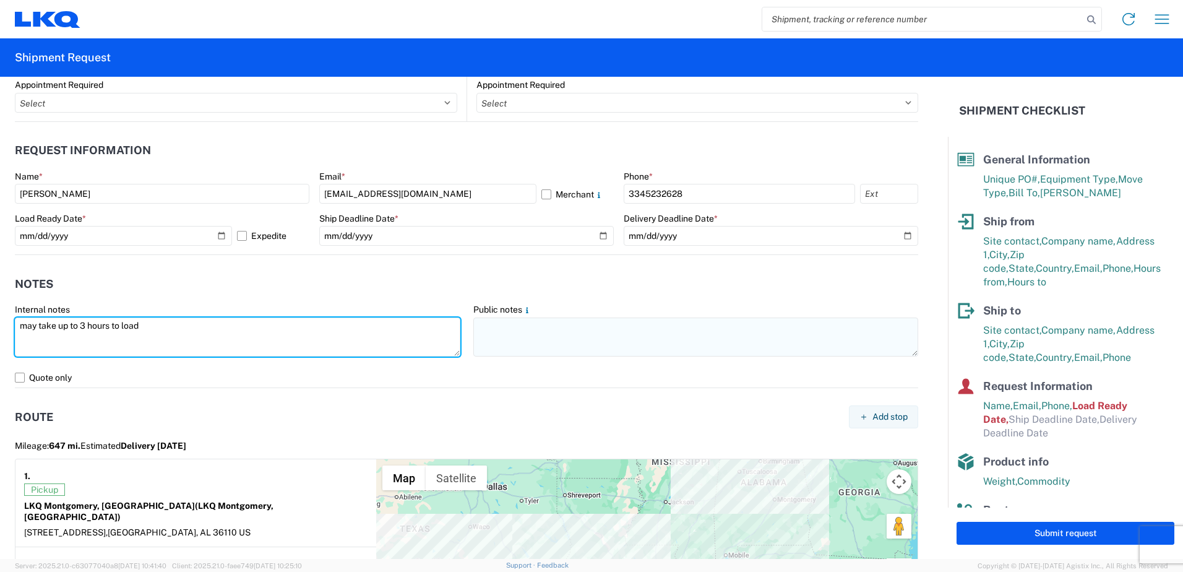
type textarea "may take up to 3 hours to load"
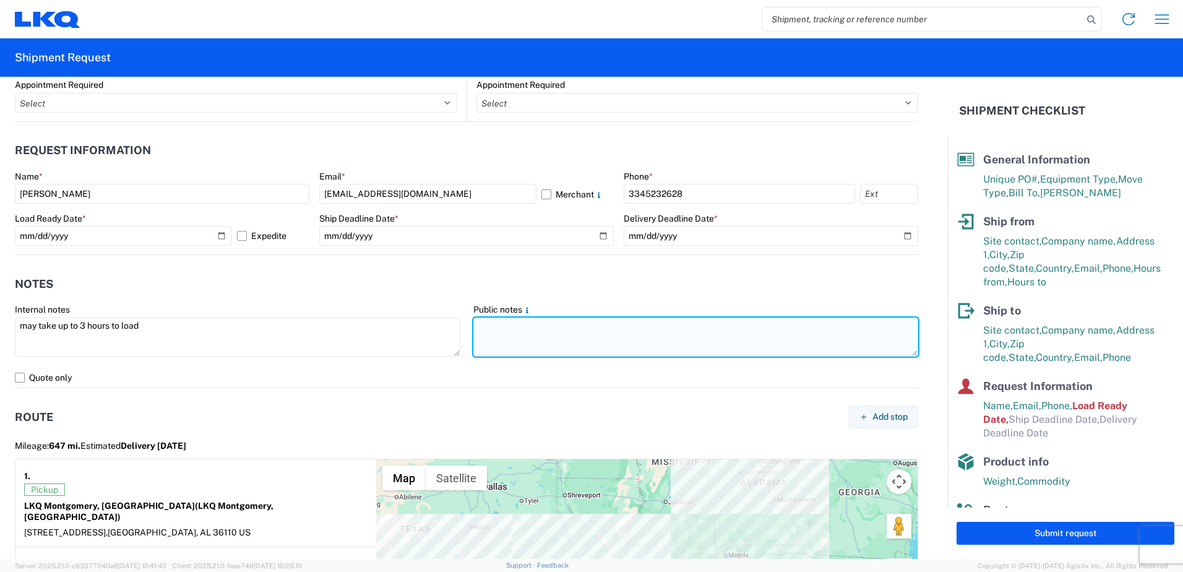
click at [536, 332] on textarea at bounding box center [695, 336] width 445 height 39
paste textarea "may take up to 3 hours to load"
type textarea "may take up to 3 hours to load"
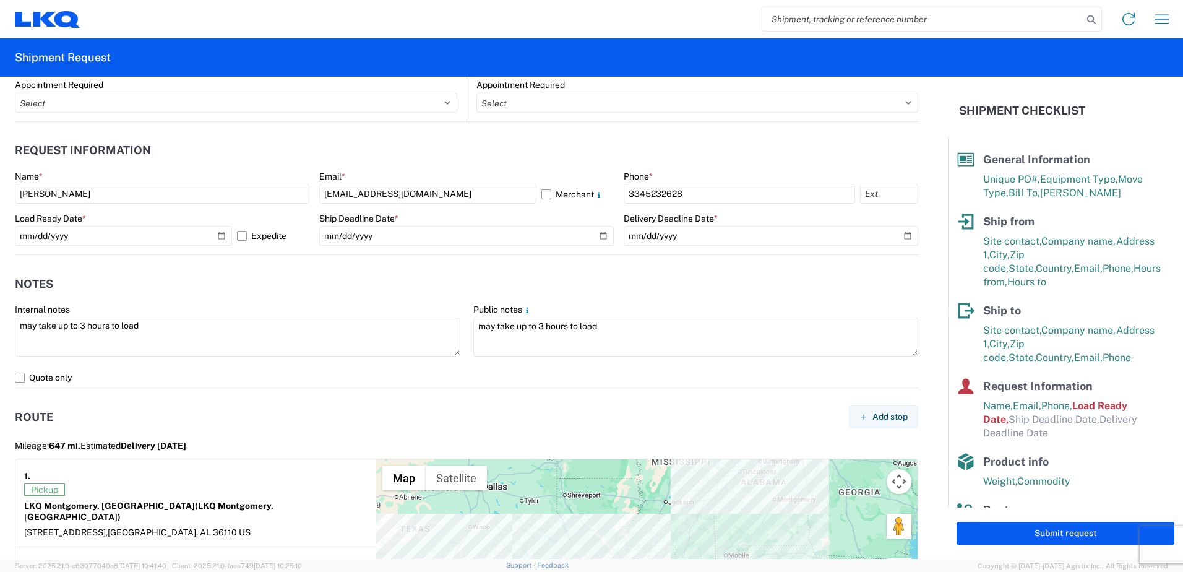
click at [435, 269] on agx-notes "Notes Internal notes may take up to 3 hours to load Public notes may take up to…" at bounding box center [466, 321] width 903 height 133
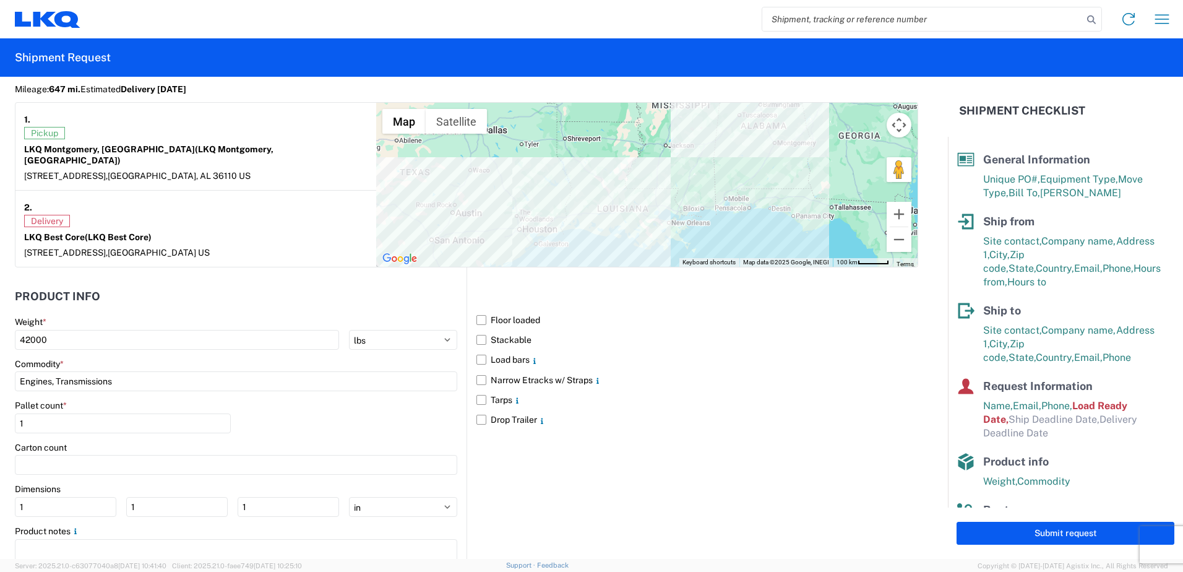
scroll to position [1076, 0]
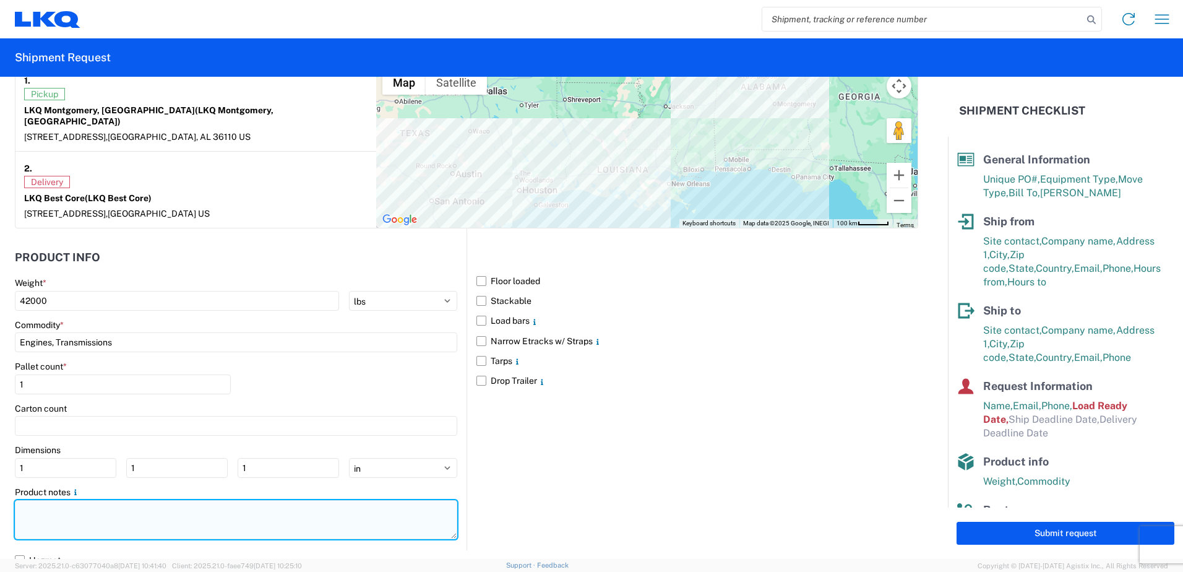
paste textarea "may take up to 3 hours to load"
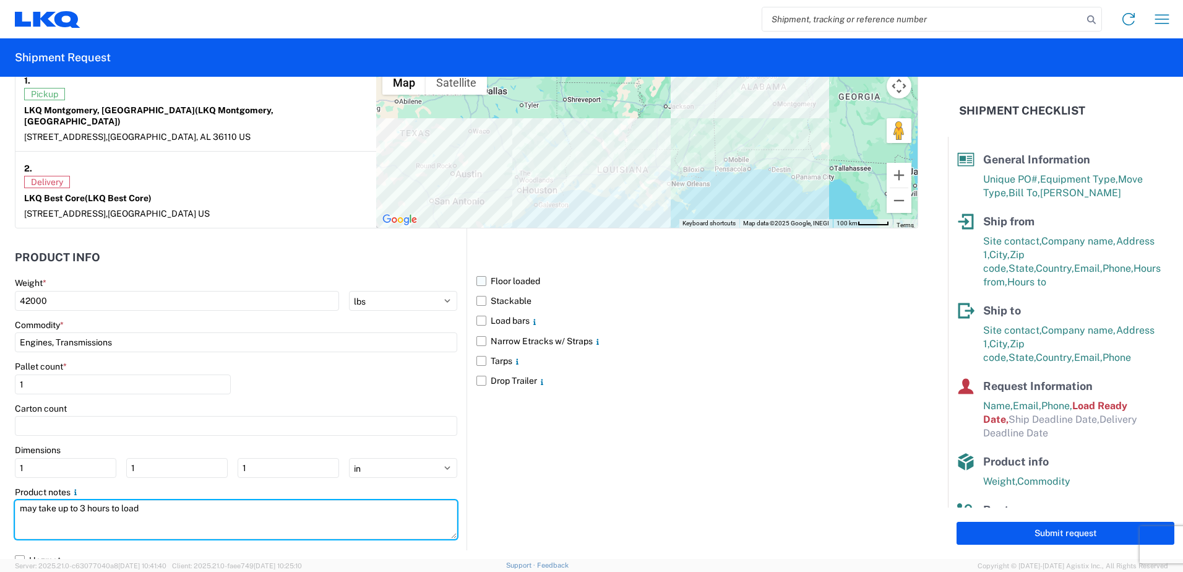
type textarea "may take up to 3 hours to load"
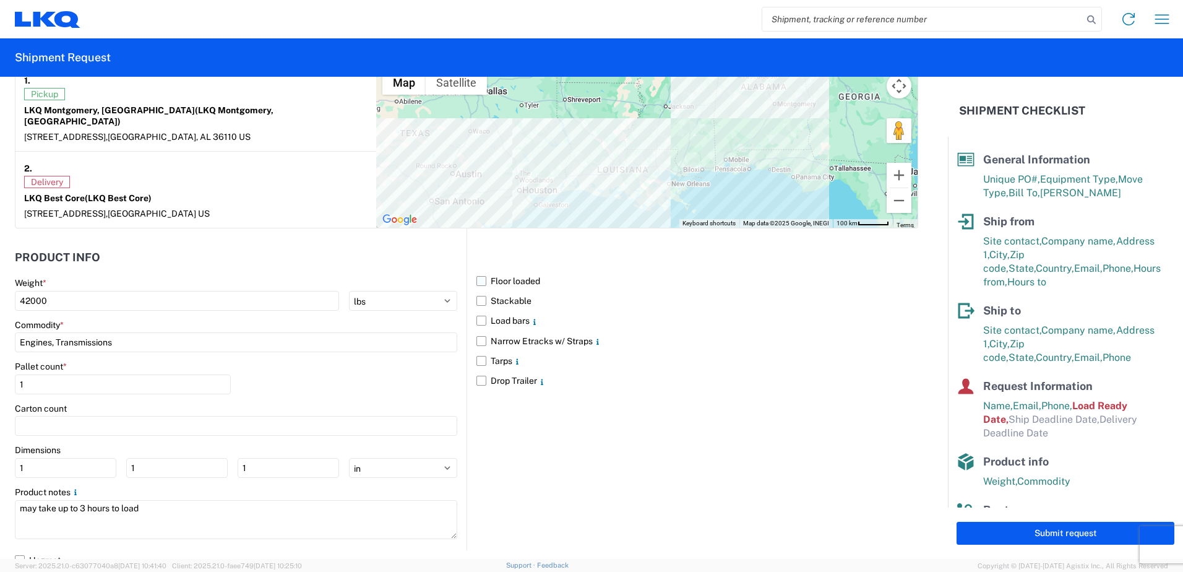
click at [478, 271] on label "Floor loaded" at bounding box center [697, 281] width 442 height 20
click at [0, 0] on input "Floor loaded" at bounding box center [0, 0] width 0 height 0
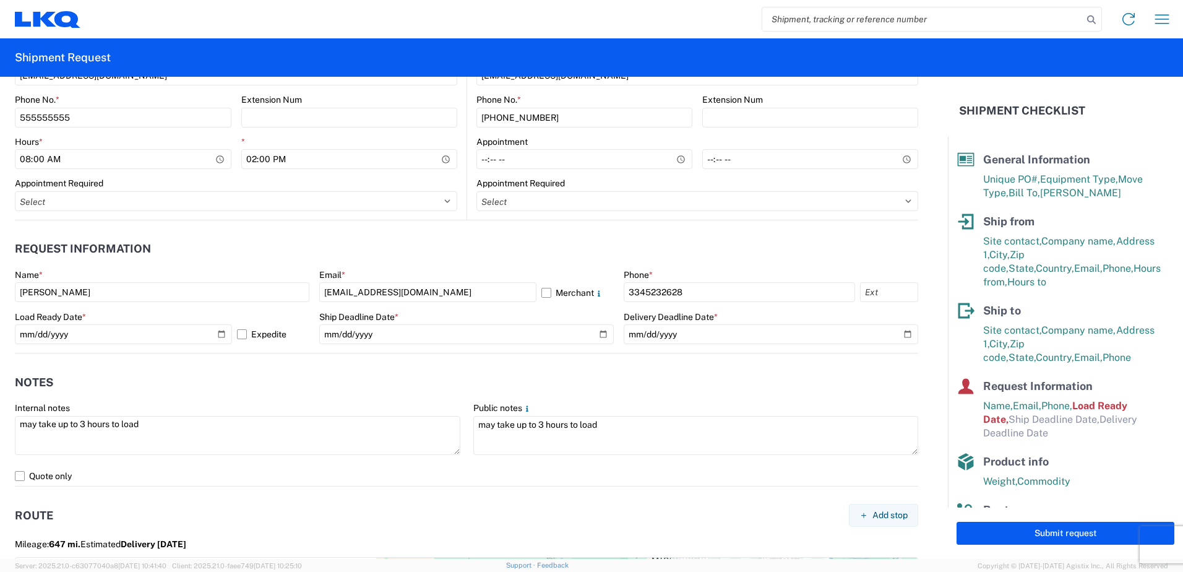
scroll to position [581, 0]
click at [218, 335] on input "[DATE]" at bounding box center [123, 335] width 217 height 20
type input "[DATE]"
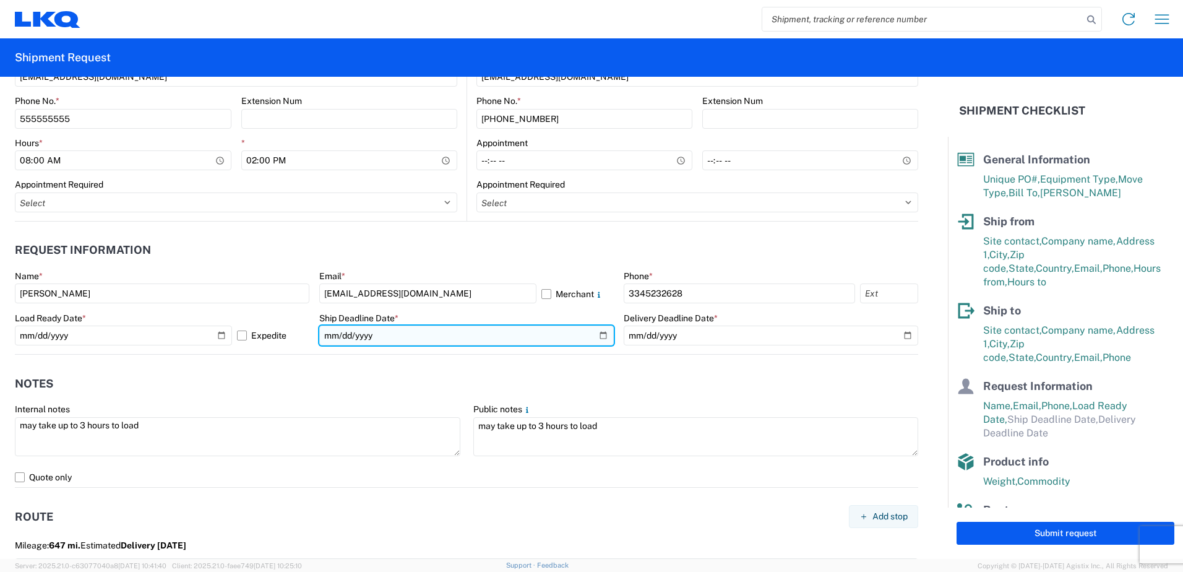
click at [598, 335] on input "date" at bounding box center [466, 335] width 295 height 20
type input "[DATE]"
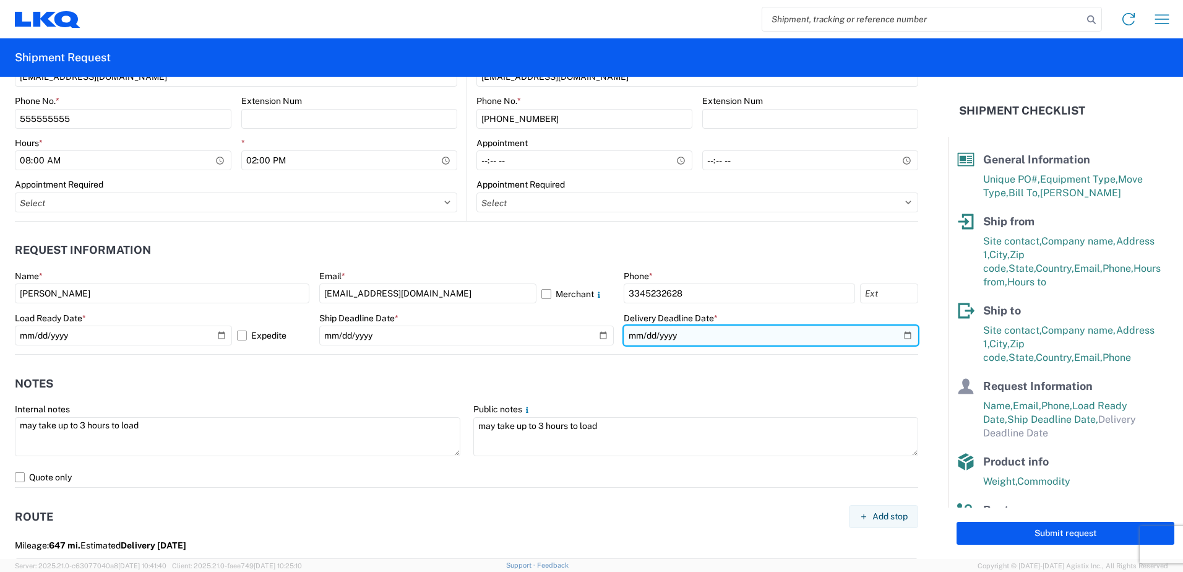
click at [899, 331] on input "date" at bounding box center [771, 335] width 295 height 20
type input "[DATE]"
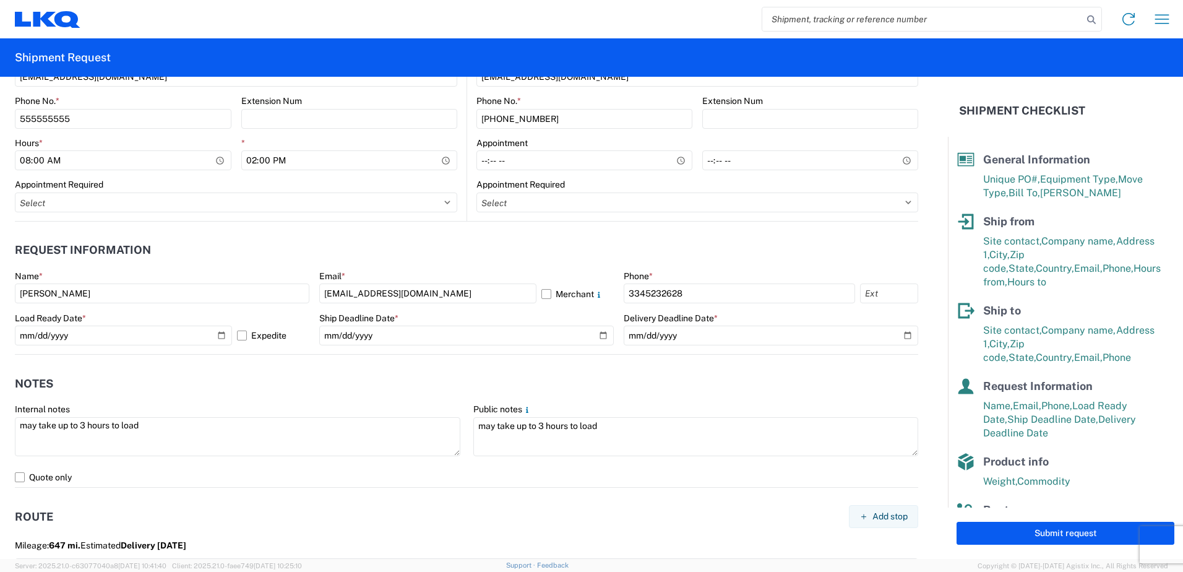
click at [612, 312] on div "Name * [PERSON_NAME] Email * [EMAIL_ADDRESS][DOMAIN_NAME] Merchant Phone * [PHO…" at bounding box center [466, 312] width 903 height 84
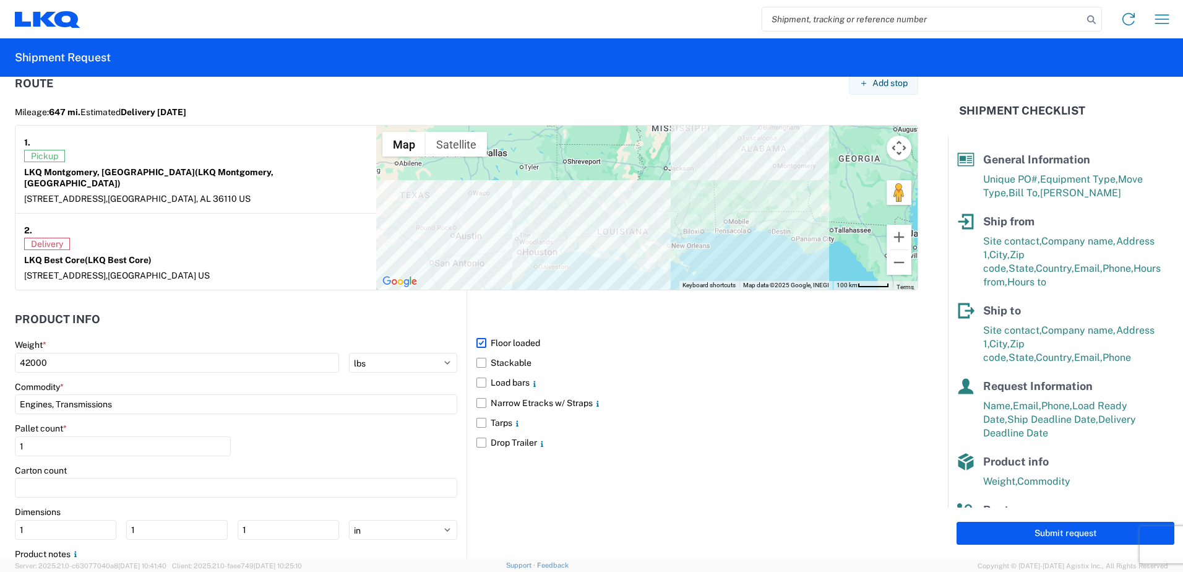
scroll to position [1076, 0]
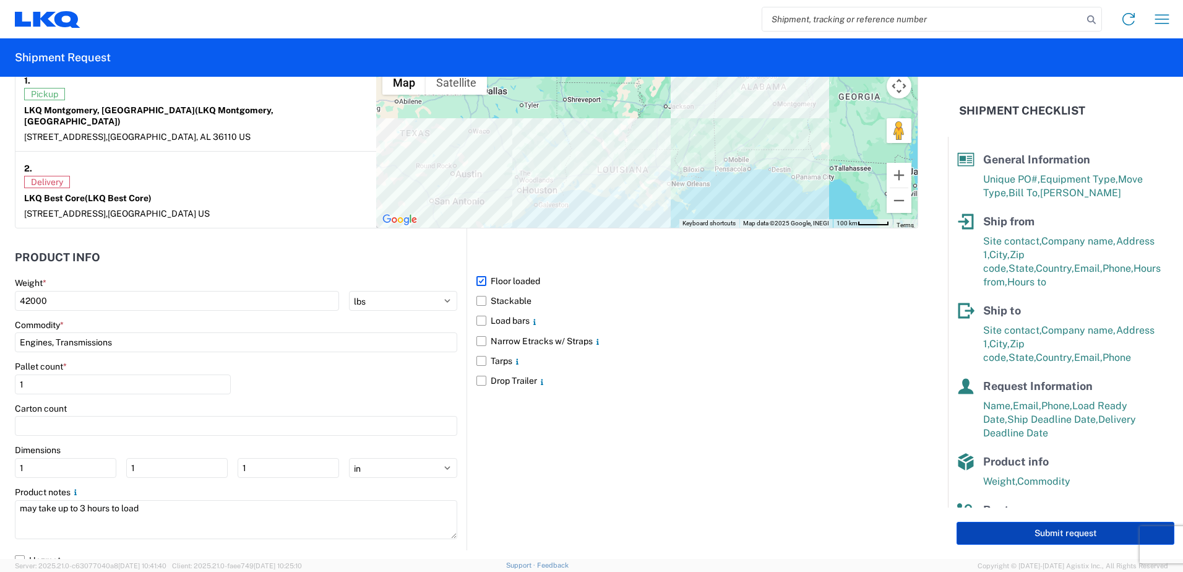
click at [1041, 534] on button "Submit request" at bounding box center [1066, 533] width 218 height 23
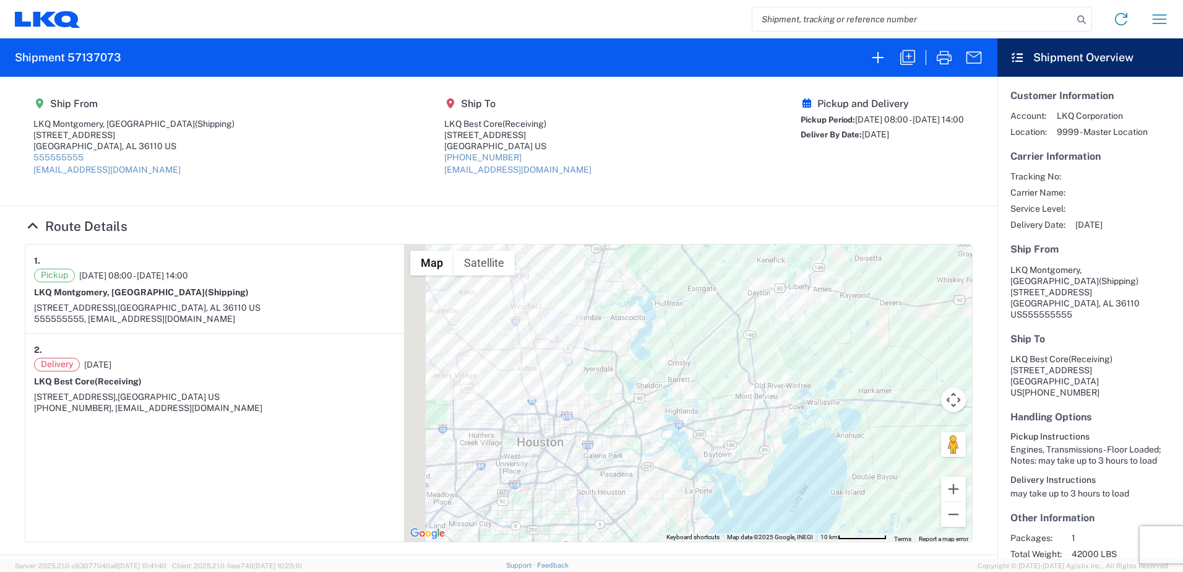
drag, startPoint x: 452, startPoint y: 321, endPoint x: 520, endPoint y: 446, distance: 142.3
click at [520, 446] on div at bounding box center [688, 392] width 568 height 297
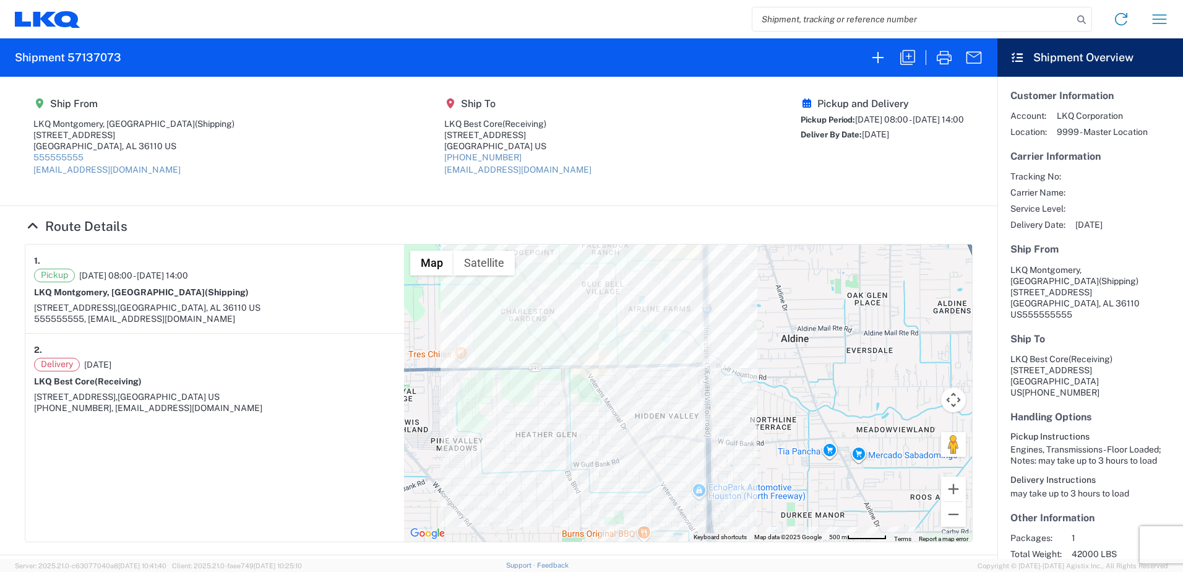
drag, startPoint x: 531, startPoint y: 346, endPoint x: 556, endPoint y: 378, distance: 40.5
click at [556, 378] on div at bounding box center [688, 392] width 568 height 297
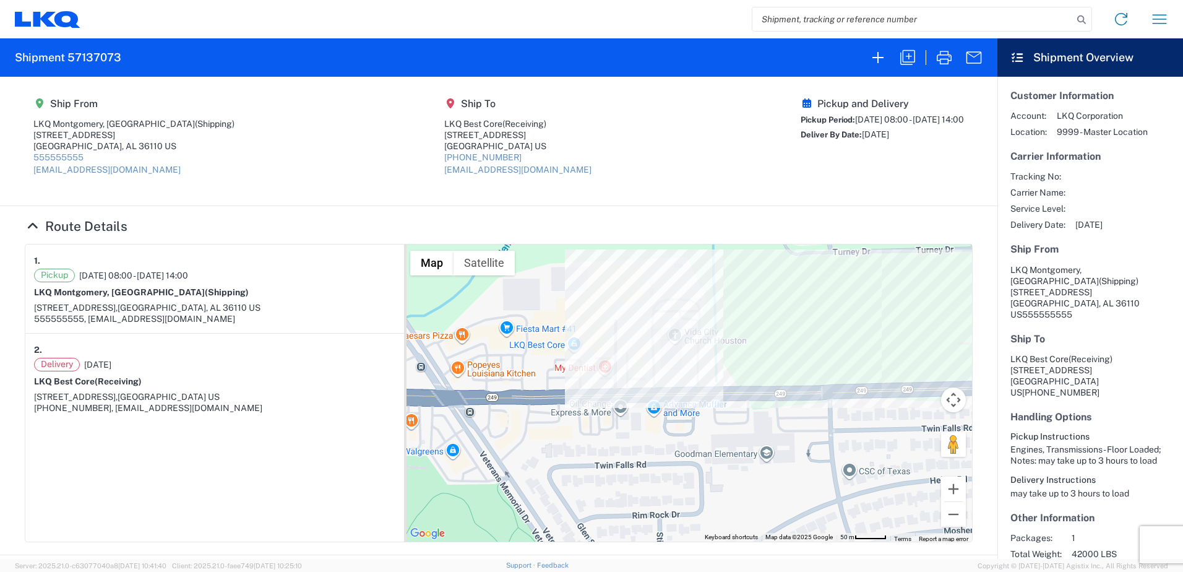
drag, startPoint x: 597, startPoint y: 315, endPoint x: 626, endPoint y: 304, distance: 31.1
click at [626, 304] on div at bounding box center [688, 392] width 568 height 297
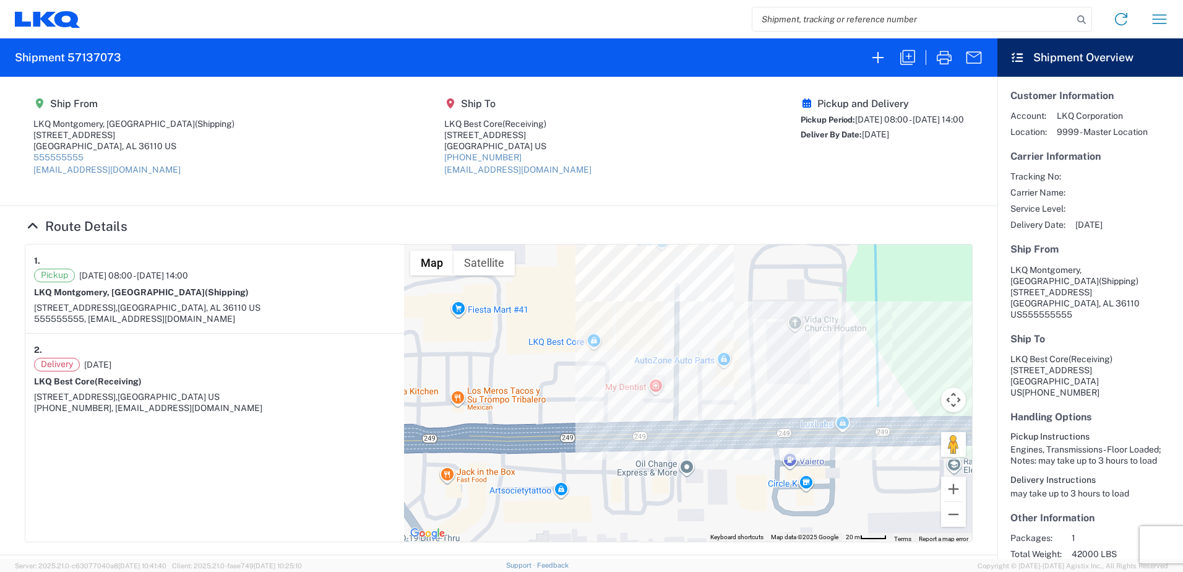
drag, startPoint x: 514, startPoint y: 340, endPoint x: 619, endPoint y: 334, distance: 104.8
click at [619, 334] on div at bounding box center [688, 392] width 568 height 297
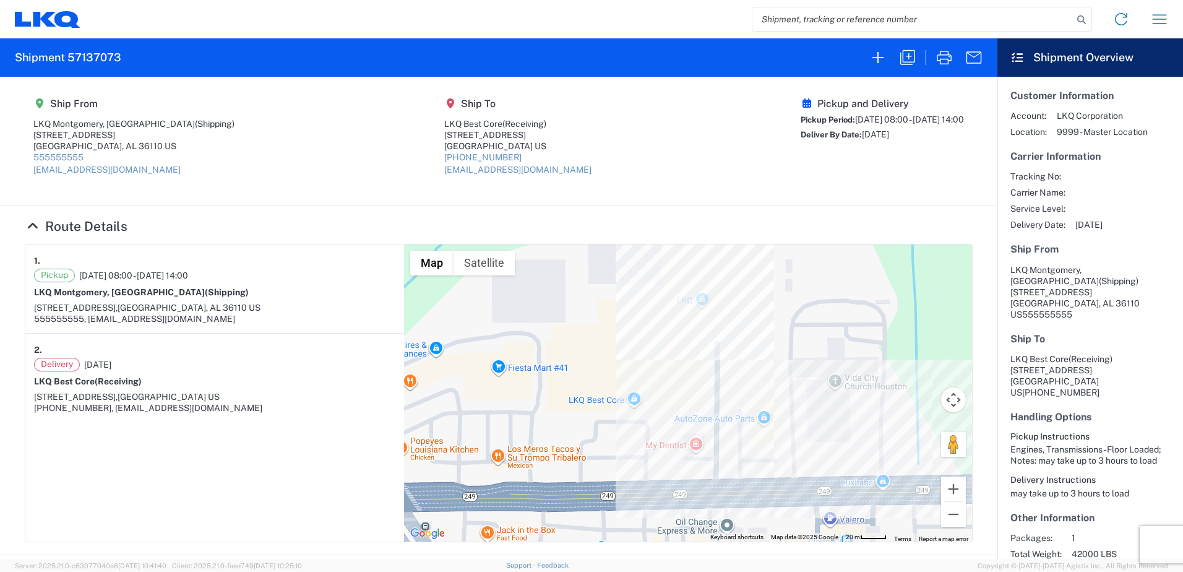
drag, startPoint x: 611, startPoint y: 340, endPoint x: 651, endPoint y: 403, distance: 75.4
click at [651, 403] on div at bounding box center [688, 392] width 568 height 297
